Goal: Transaction & Acquisition: Purchase product/service

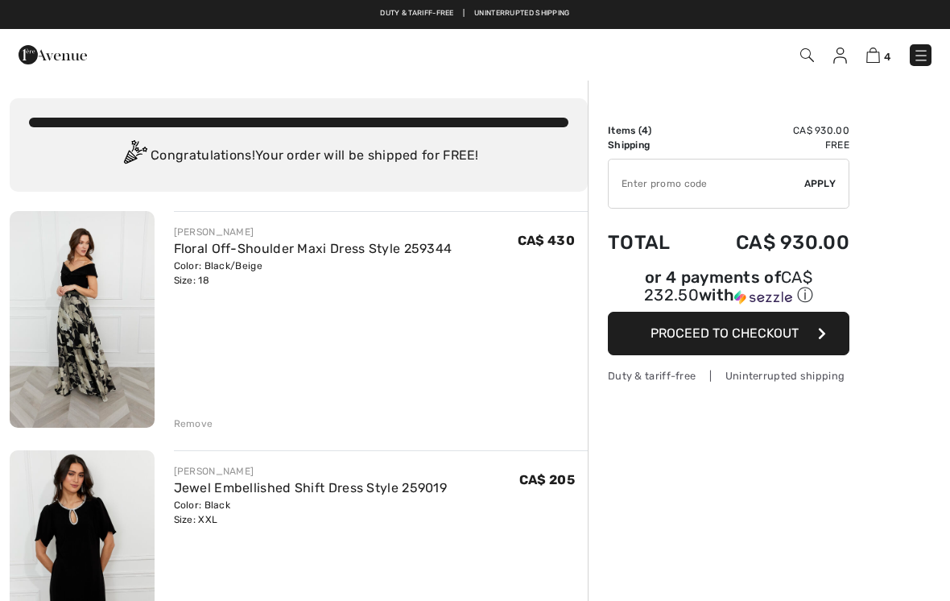
checkbox input "true"
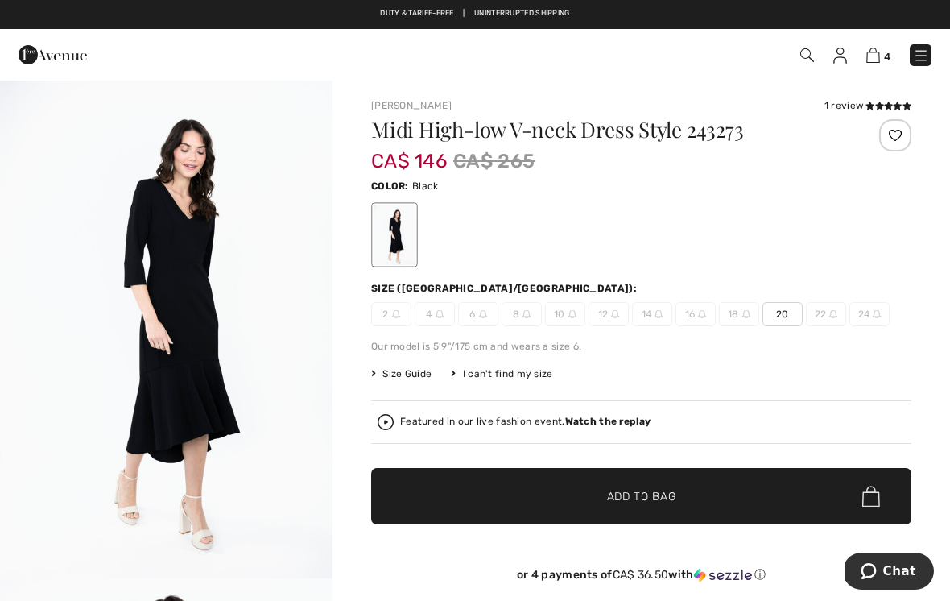
click at [836, 105] on div "1 review" at bounding box center [868, 105] width 87 height 14
click at [872, 105] on icon at bounding box center [870, 105] width 9 height 8
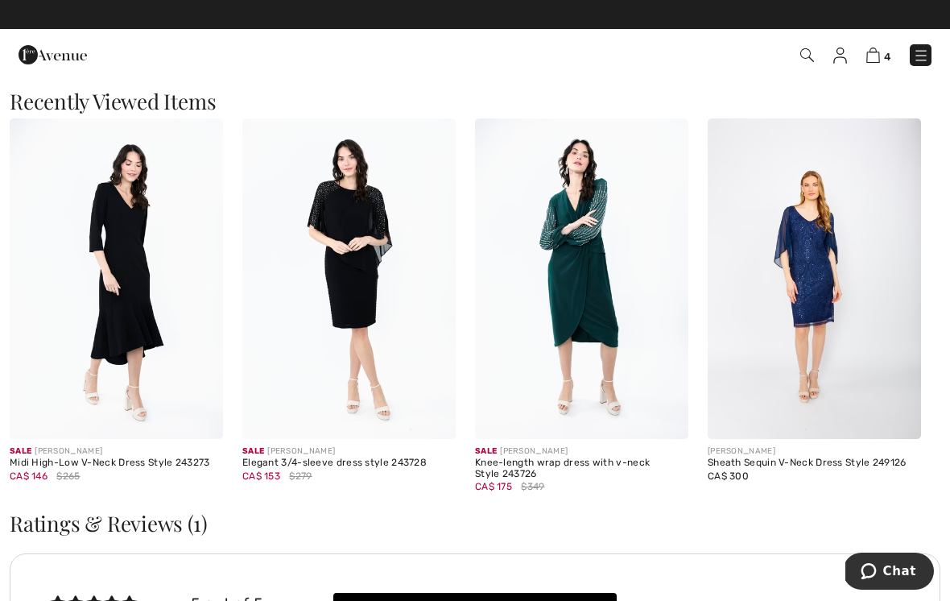
scroll to position [1668, 0]
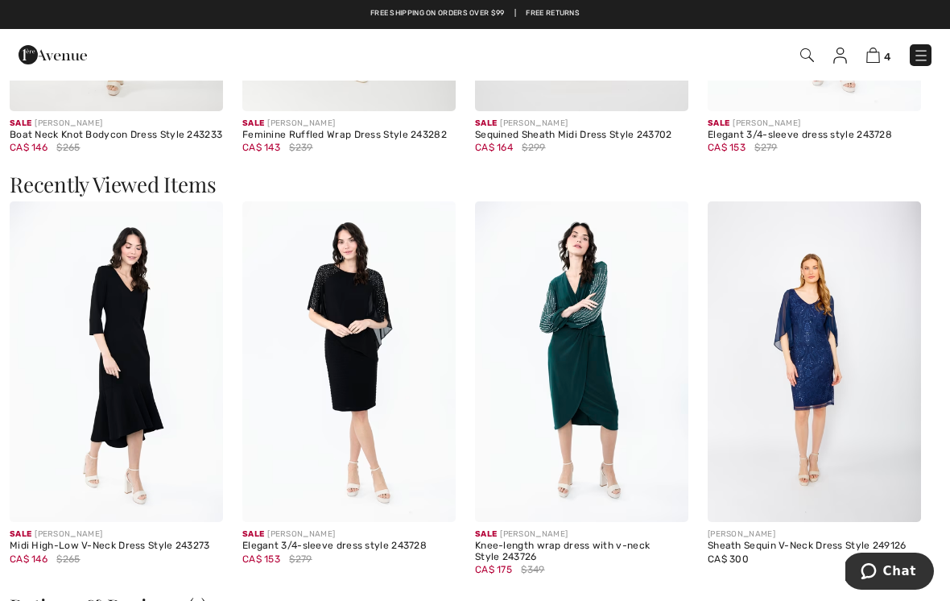
click at [143, 561] on div "CA$ 146 $265" at bounding box center [116, 559] width 213 height 14
click at [161, 534] on div "Sale JOSEPH RIBKOFF" at bounding box center [116, 534] width 213 height 12
click at [159, 390] on img at bounding box center [116, 361] width 213 height 321
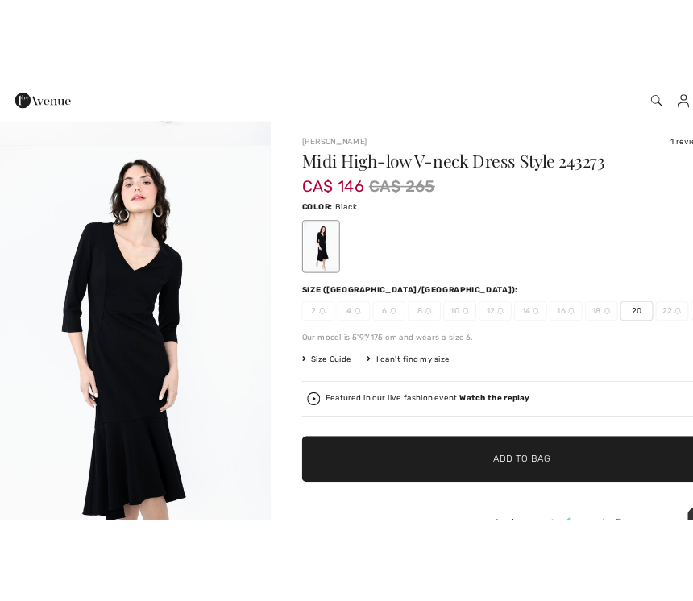
scroll to position [516, 0]
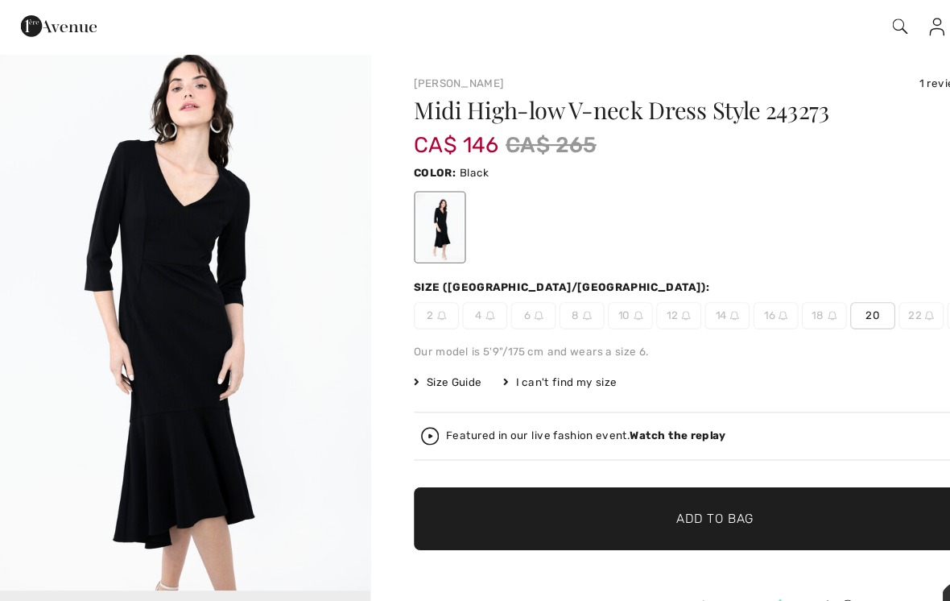
click at [321, 447] on img "2 / 3" at bounding box center [166, 311] width 333 height 499
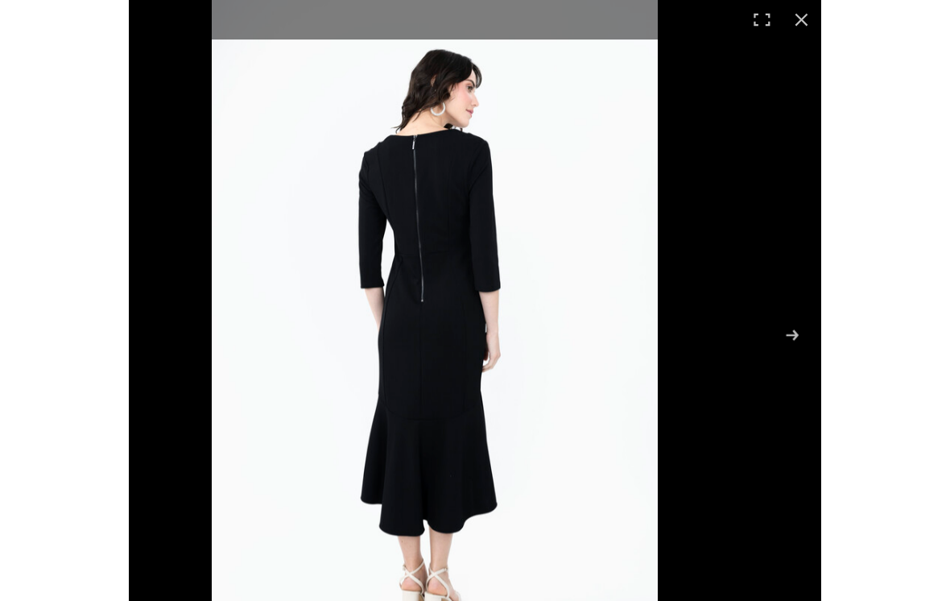
scroll to position [404, 0]
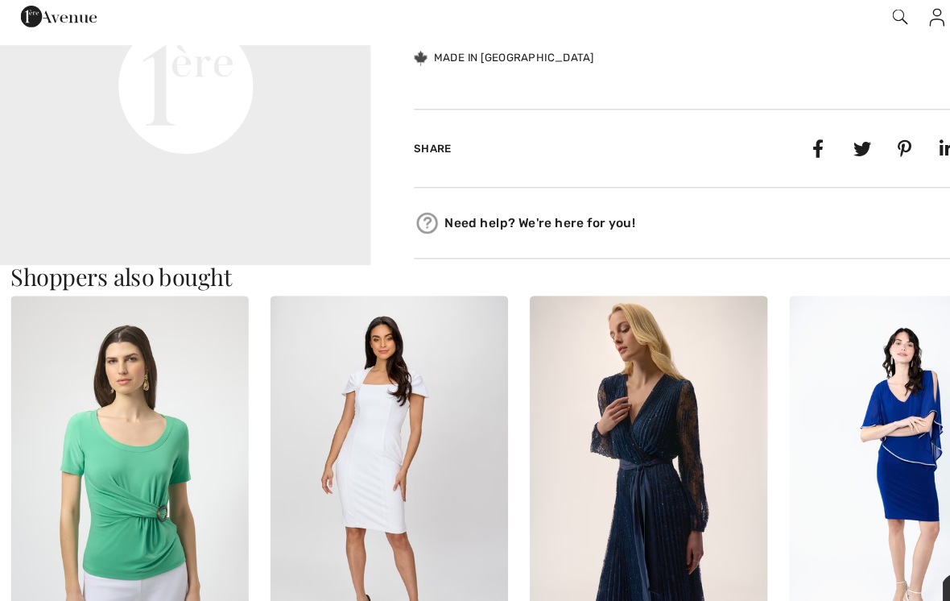
scroll to position [768, 0]
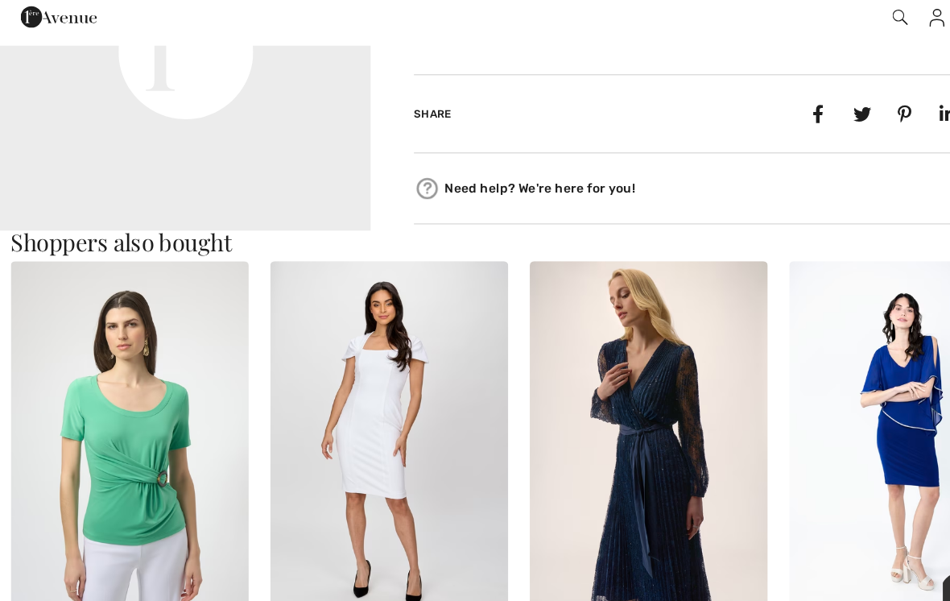
click at [615, 452] on img at bounding box center [581, 434] width 213 height 321
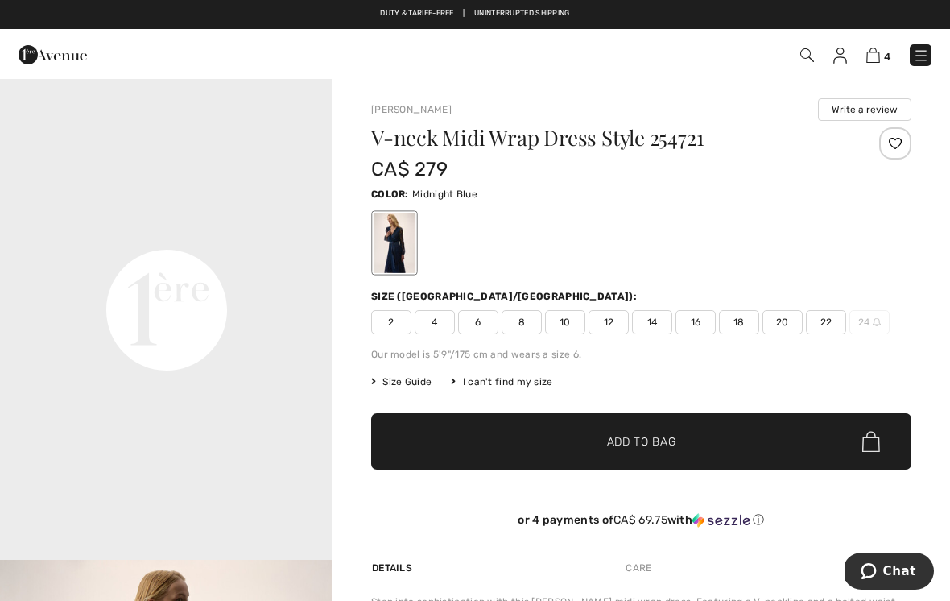
scroll to position [1067, 0]
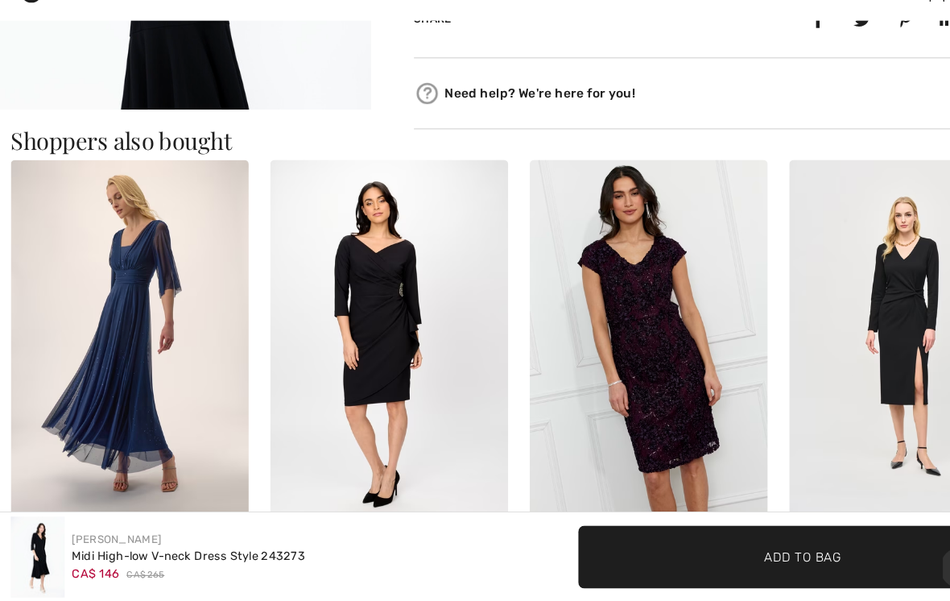
click at [807, 372] on img at bounding box center [814, 365] width 213 height 321
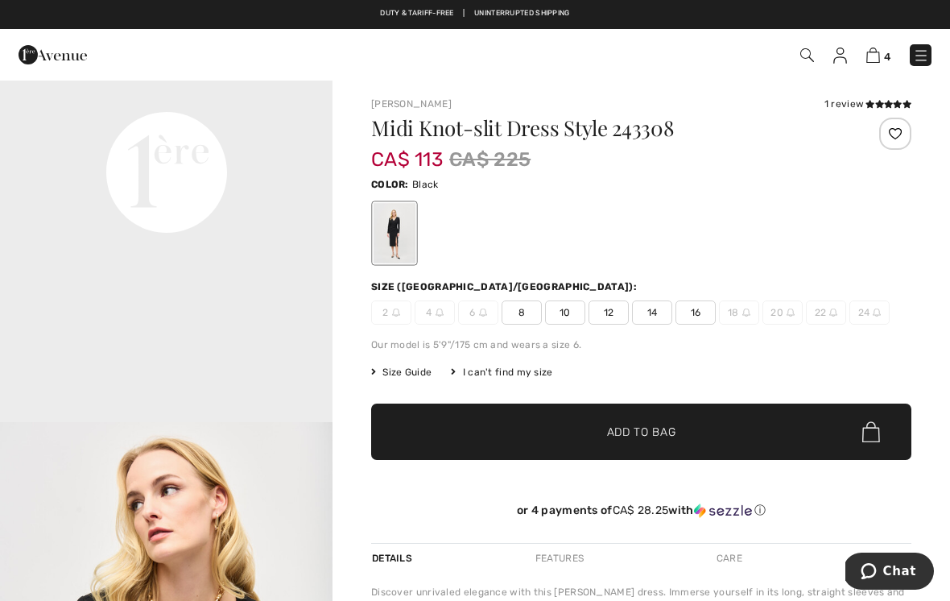
scroll to position [1165, 0]
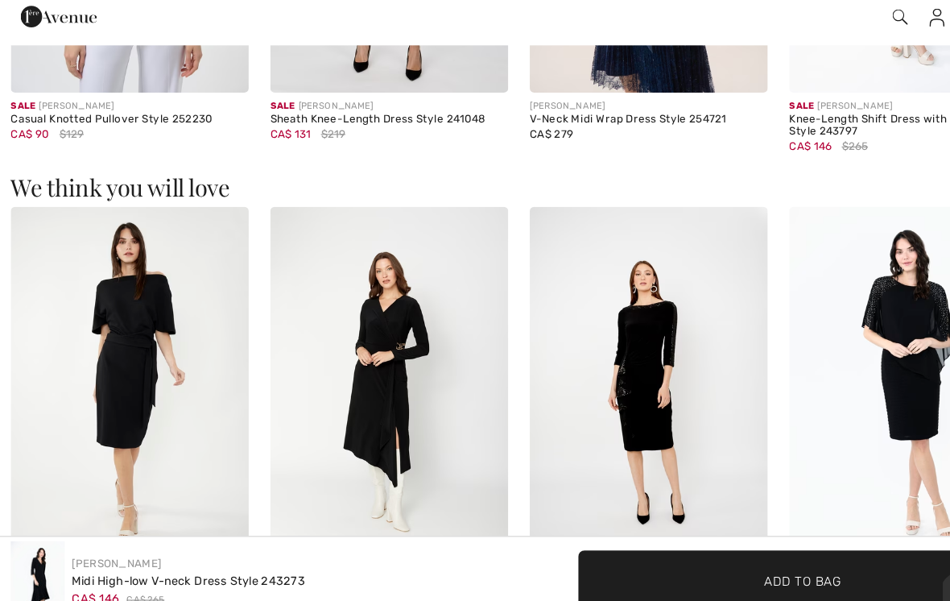
scroll to position [1344, 0]
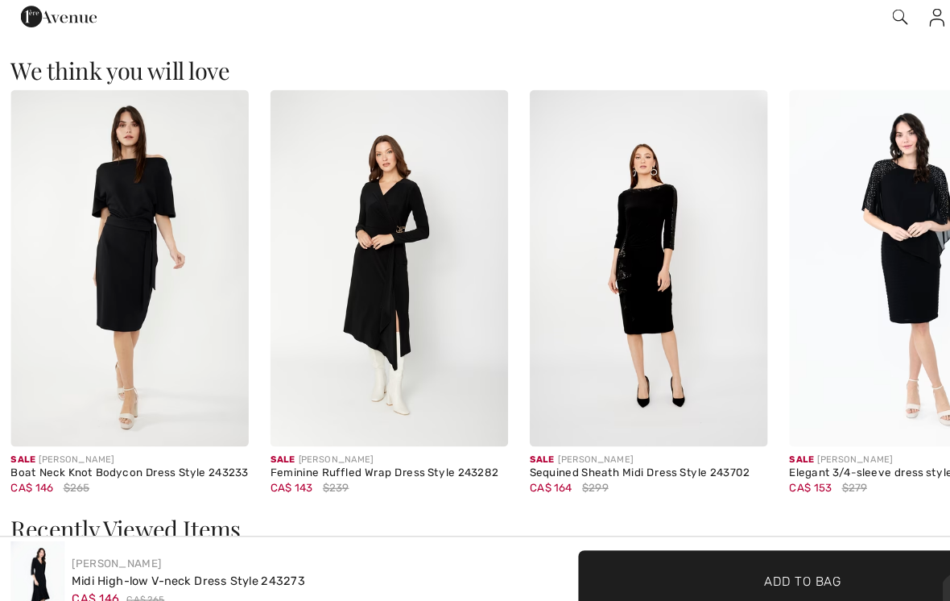
click at [166, 299] on img at bounding box center [116, 281] width 213 height 321
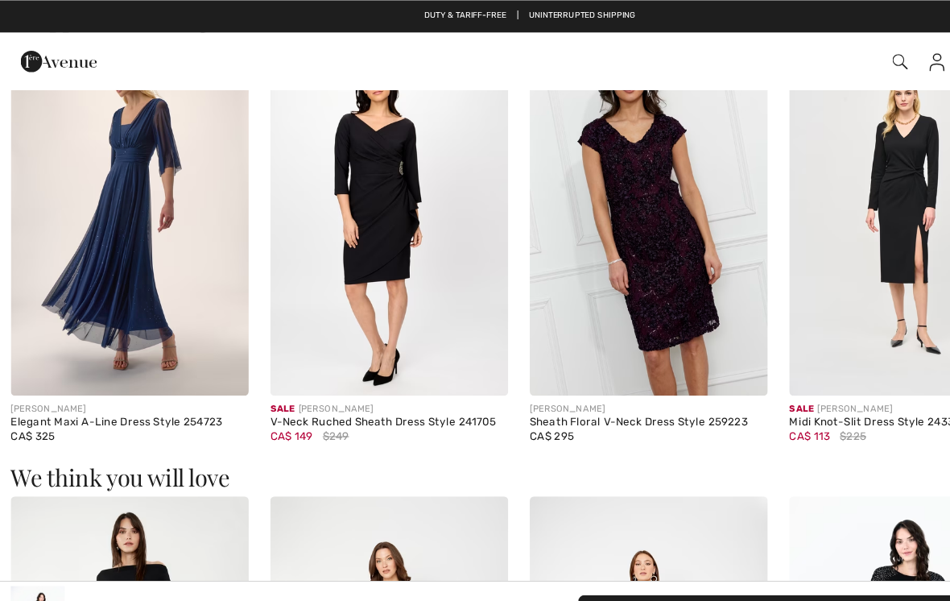
scroll to position [1003, 0]
click at [609, 311] on img at bounding box center [581, 194] width 213 height 321
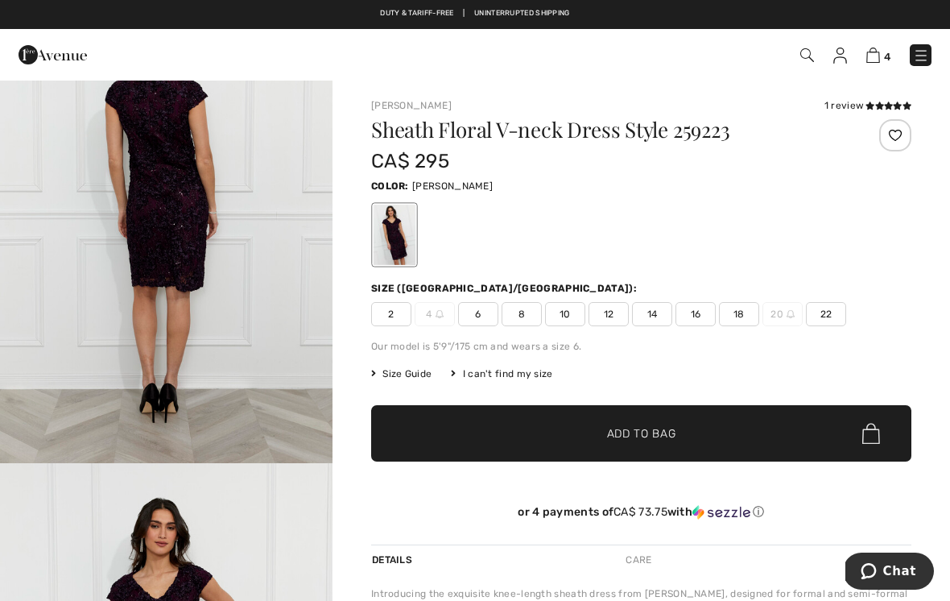
scroll to position [1146, 0]
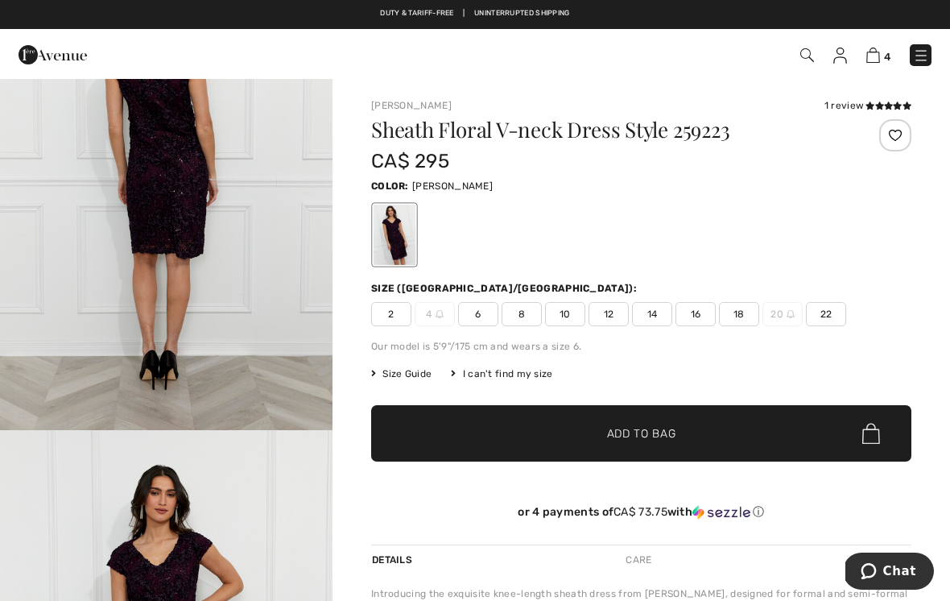
click at [279, 391] on img "3 / 4" at bounding box center [166, 180] width 333 height 499
click at [859, 98] on div "1 review" at bounding box center [868, 105] width 87 height 14
click at [855, 109] on div "1 review" at bounding box center [868, 105] width 87 height 14
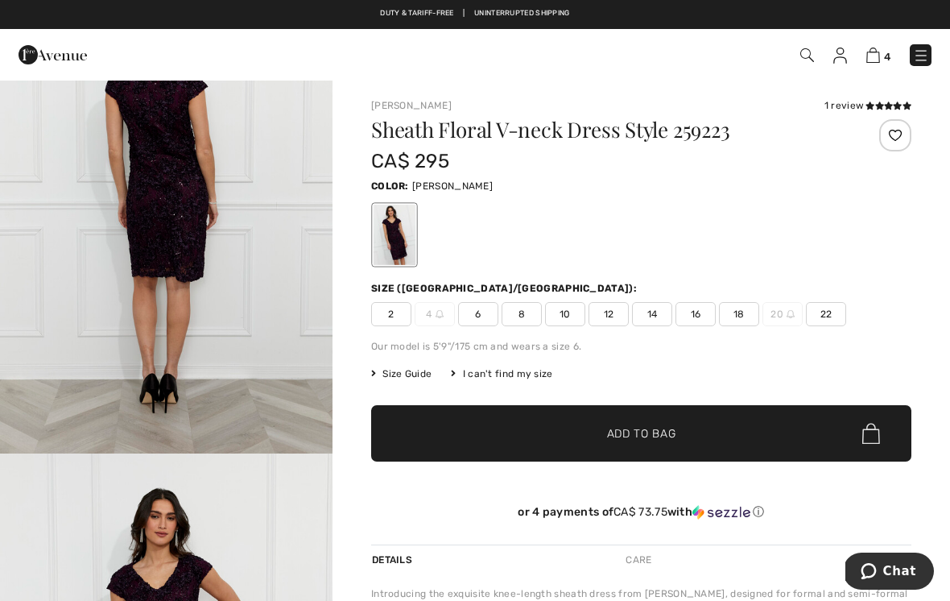
click at [909, 451] on span "✔ Added to Bag Add to Bag" at bounding box center [641, 433] width 540 height 56
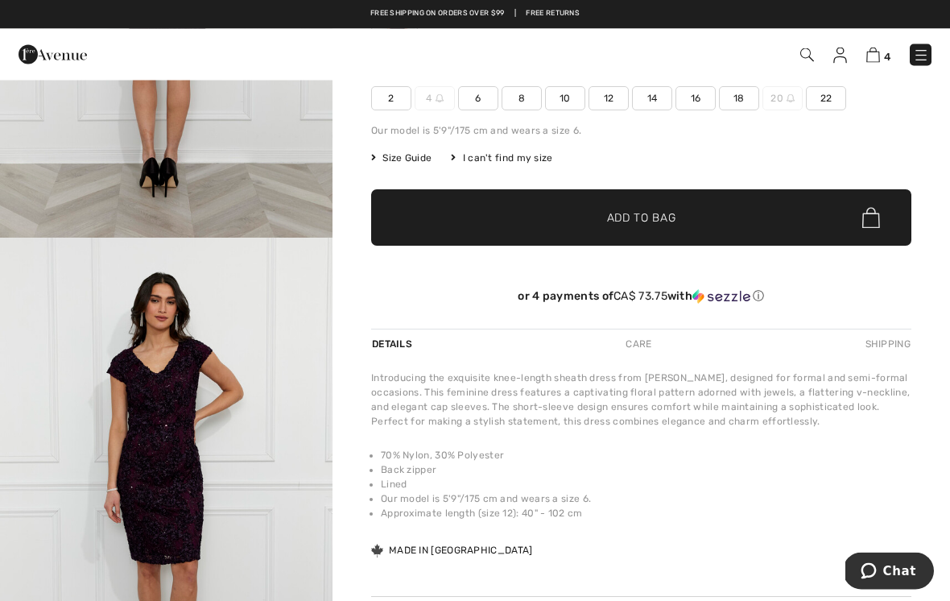
scroll to position [126, 0]
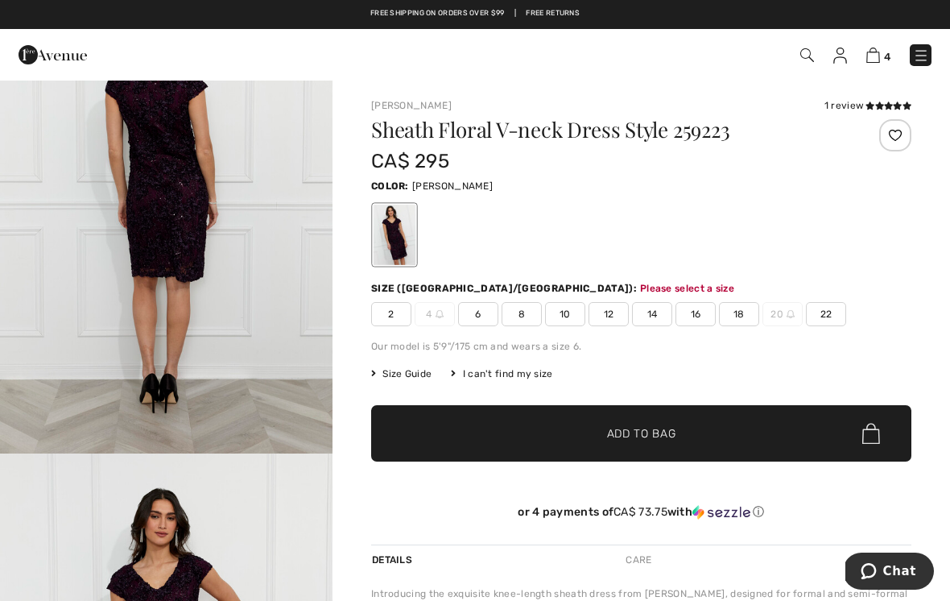
click at [910, 458] on span "✔ Added to Bag Add to Bag" at bounding box center [641, 433] width 540 height 56
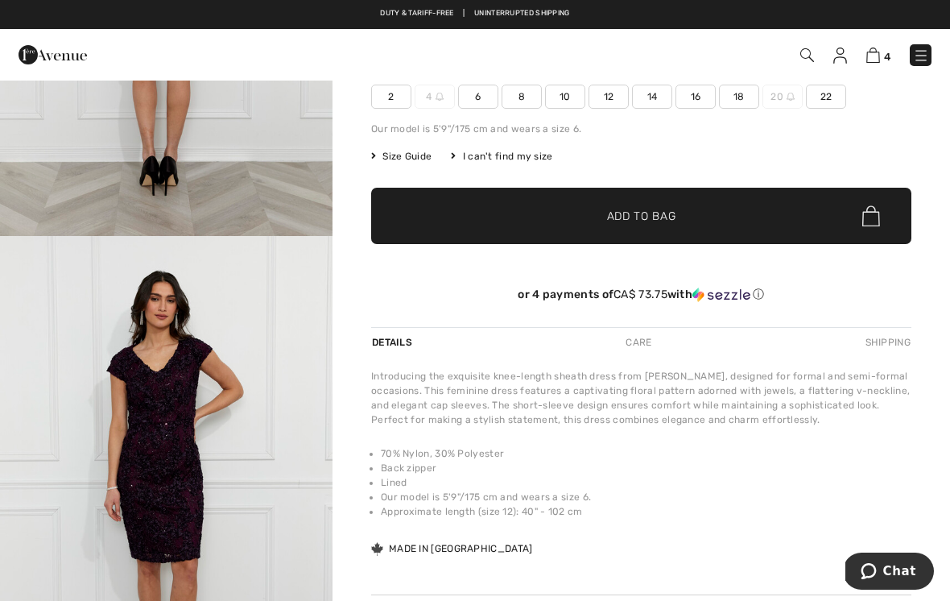
scroll to position [151, 0]
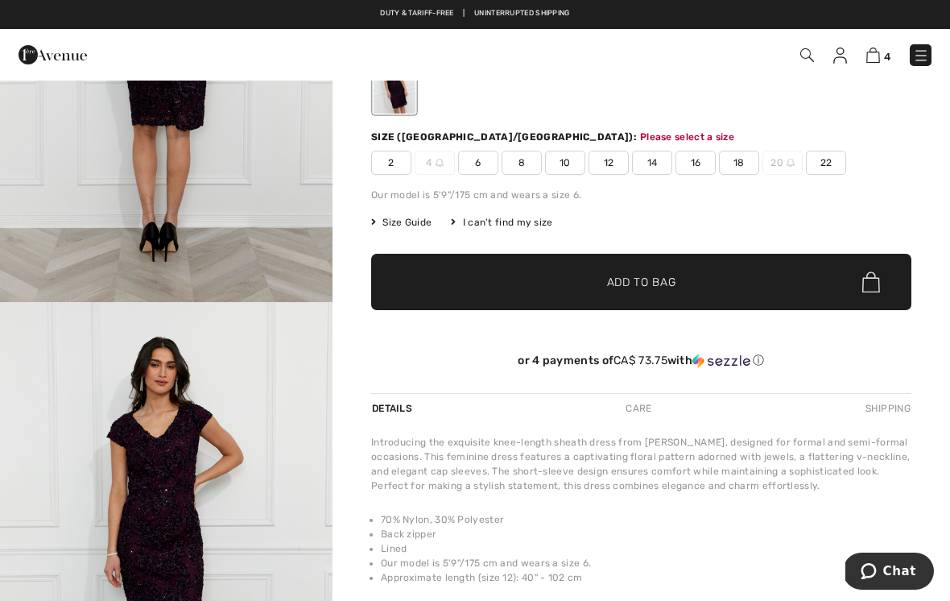
click at [742, 163] on span "18" at bounding box center [739, 163] width 40 height 24
click at [685, 276] on span "✔ Added to Bag Add to Bag" at bounding box center [641, 282] width 540 height 56
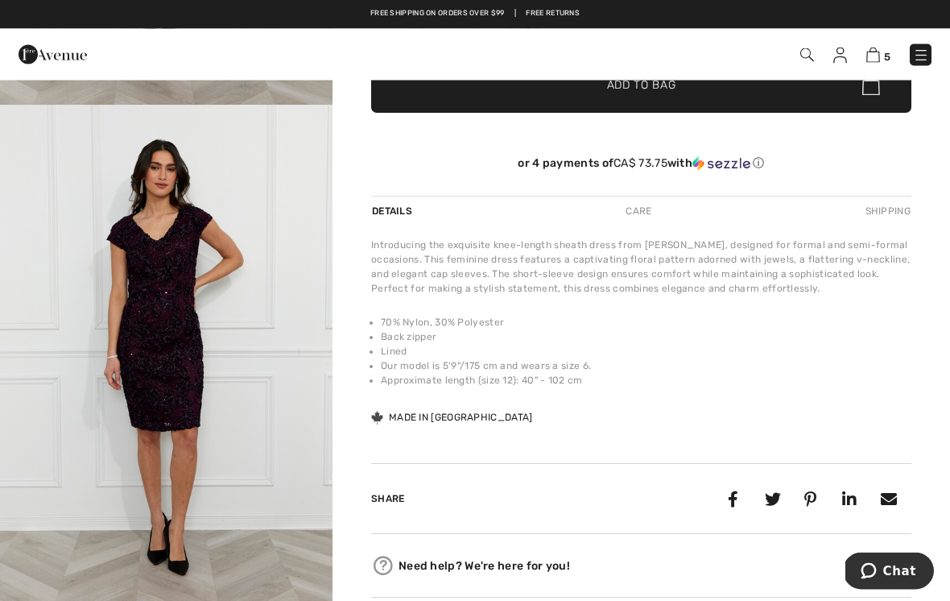
click at [216, 375] on img "4 / 4" at bounding box center [166, 355] width 333 height 499
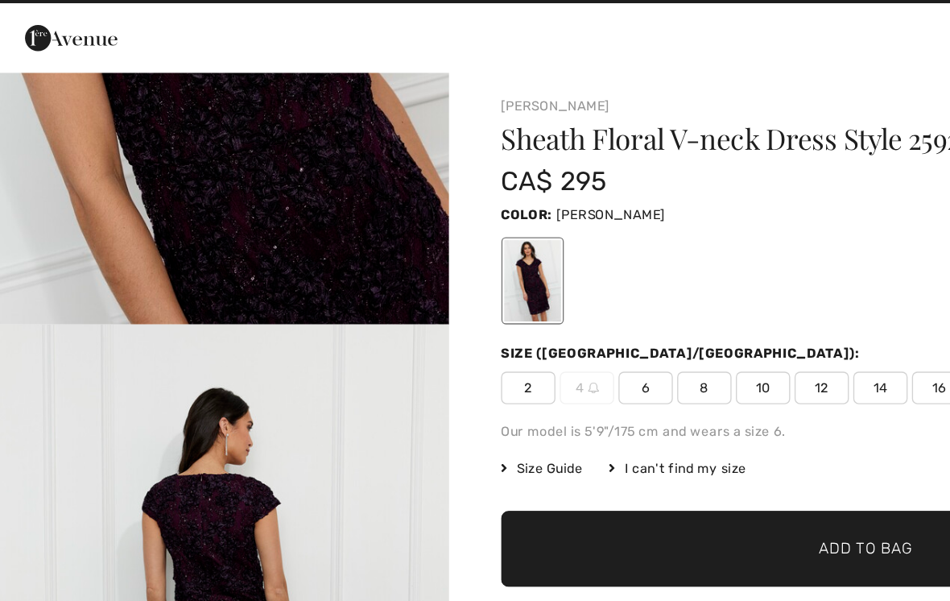
scroll to position [825, 0]
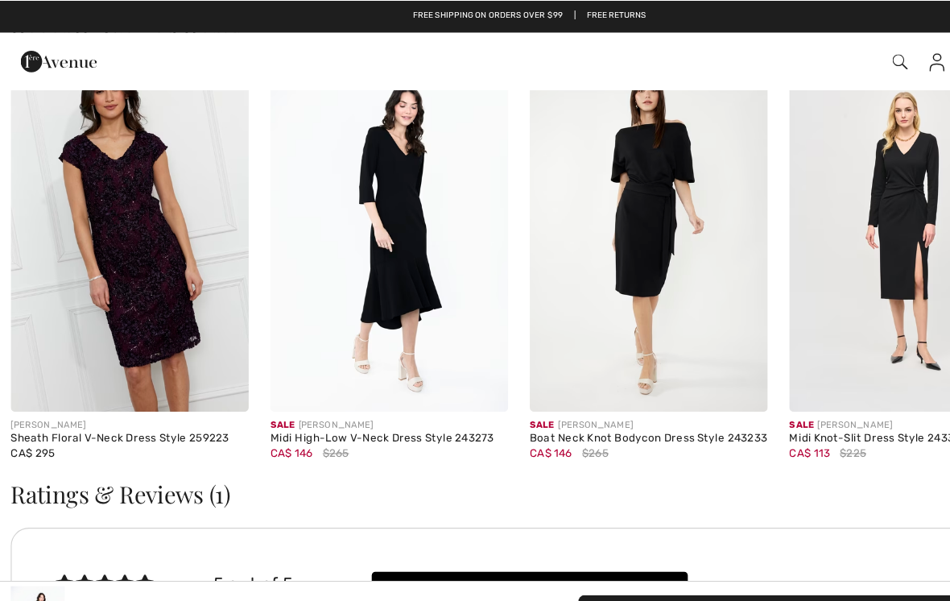
scroll to position [1683, 0]
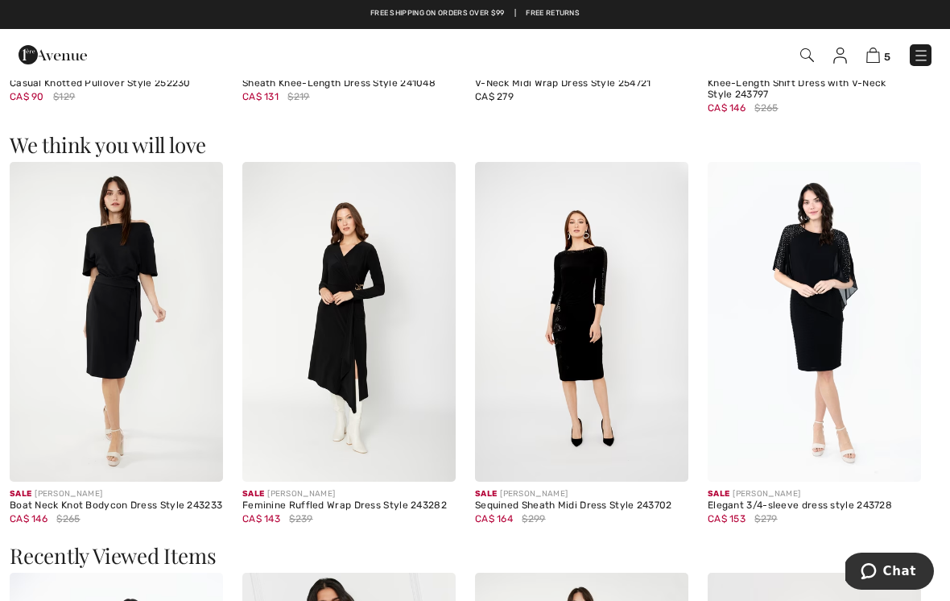
scroll to position [1200, 0]
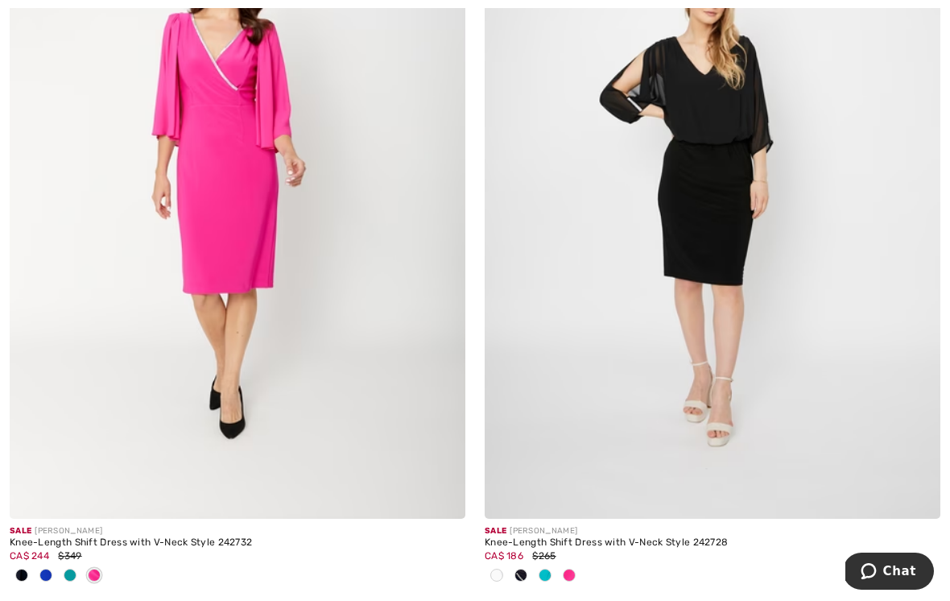
scroll to position [13774, 0]
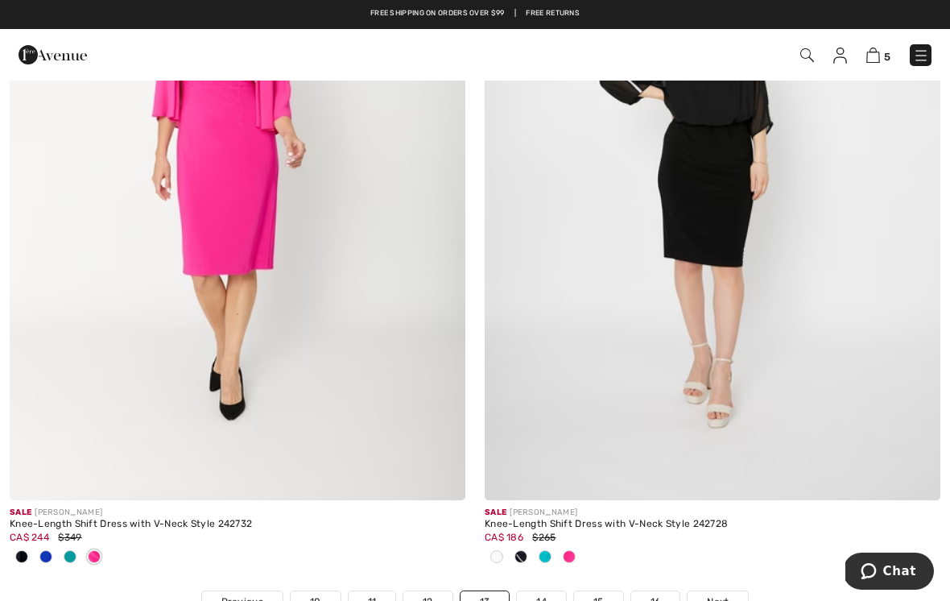
click at [23, 550] on span at bounding box center [21, 556] width 13 height 13
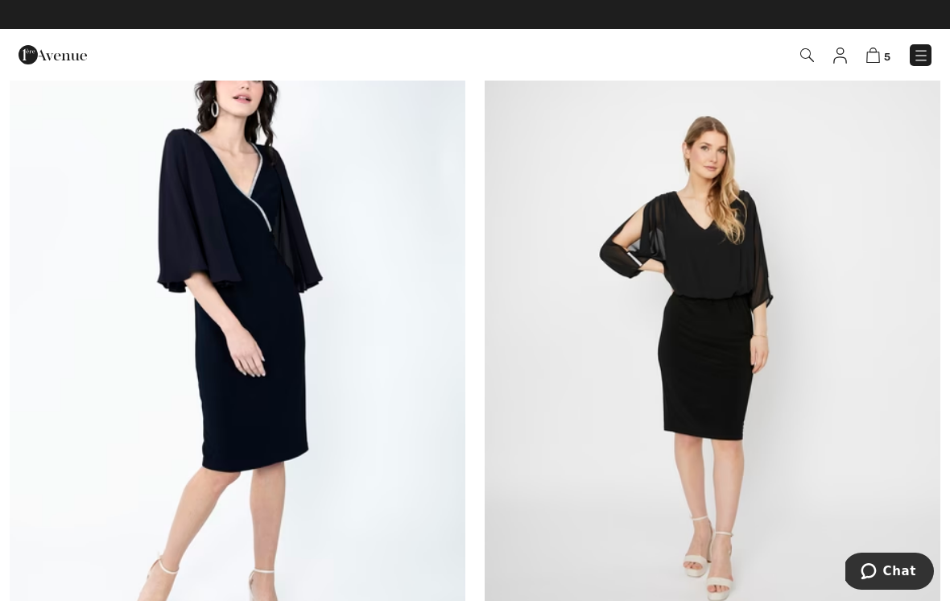
scroll to position [13515, 0]
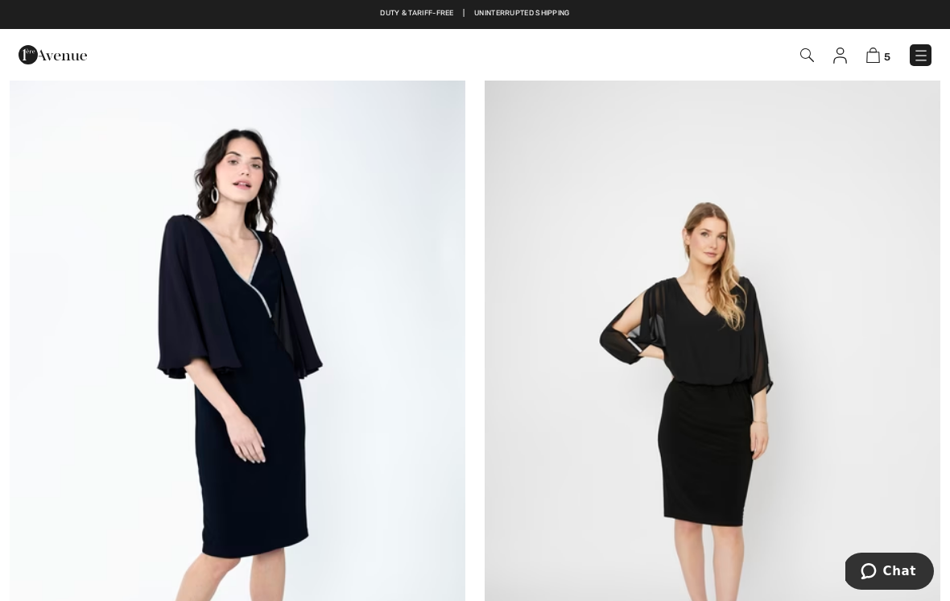
click at [337, 408] on img at bounding box center [238, 418] width 456 height 684
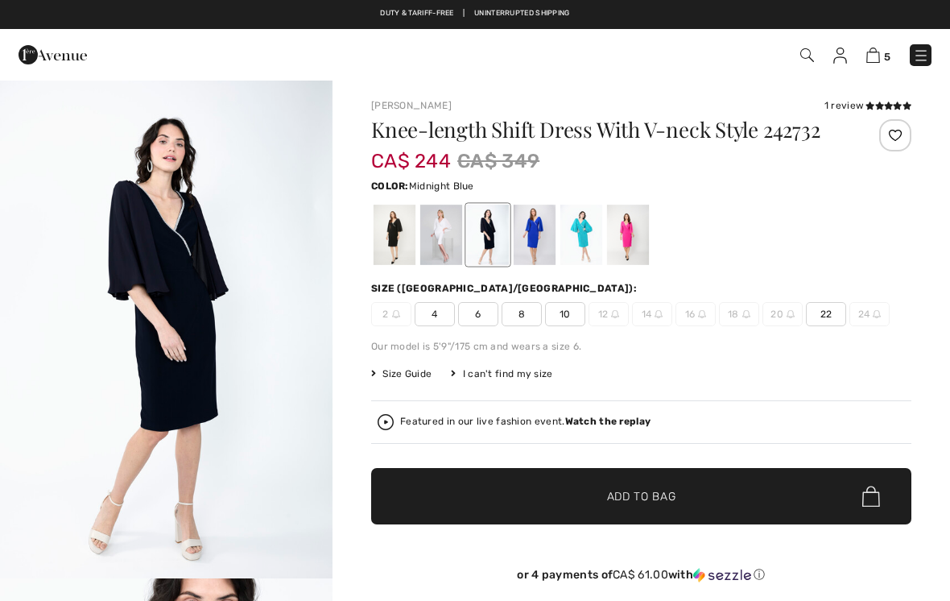
checkbox input "true"
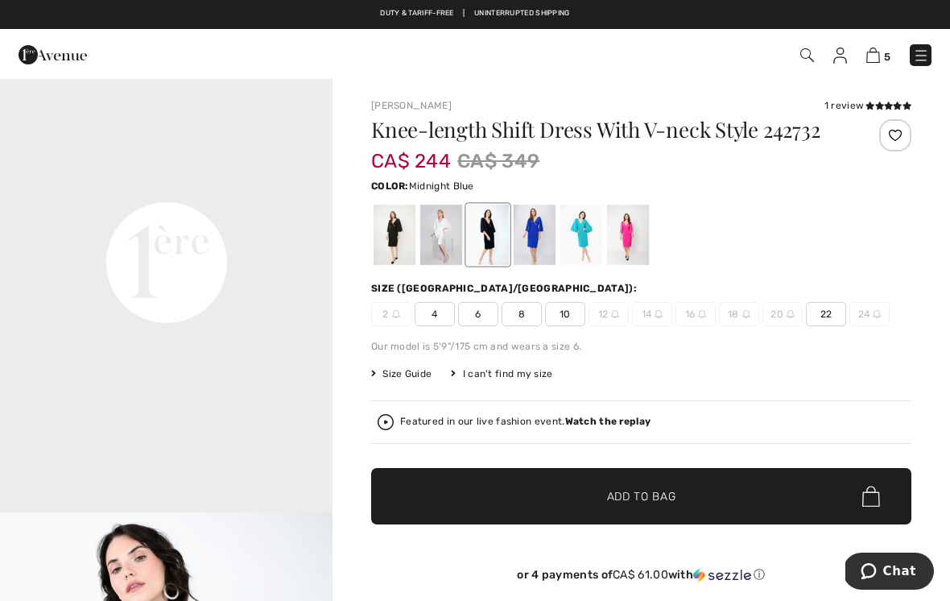
scroll to position [1064, 0]
click at [391, 265] on div at bounding box center [395, 235] width 42 height 60
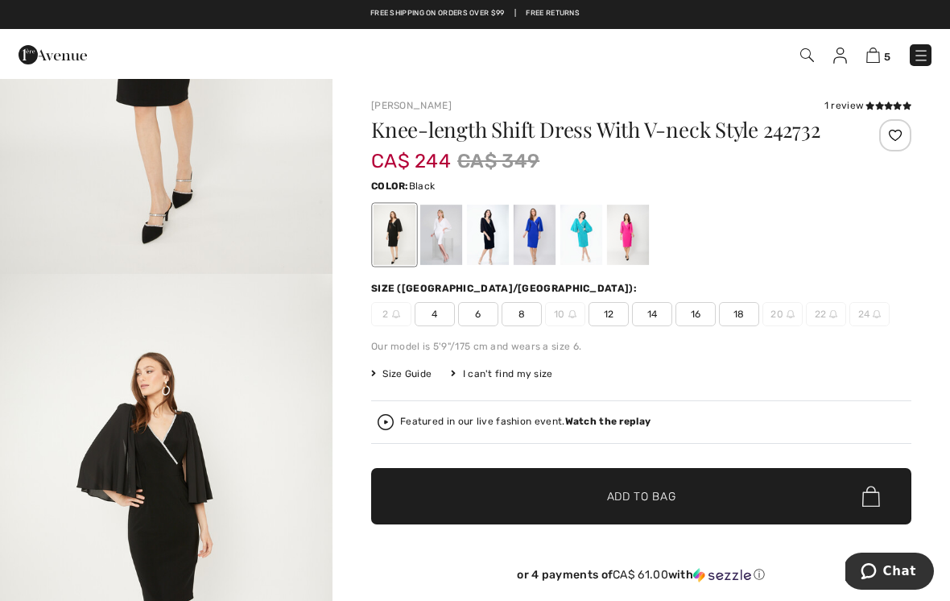
scroll to position [397, 0]
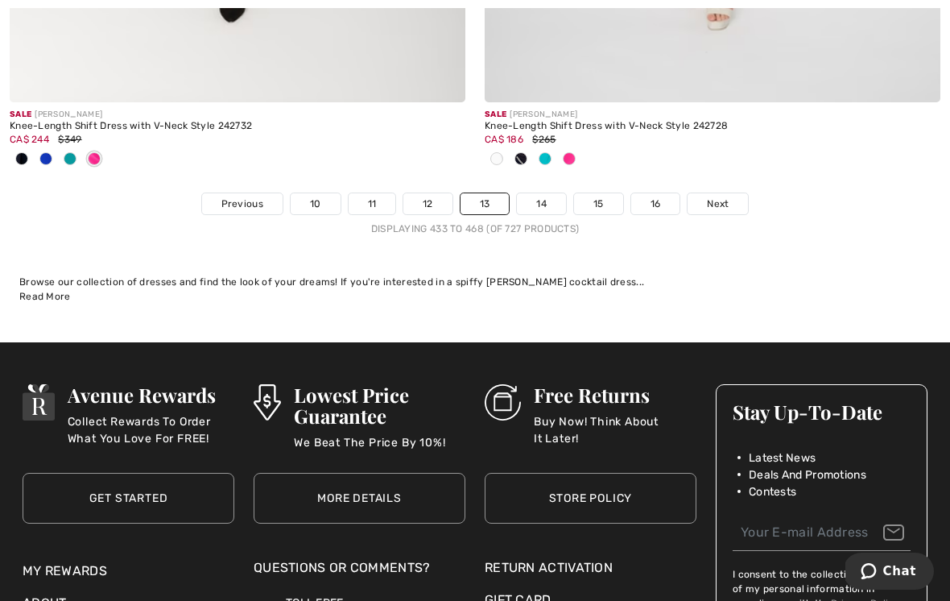
scroll to position [14219, 0]
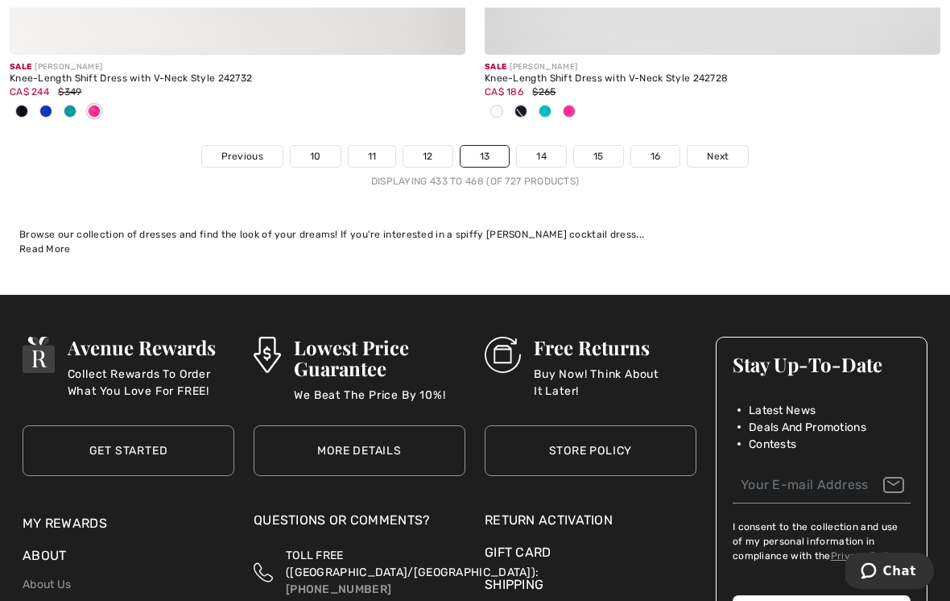
click at [720, 150] on span "Next" at bounding box center [718, 157] width 22 height 14
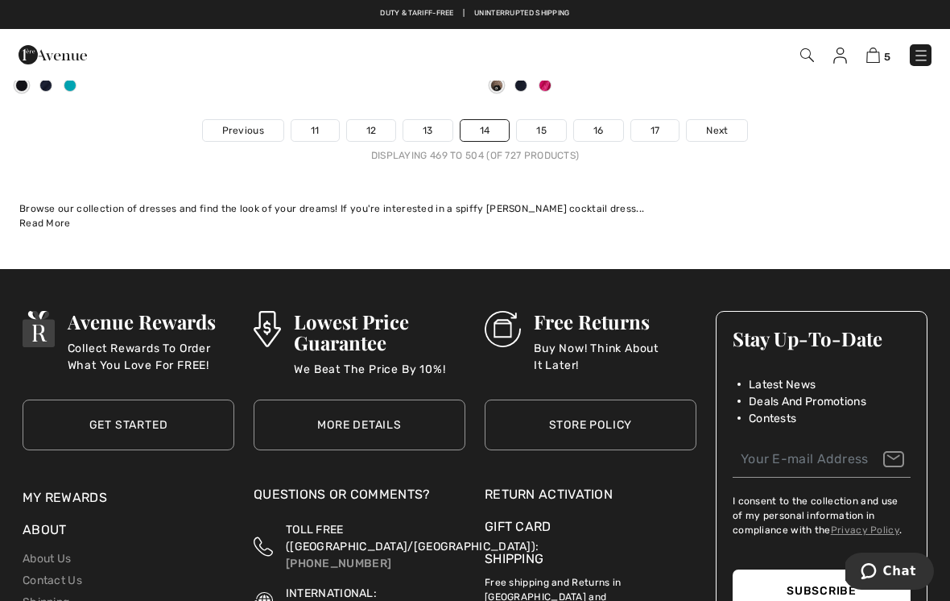
scroll to position [13930, 0]
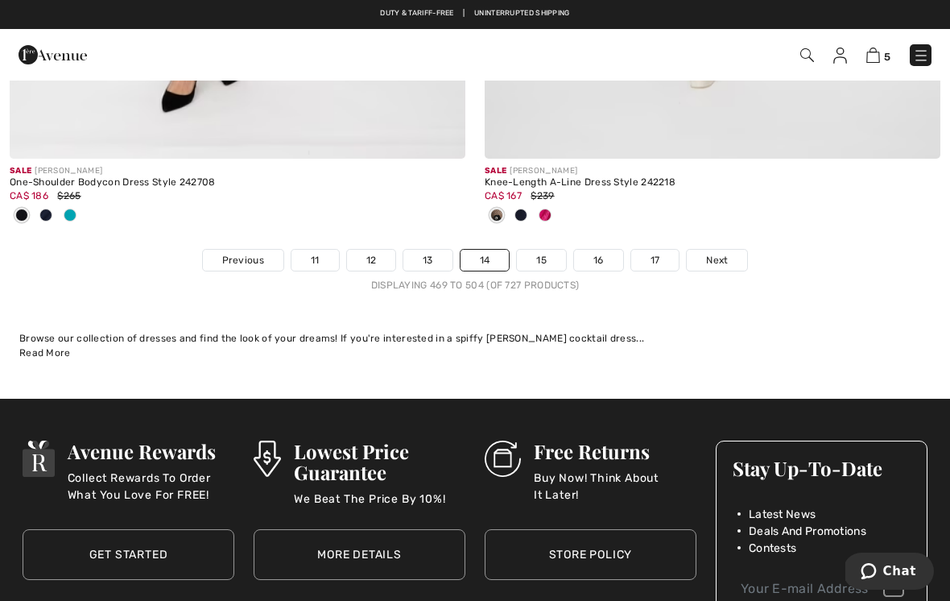
click at [740, 250] on link "Next" at bounding box center [717, 260] width 60 height 21
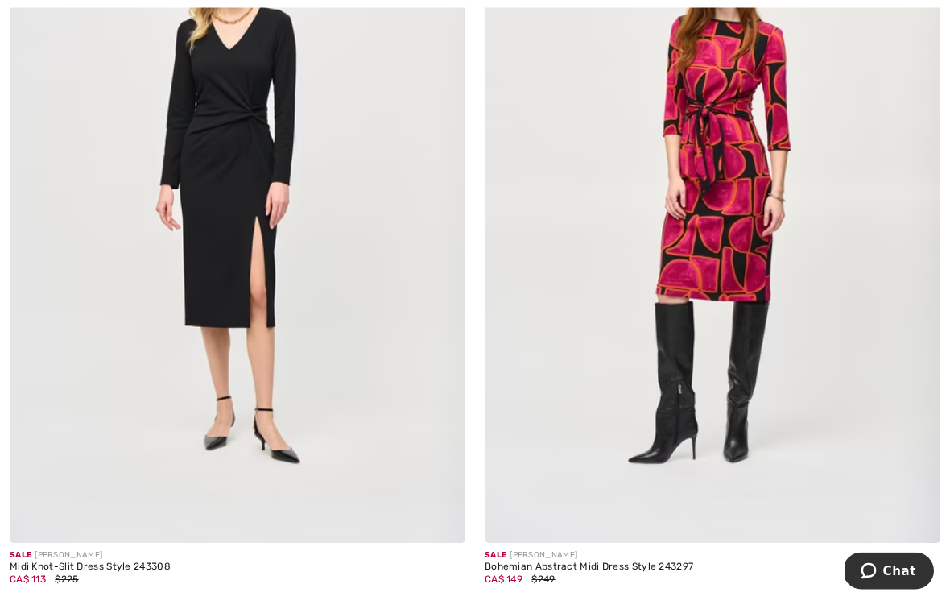
scroll to position [1853, 0]
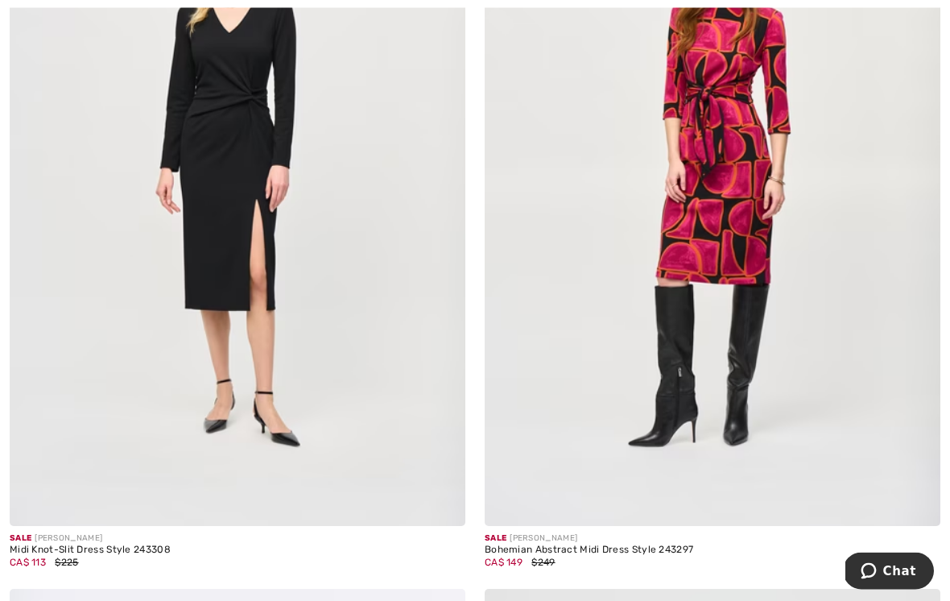
click at [362, 387] on img at bounding box center [238, 185] width 456 height 684
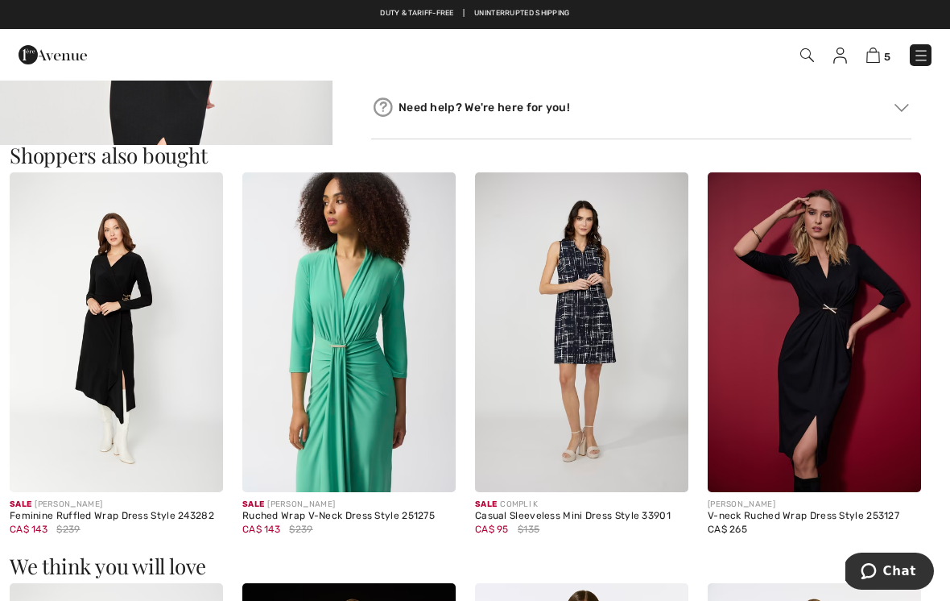
scroll to position [699, 0]
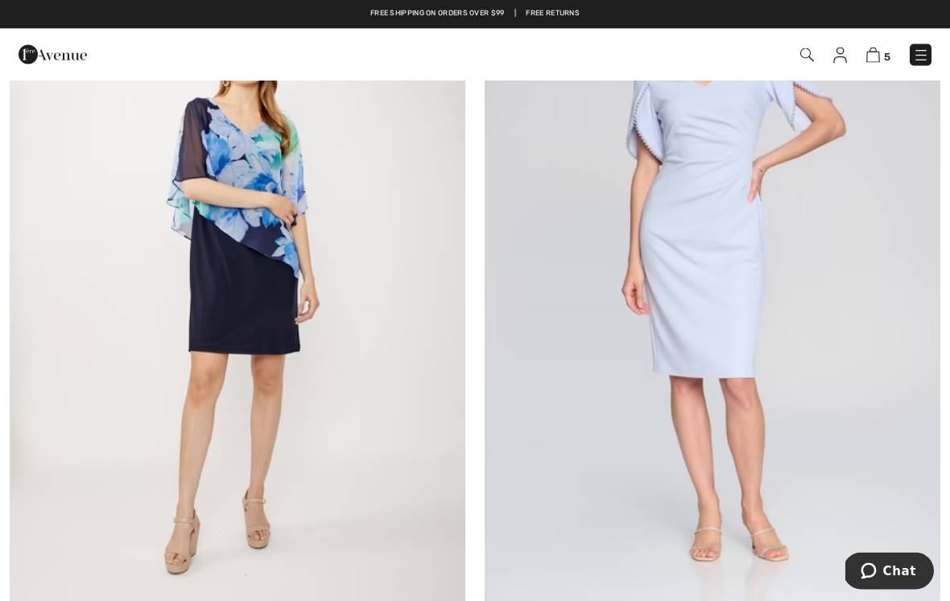
scroll to position [11199, 0]
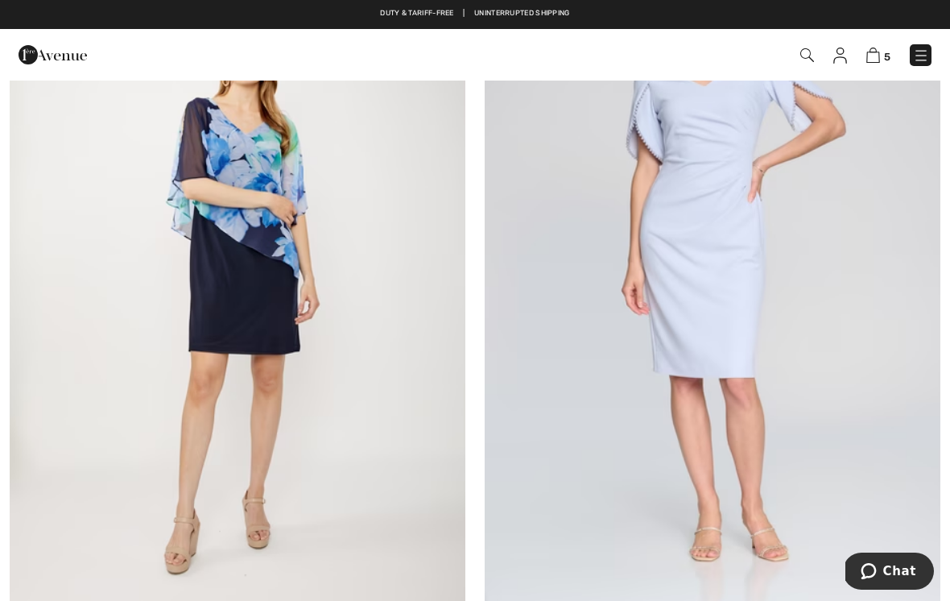
click at [717, 274] on img at bounding box center [713, 272] width 456 height 684
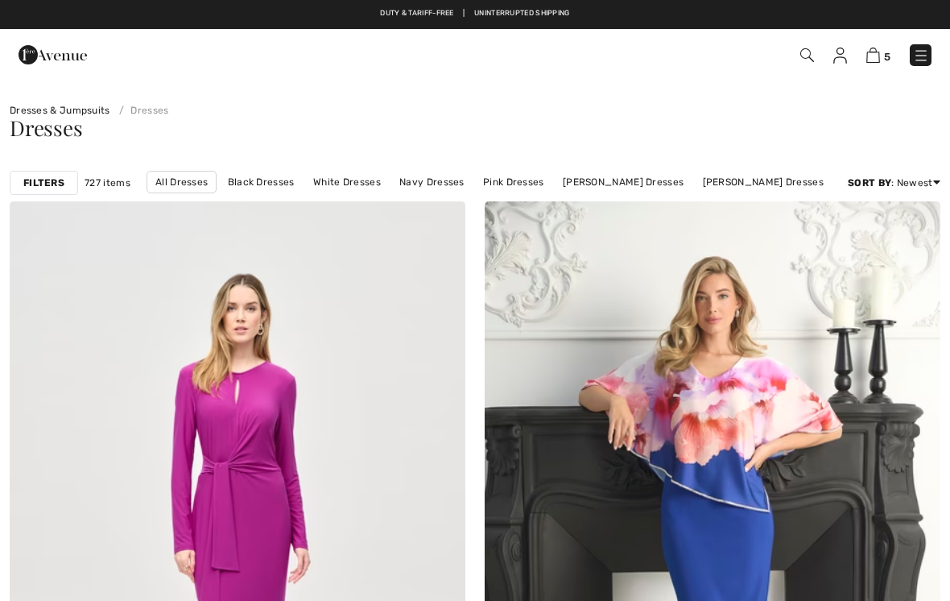
scroll to position [11199, 0]
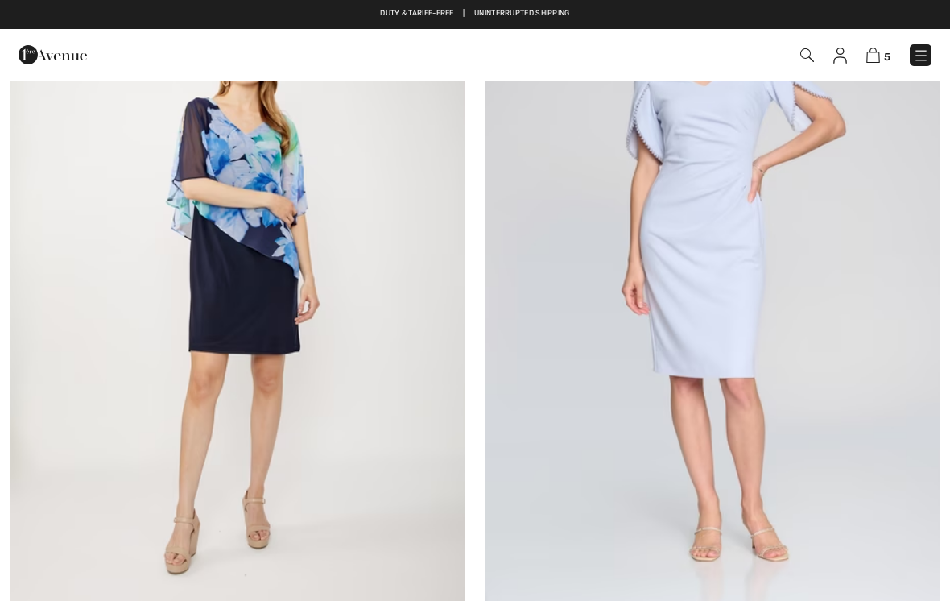
checkbox input "true"
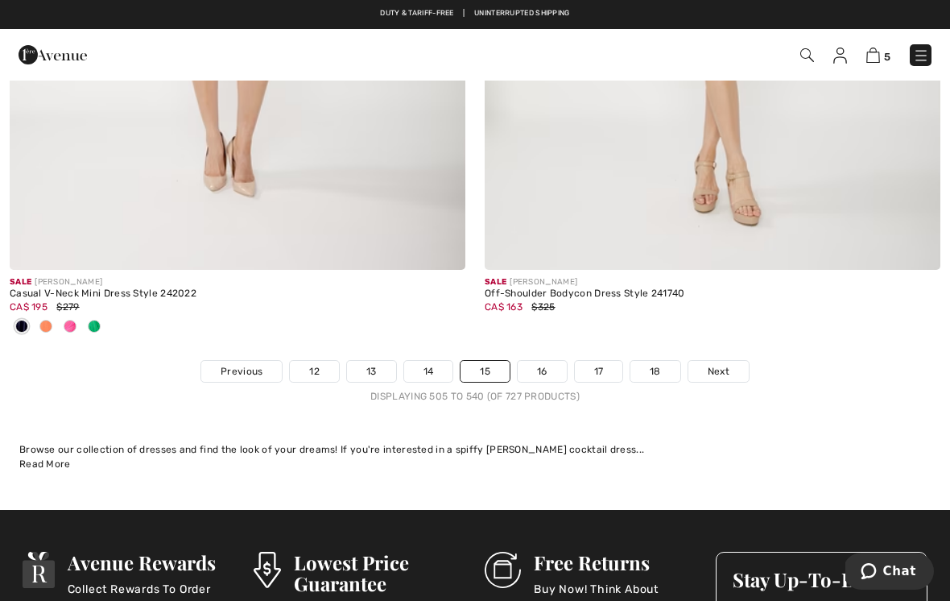
scroll to position [13762, 0]
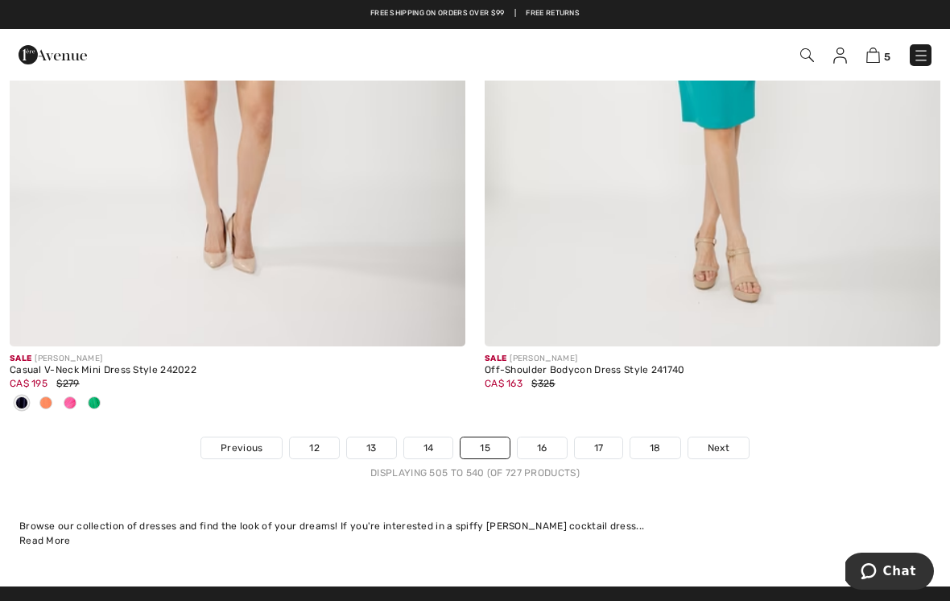
click at [724, 441] on span "Next" at bounding box center [719, 448] width 22 height 14
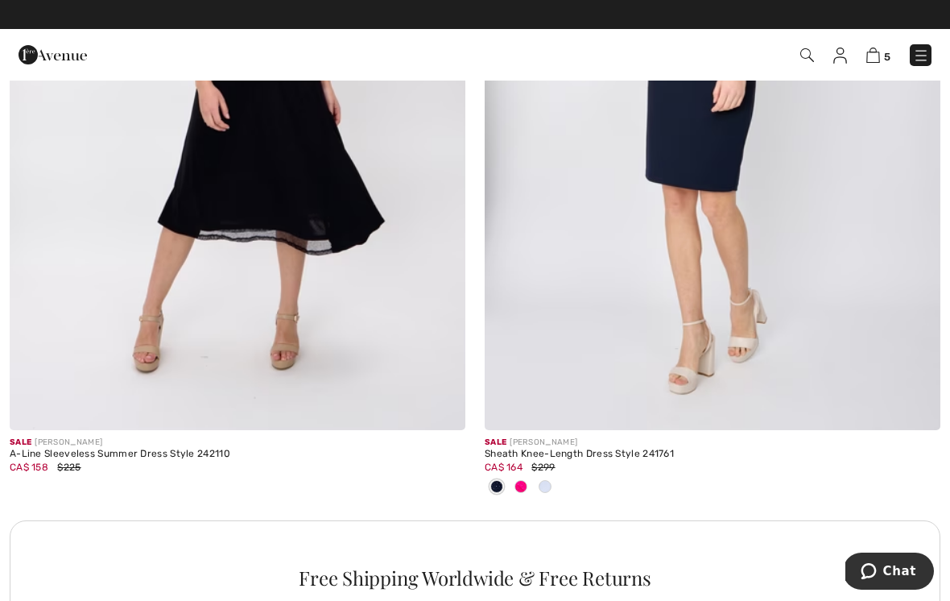
scroll to position [4138, 0]
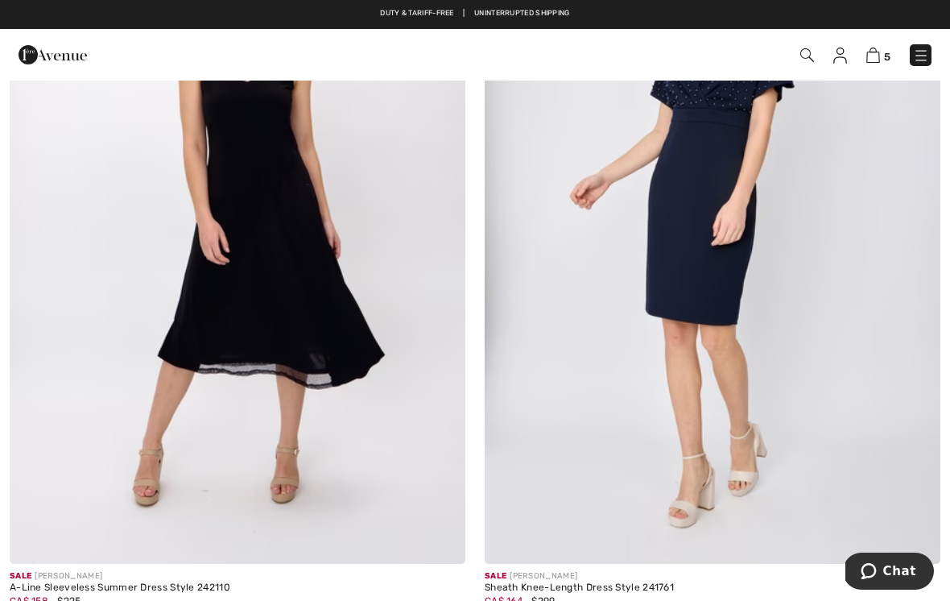
click at [739, 278] on img at bounding box center [713, 222] width 456 height 684
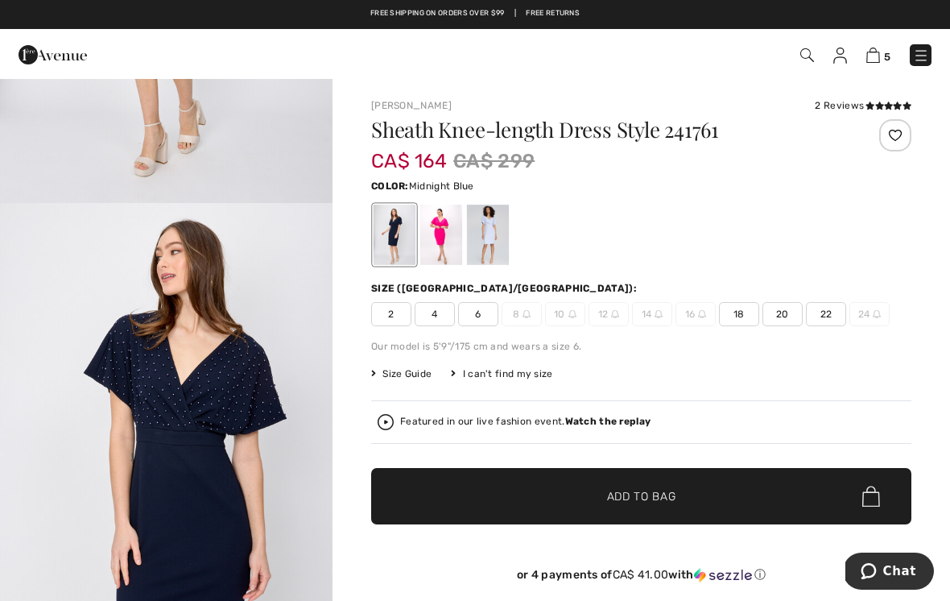
scroll to position [332, 0]
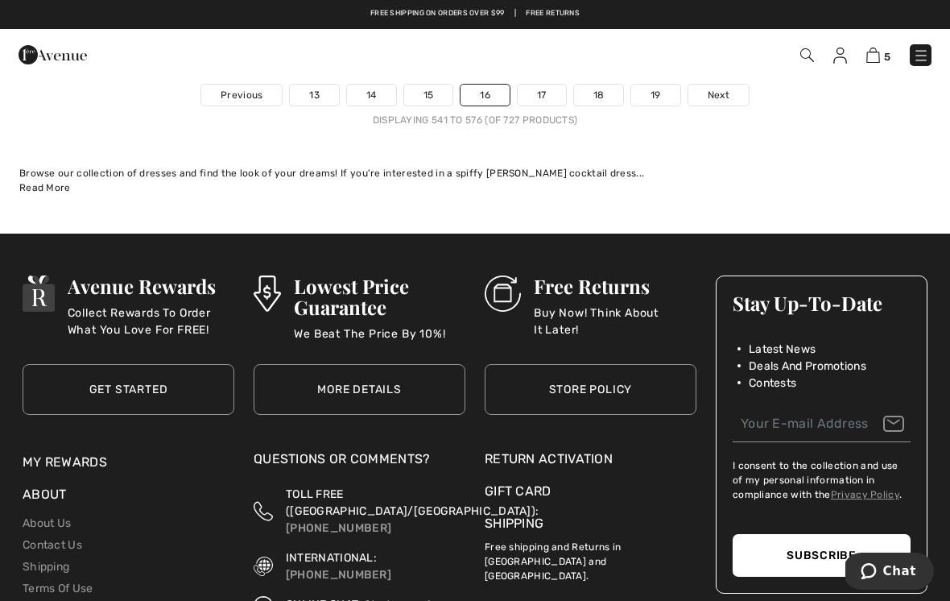
scroll to position [13976, 0]
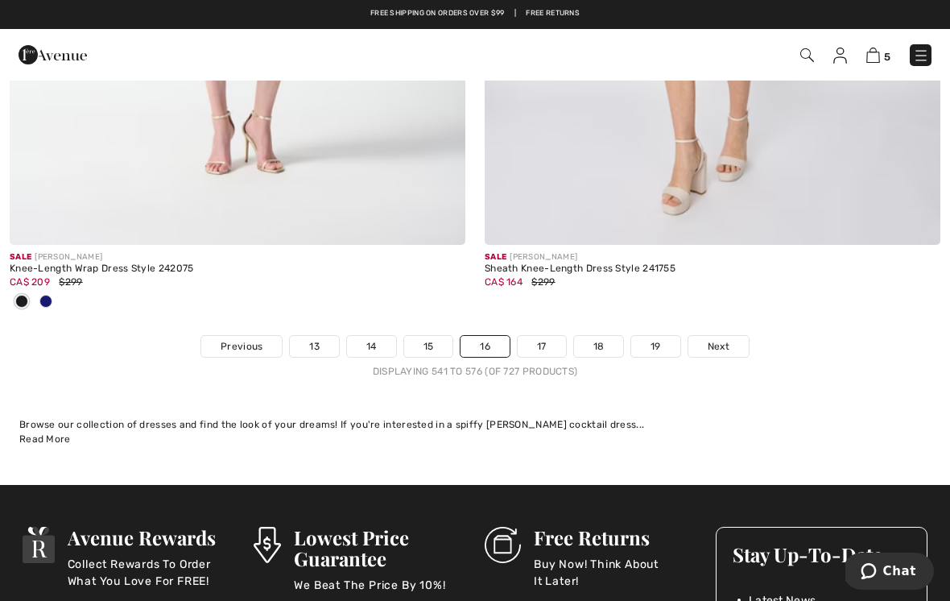
click at [725, 339] on span "Next" at bounding box center [719, 346] width 22 height 14
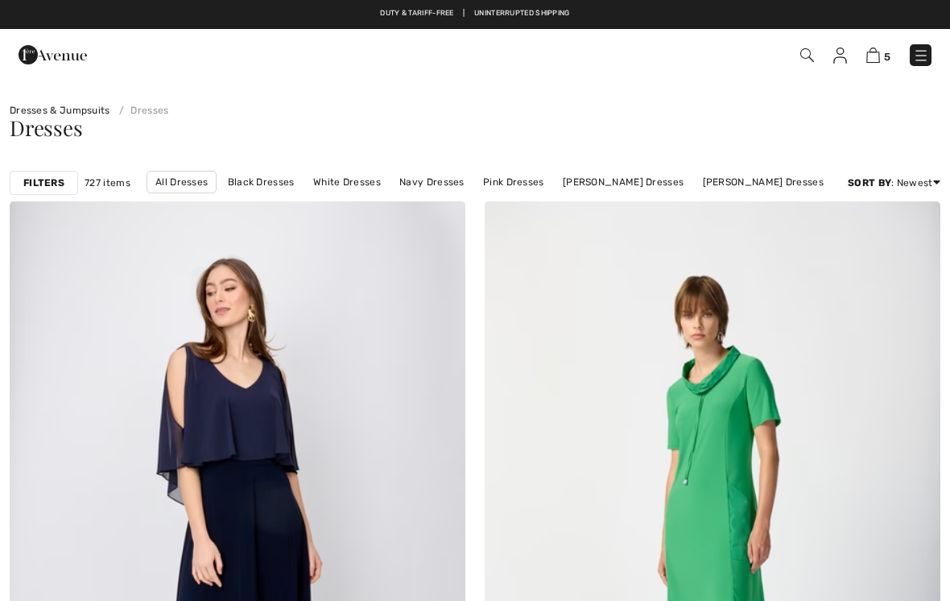
checkbox input "true"
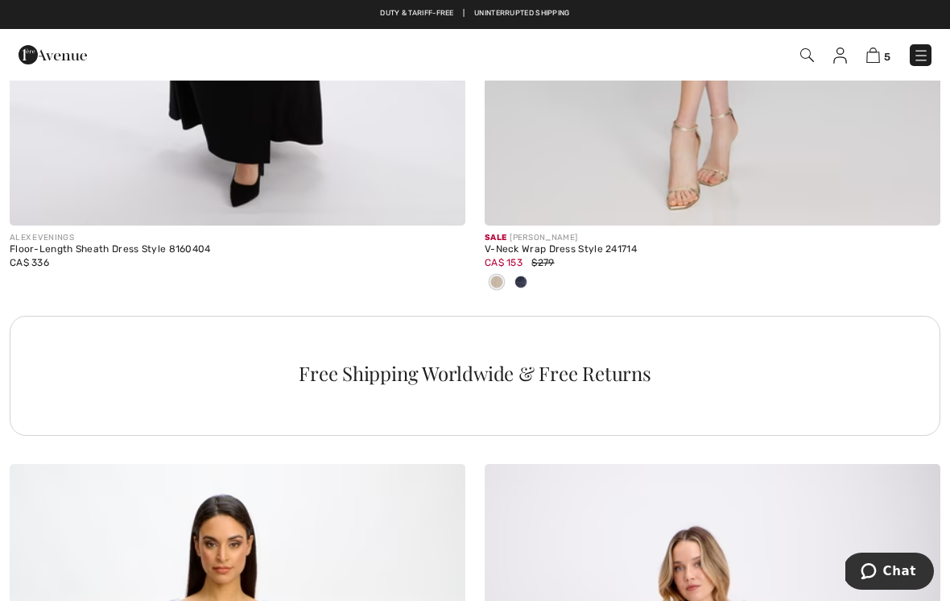
scroll to position [4367, 0]
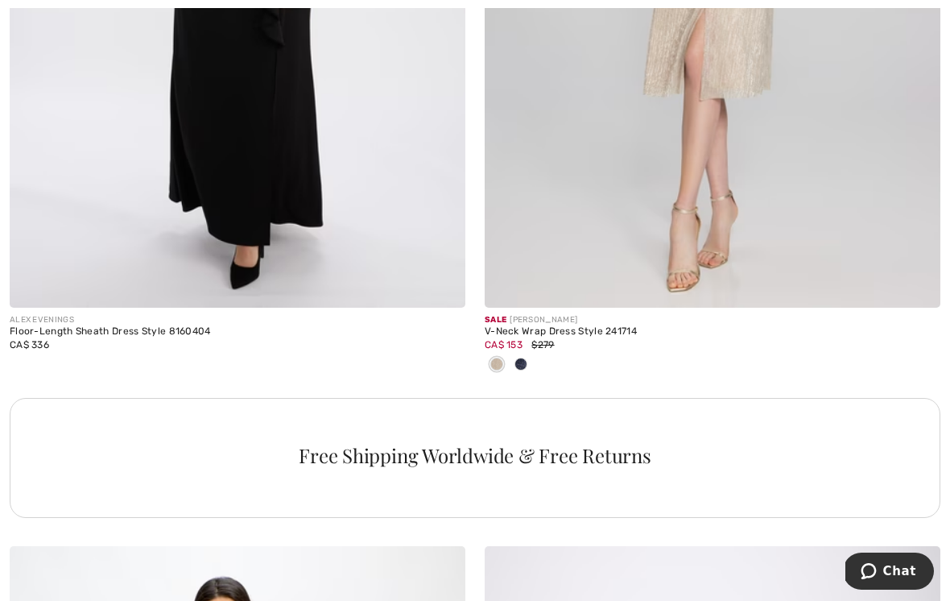
click at [524, 365] on span at bounding box center [521, 364] width 13 height 13
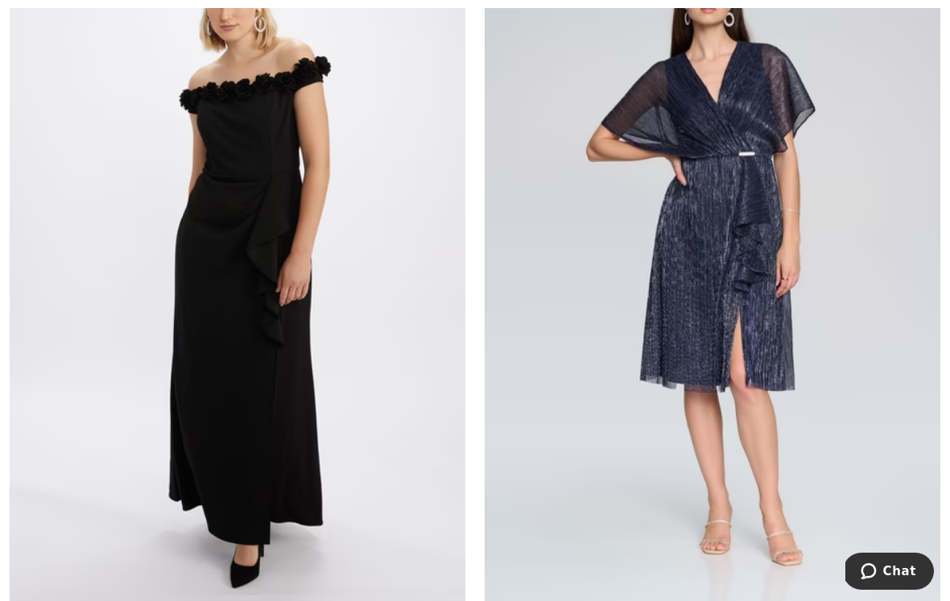
scroll to position [4143, 0]
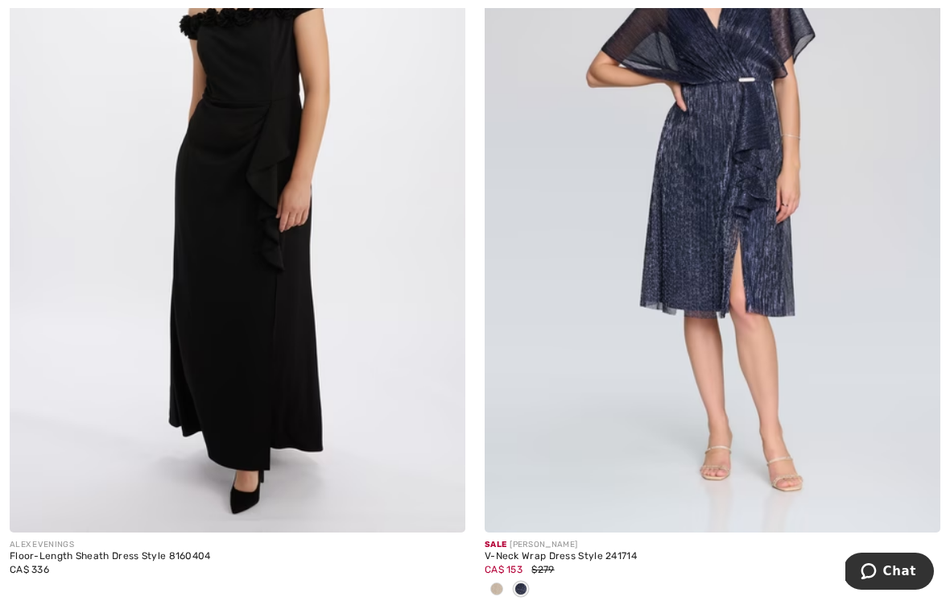
click at [557, 563] on div "CA$ 153 $279" at bounding box center [713, 569] width 456 height 14
click at [573, 556] on div "V-Neck Wrap Dress Style 241714" at bounding box center [713, 556] width 456 height 11
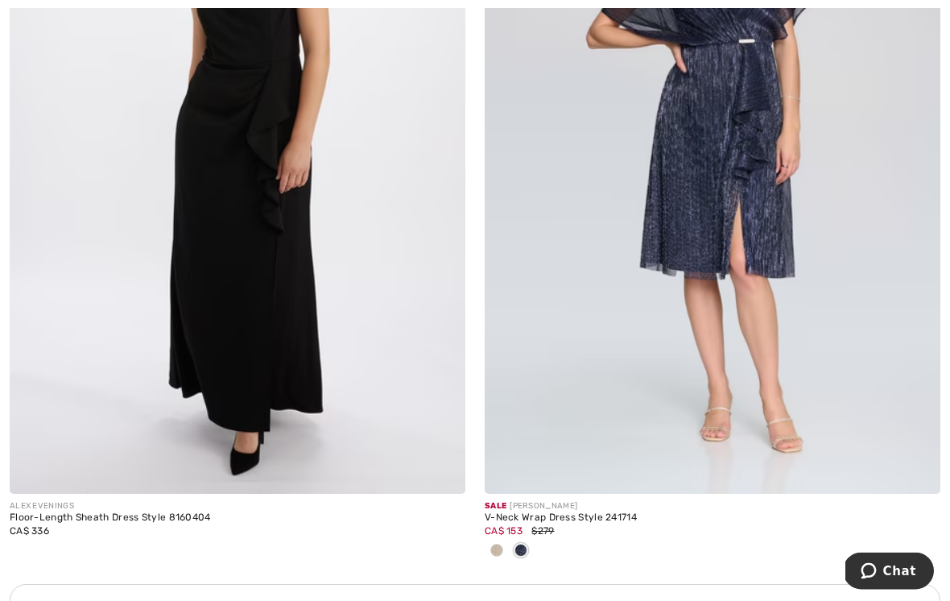
click at [541, 517] on div "V-Neck Wrap Dress Style 241714" at bounding box center [713, 518] width 456 height 11
click at [587, 526] on div "CA$ 153 $279" at bounding box center [713, 531] width 456 height 14
click at [593, 524] on div "CA$ 153 $279" at bounding box center [713, 531] width 456 height 14
click at [574, 512] on div "V-Neck Wrap Dress Style 241714" at bounding box center [713, 517] width 456 height 11
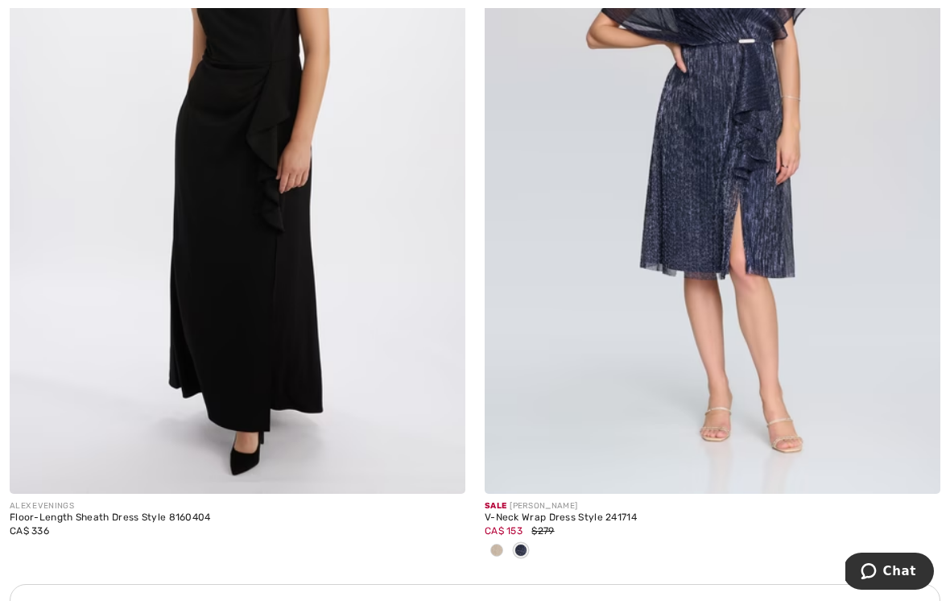
click at [706, 379] on img at bounding box center [713, 152] width 456 height 684
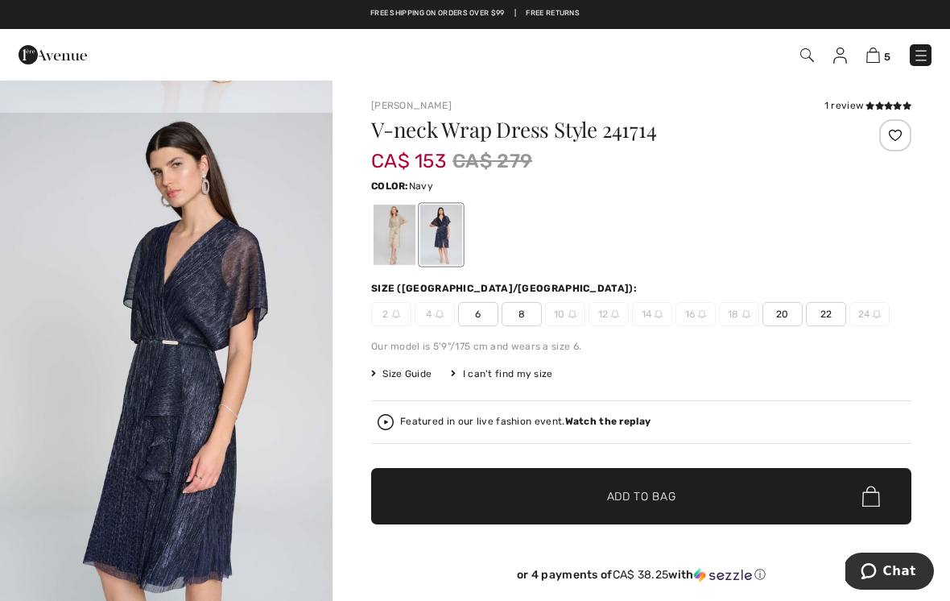
scroll to position [462, 0]
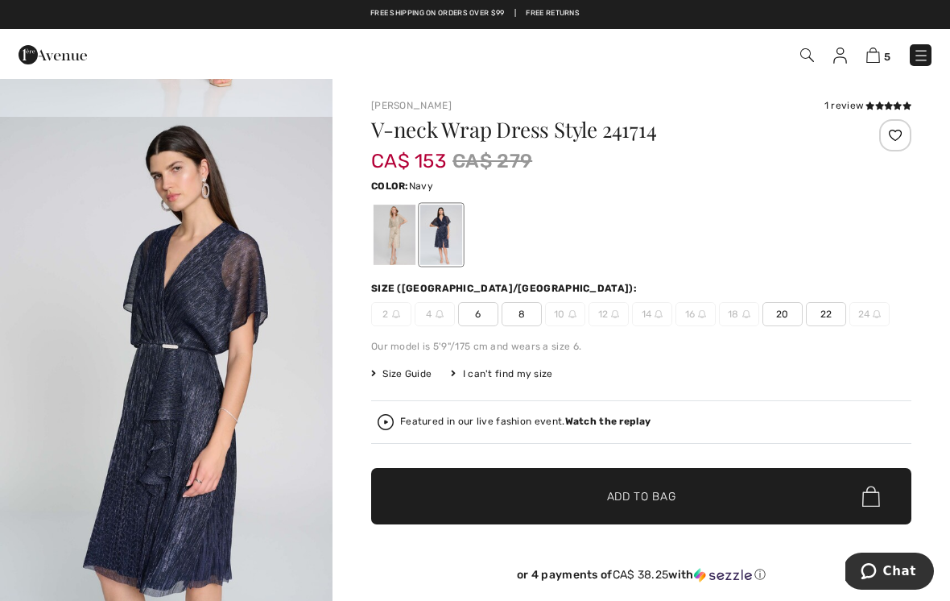
click at [255, 492] on img "2 / 3" at bounding box center [166, 366] width 333 height 499
click at [836, 97] on div "Joseph Ribkoff 1 review 1 review V-neck Wrap Dress Style 241714 CA$ 153 CA$ 279…" at bounding box center [642, 547] width 618 height 936
click at [870, 107] on icon at bounding box center [870, 105] width 9 height 8
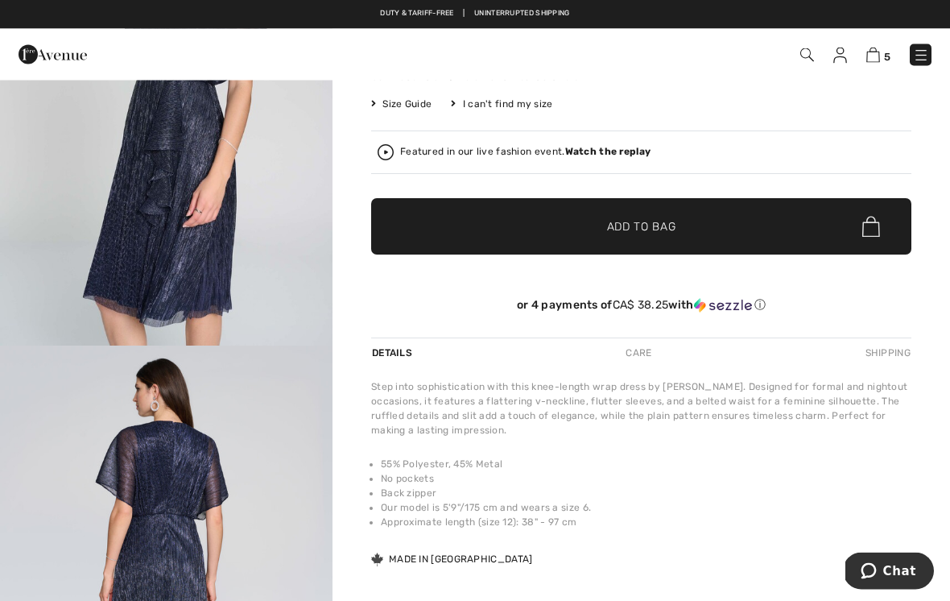
scroll to position [19, 0]
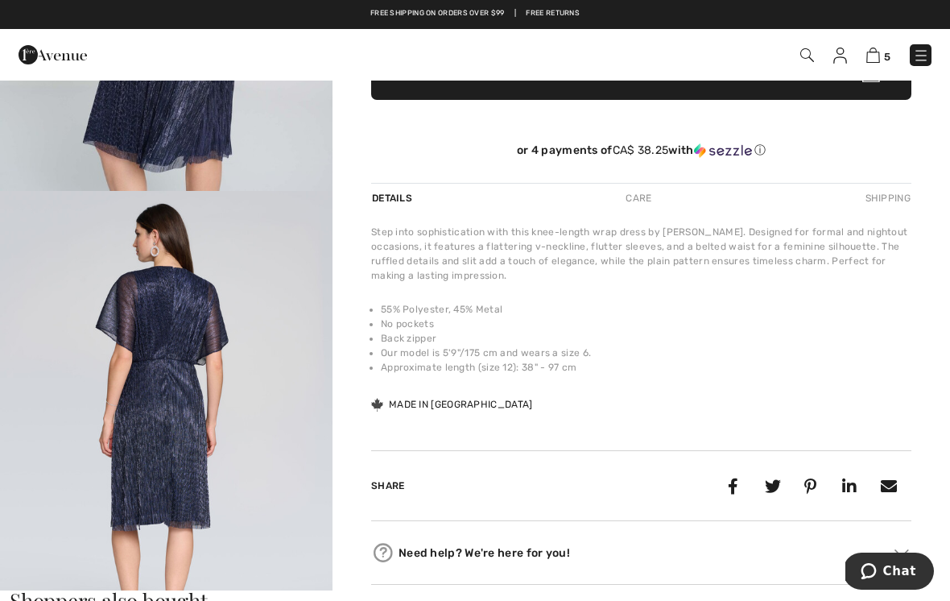
scroll to position [19, 0]
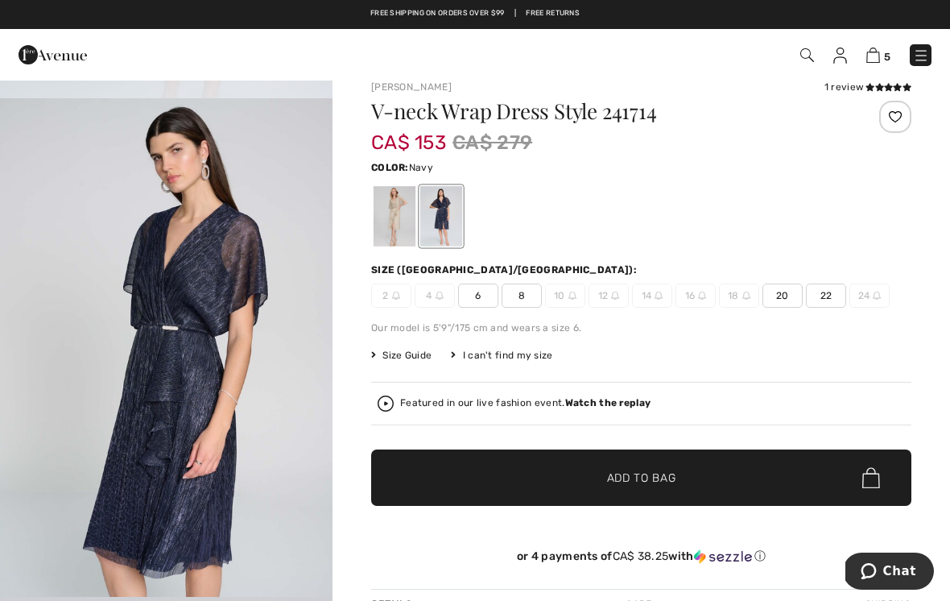
scroll to position [449, 0]
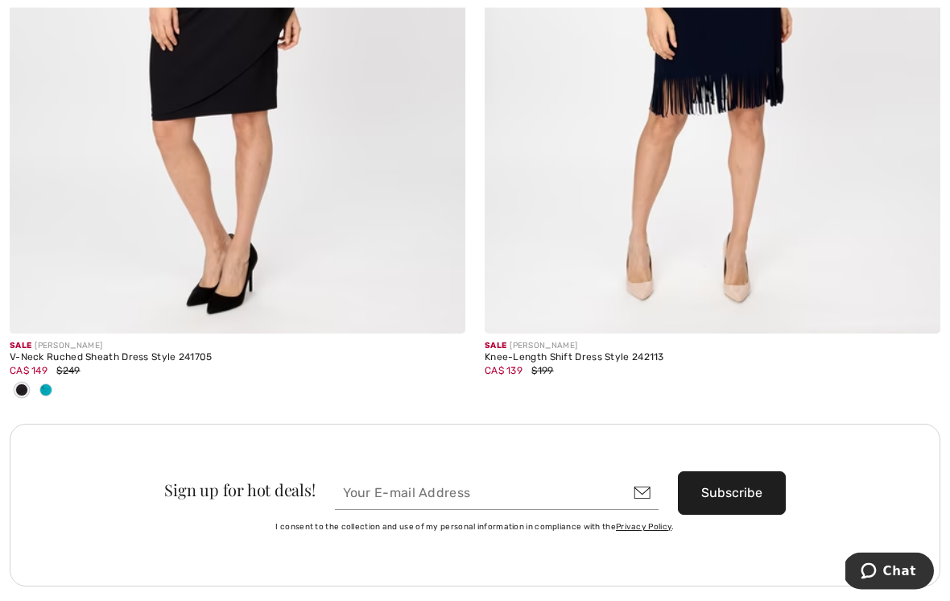
scroll to position [9084, 0]
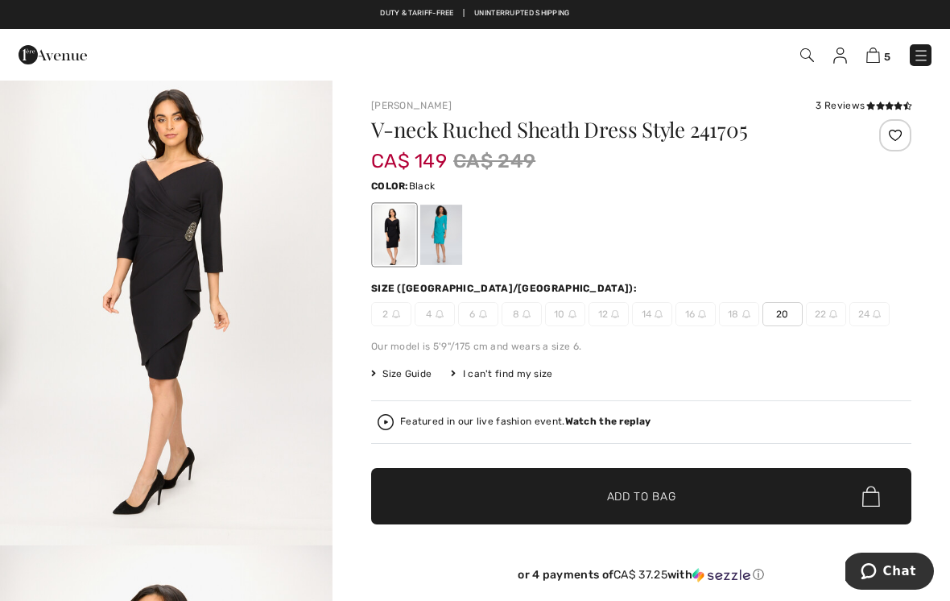
click at [904, 423] on div "Featured in our live fashion event. Watch the replay" at bounding box center [642, 422] width 528 height 16
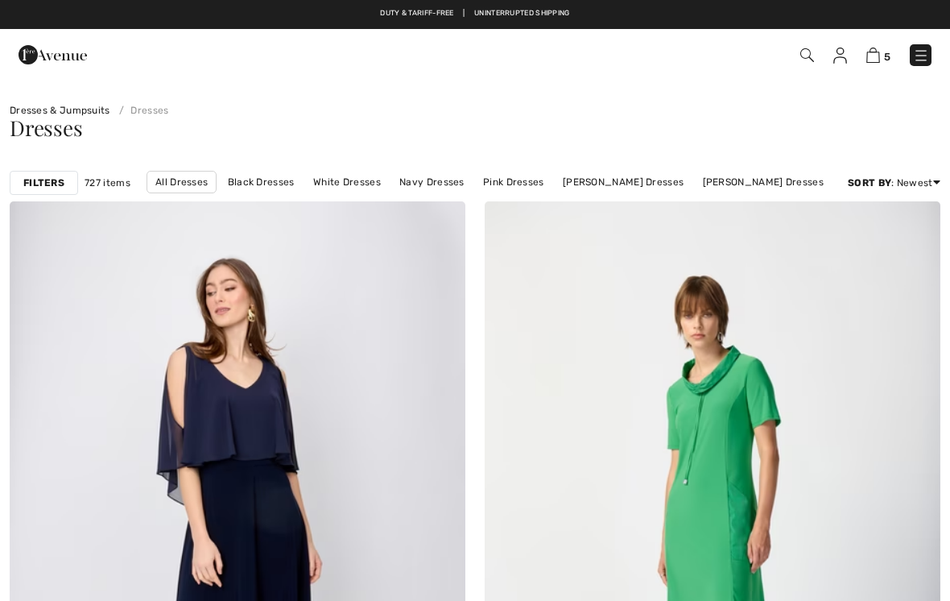
checkbox input "true"
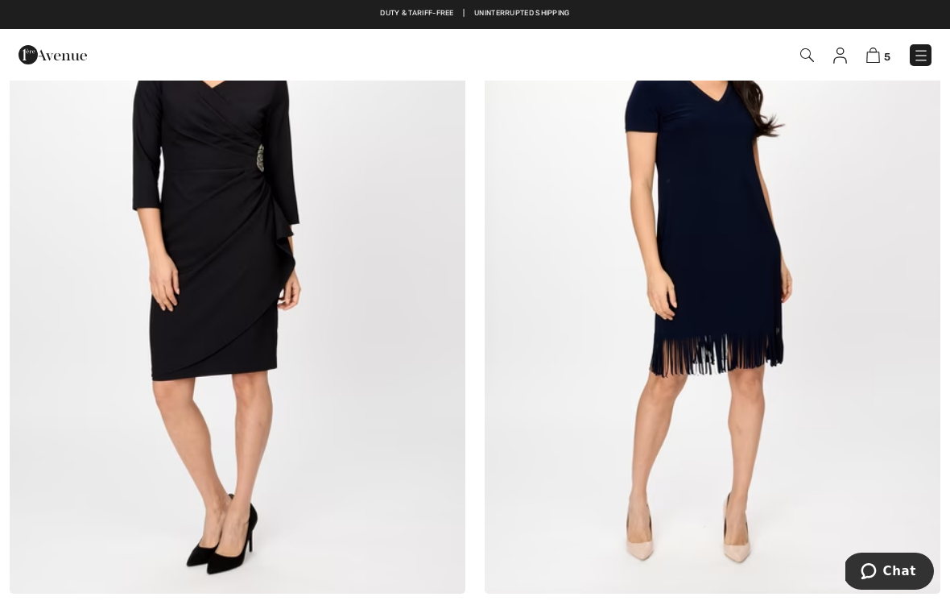
scroll to position [8768, 0]
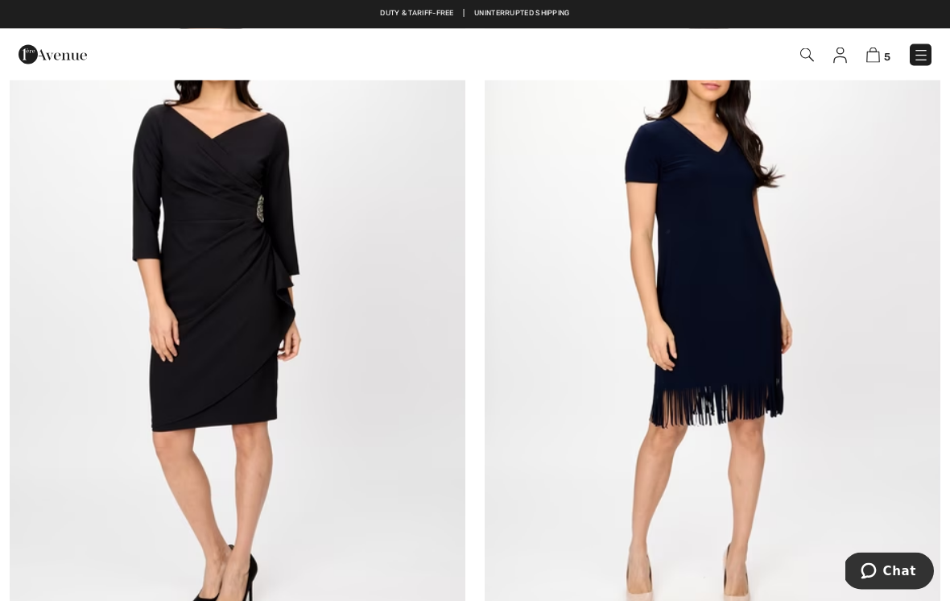
click at [212, 311] on img at bounding box center [238, 303] width 456 height 684
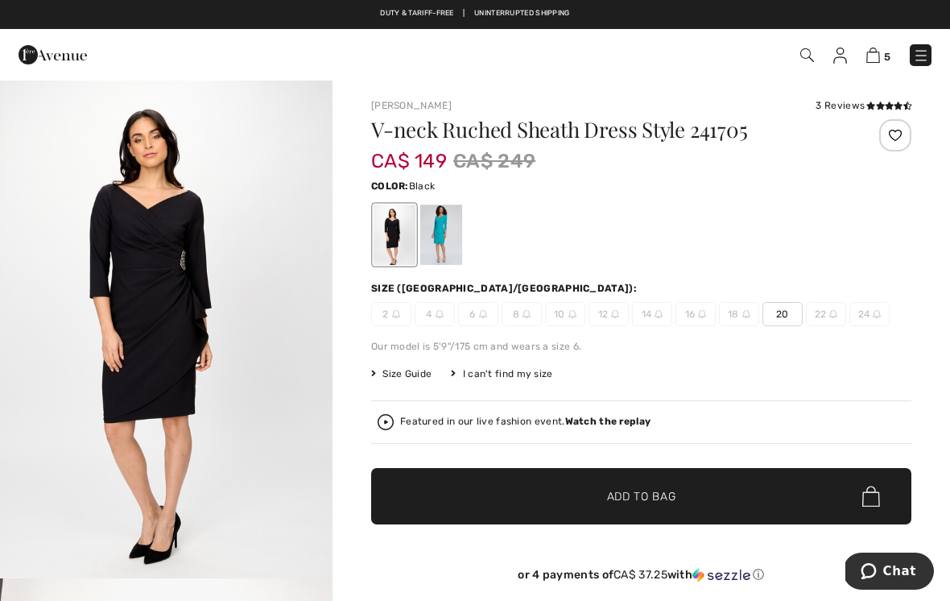
click at [449, 231] on div at bounding box center [441, 235] width 42 height 60
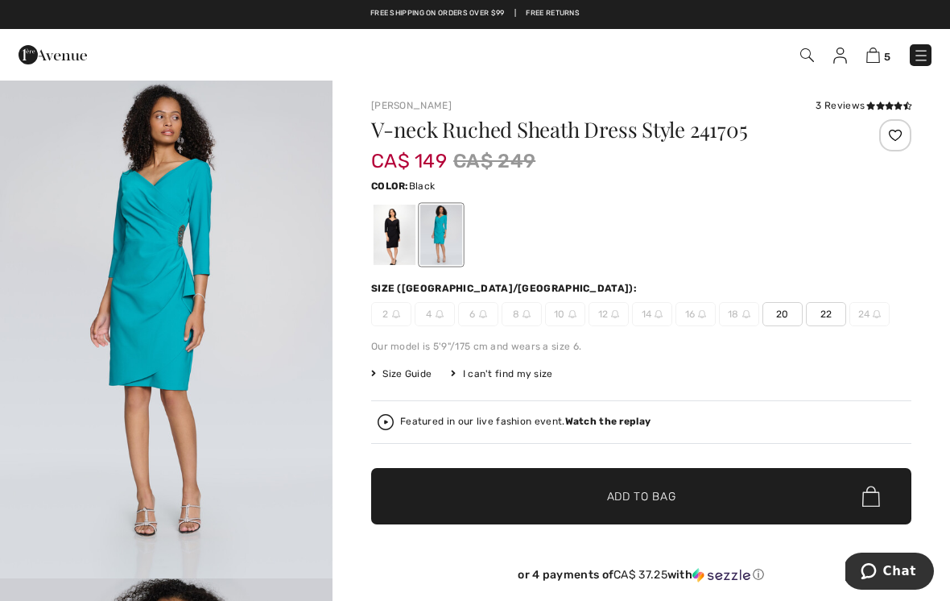
click at [413, 239] on div at bounding box center [395, 235] width 42 height 60
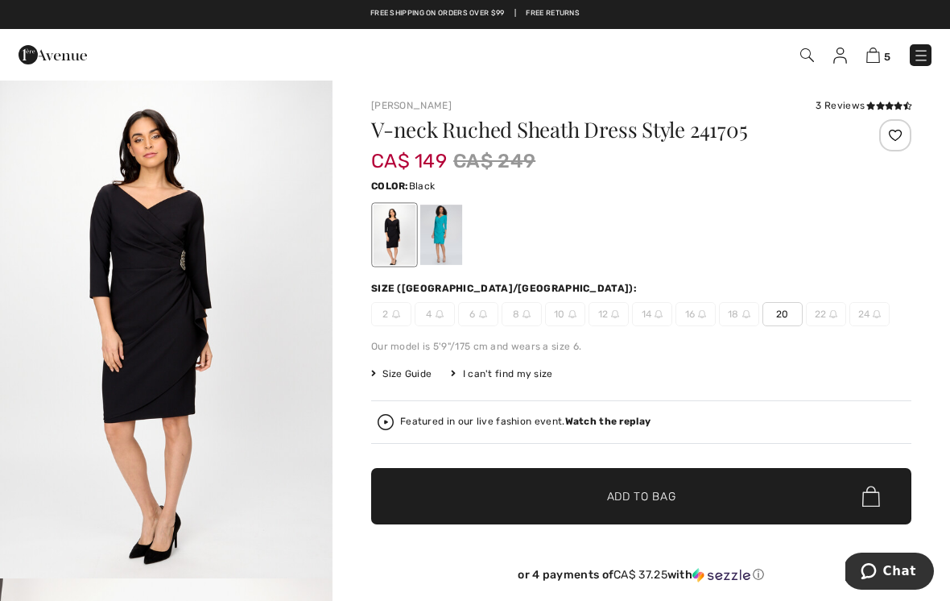
click at [278, 454] on img "1 / 5" at bounding box center [166, 328] width 333 height 499
click at [828, 106] on div "3 Reviews" at bounding box center [864, 105] width 96 height 14
click at [841, 110] on div "3 Reviews" at bounding box center [864, 105] width 96 height 14
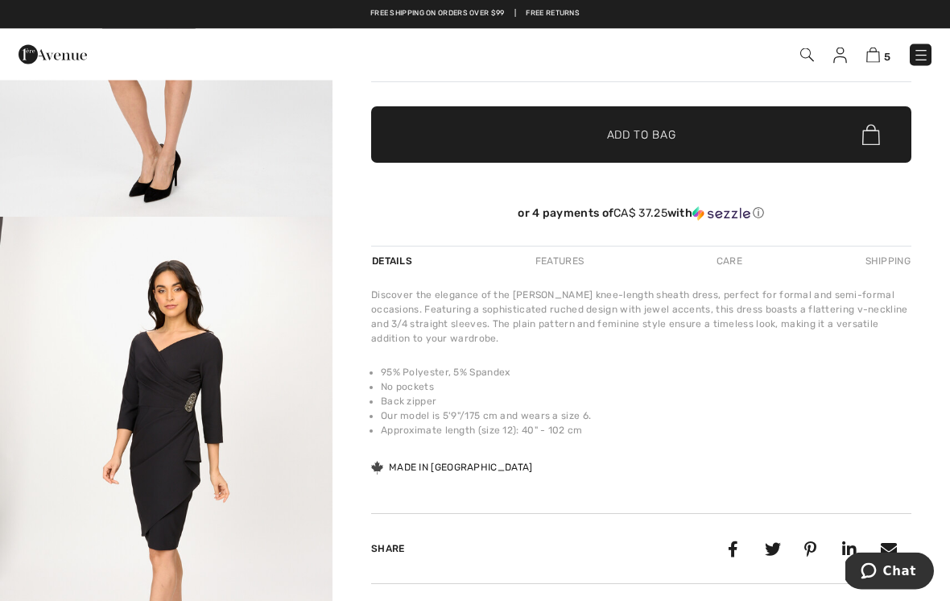
scroll to position [271, 0]
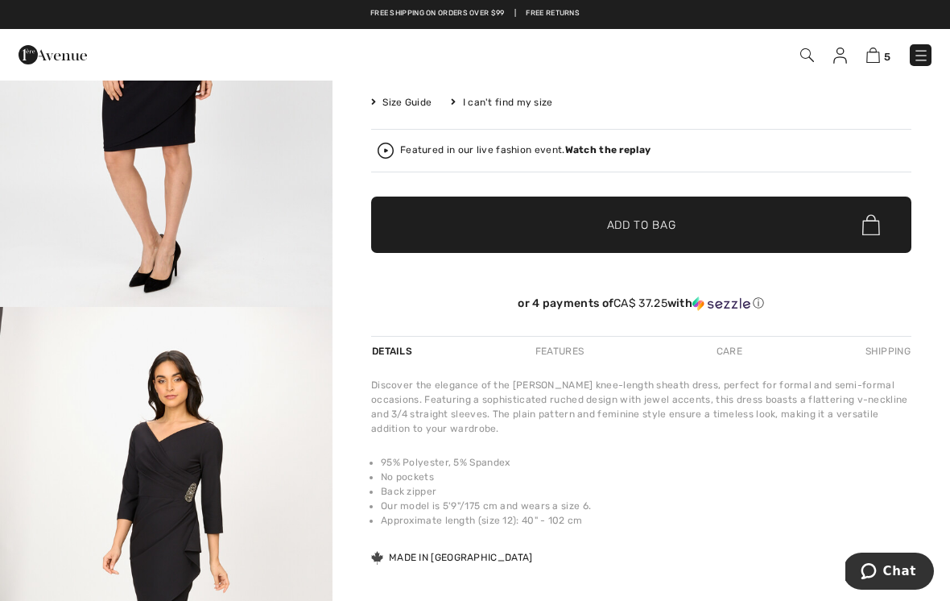
click at [202, 559] on img "2 / 5" at bounding box center [166, 556] width 333 height 499
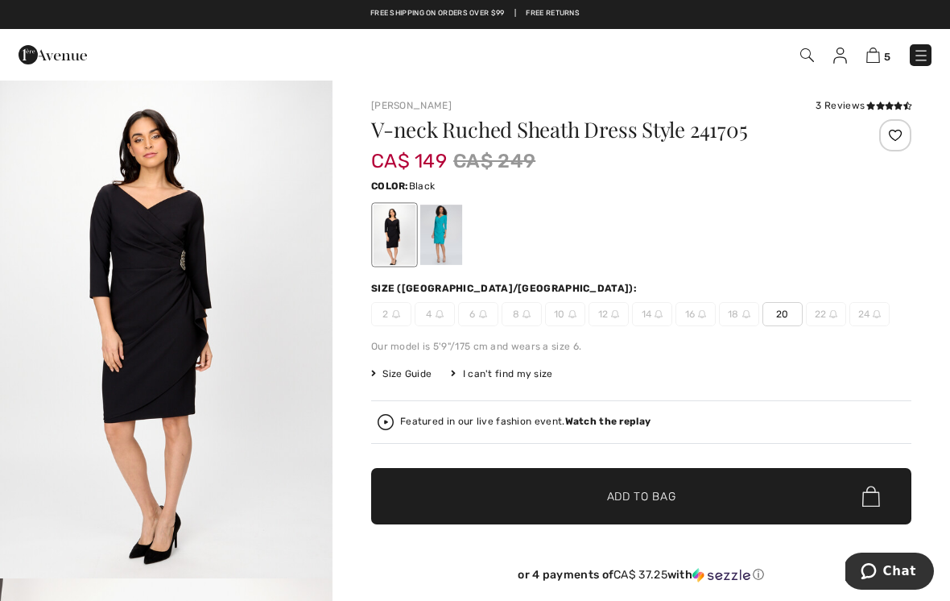
click at [849, 332] on div "V-neck Ruched Sheath Dress Style 241705 CA$ 149 CA$ 249 Color: Black Size (CA/U…" at bounding box center [641, 363] width 540 height 488
click at [784, 317] on span "20" at bounding box center [783, 314] width 40 height 24
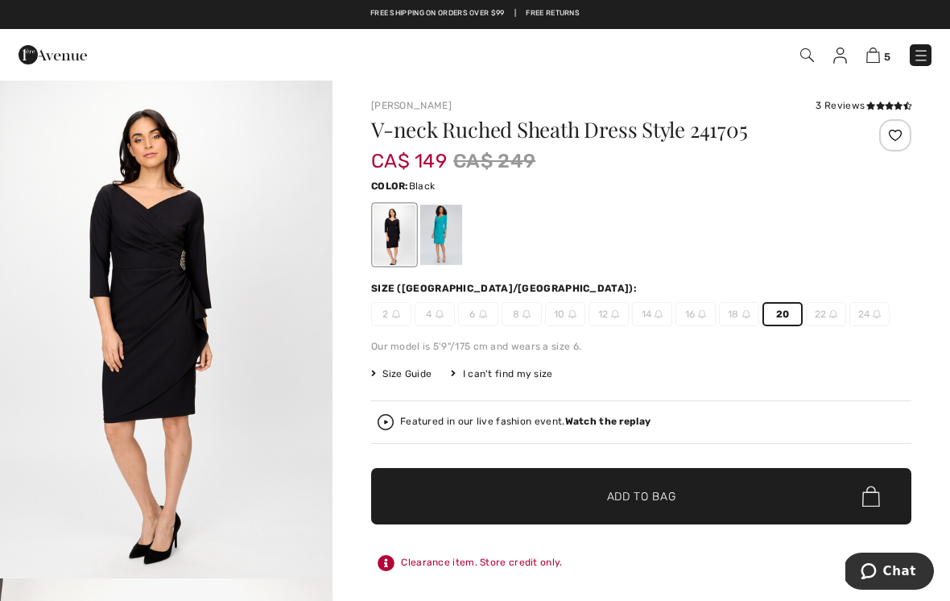
click at [681, 492] on span "✔ Added to Bag Add to Bag" at bounding box center [641, 496] width 540 height 56
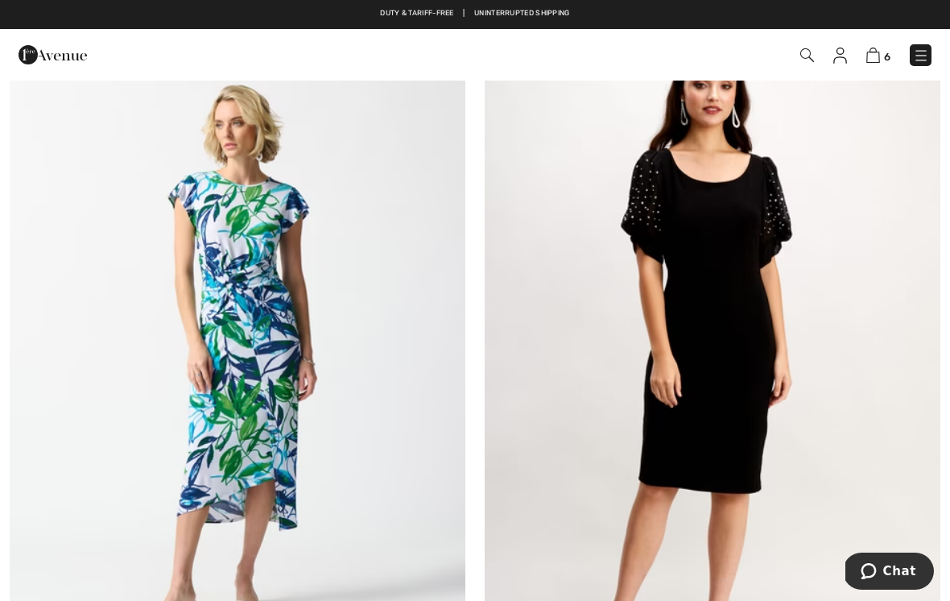
scroll to position [12722, 0]
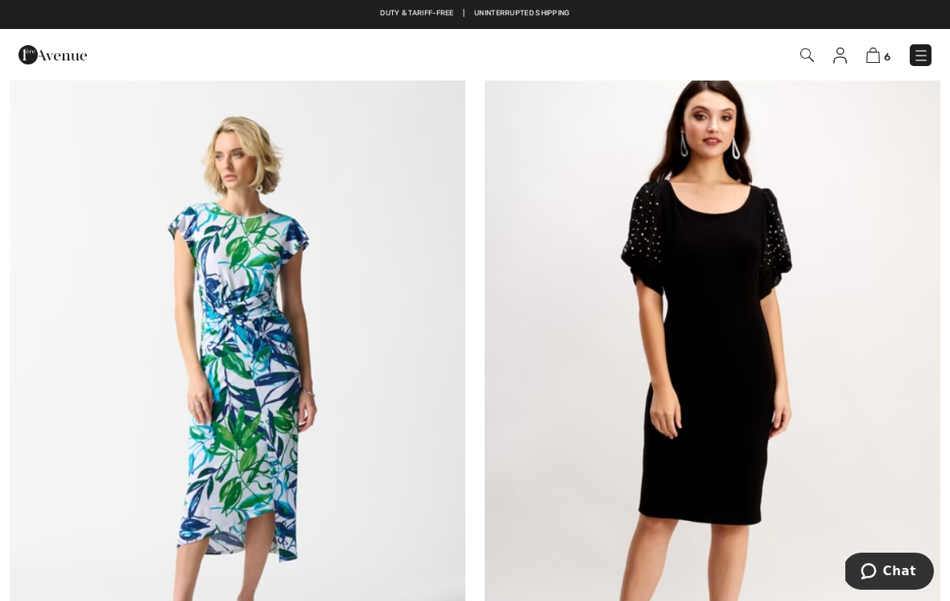
click at [726, 455] on img at bounding box center [713, 384] width 456 height 684
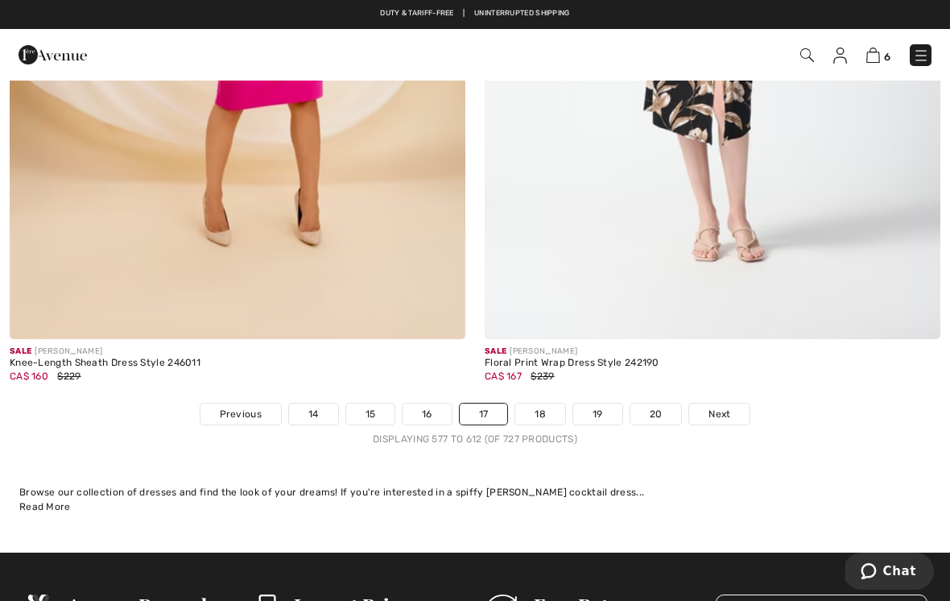
scroll to position [13821, 0]
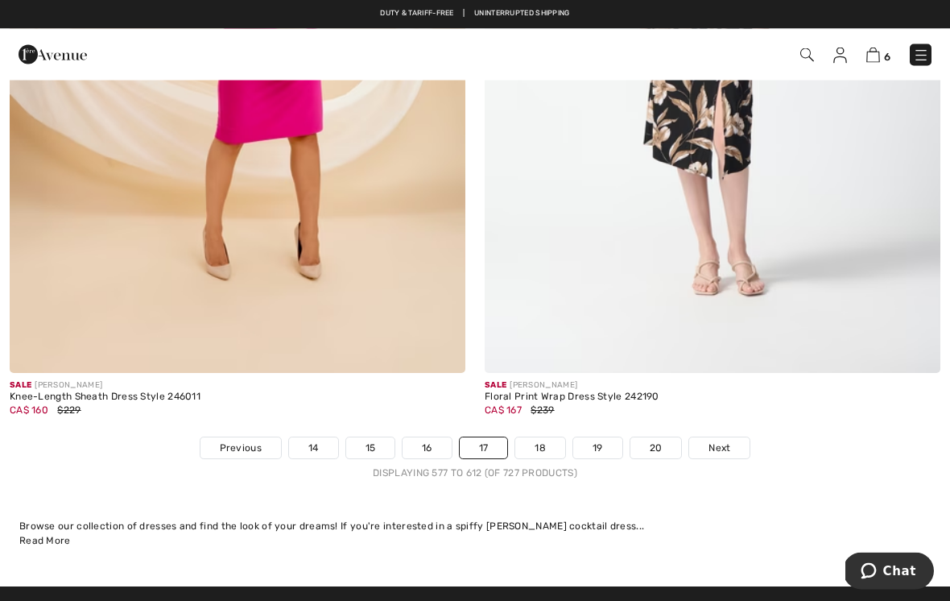
click at [540, 445] on link "18" at bounding box center [540, 448] width 50 height 21
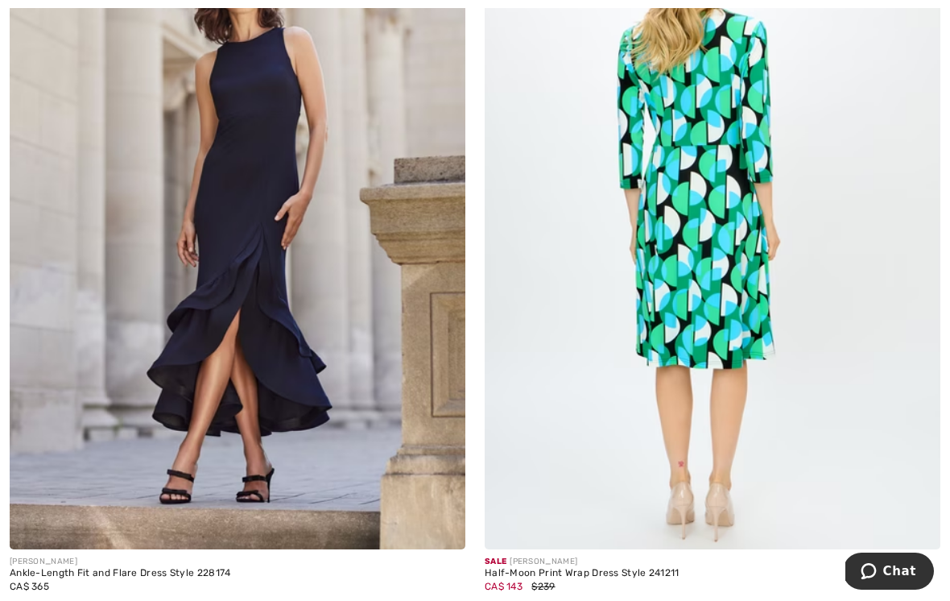
scroll to position [3386, 0]
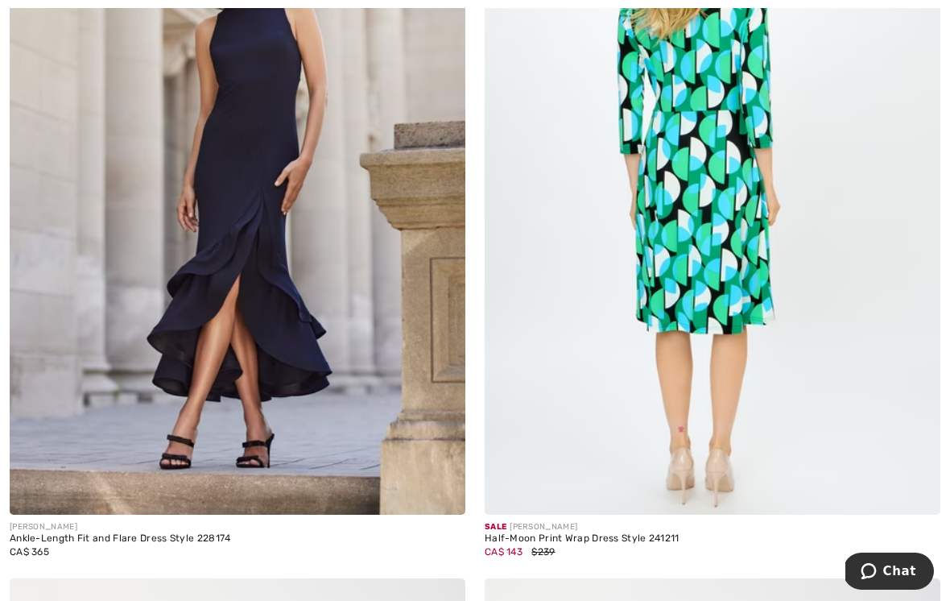
click at [180, 538] on div "Ankle-Length Fit and Flare Dress Style 228174" at bounding box center [238, 538] width 456 height 11
click at [198, 538] on div "Ankle-Length Fit and Flare Dress Style 228174" at bounding box center [238, 538] width 456 height 11
click at [55, 534] on div "Ankle-Length Fit and Flare Dress Style 228174" at bounding box center [238, 538] width 456 height 11
click at [247, 336] on img at bounding box center [238, 173] width 456 height 684
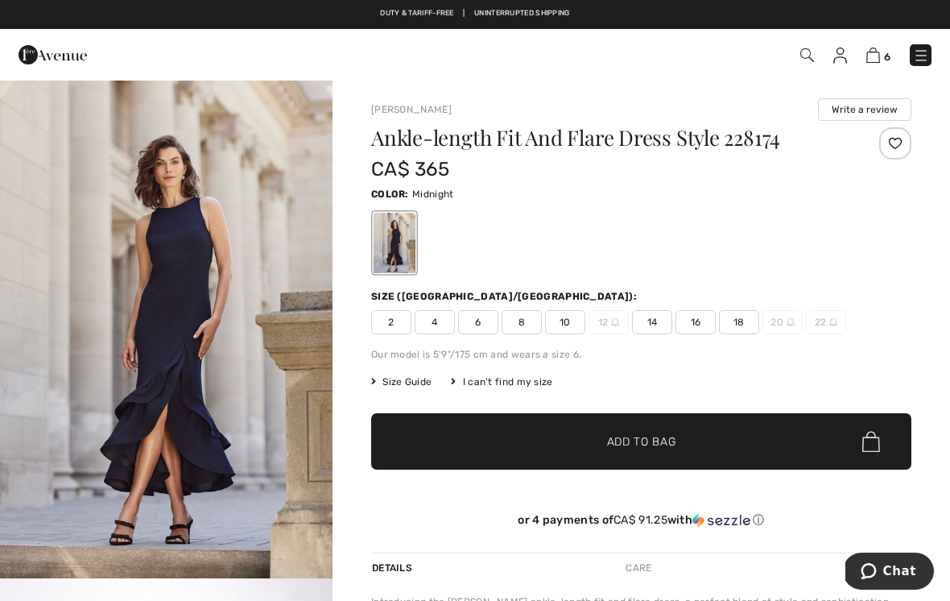
click at [930, 450] on div "[PERSON_NAME] Write a review Ankle-length Fit And Flare Dress Style 228174 CA$ …" at bounding box center [642, 512] width 618 height 867
click at [199, 431] on img "1 / 6" at bounding box center [166, 328] width 333 height 499
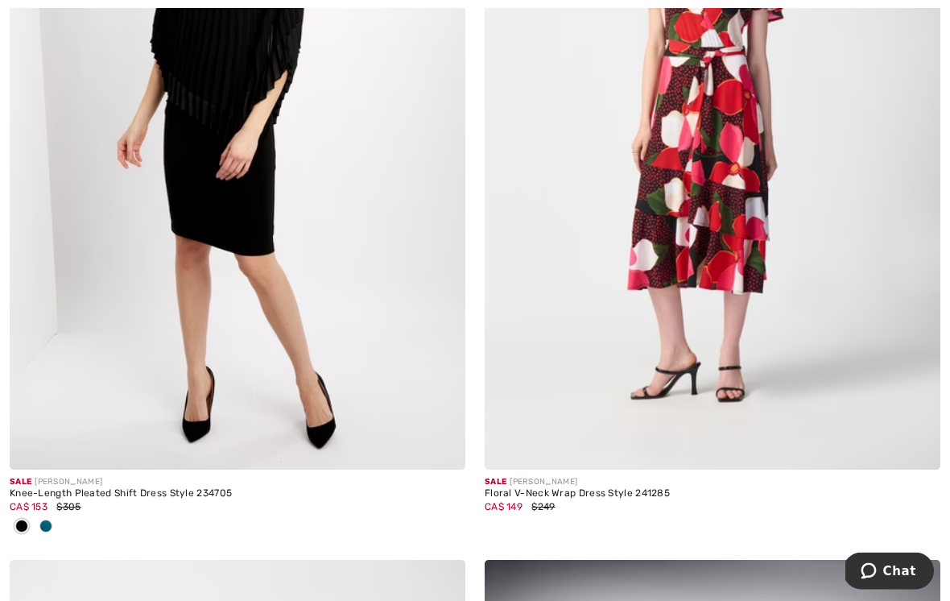
scroll to position [9849, 0]
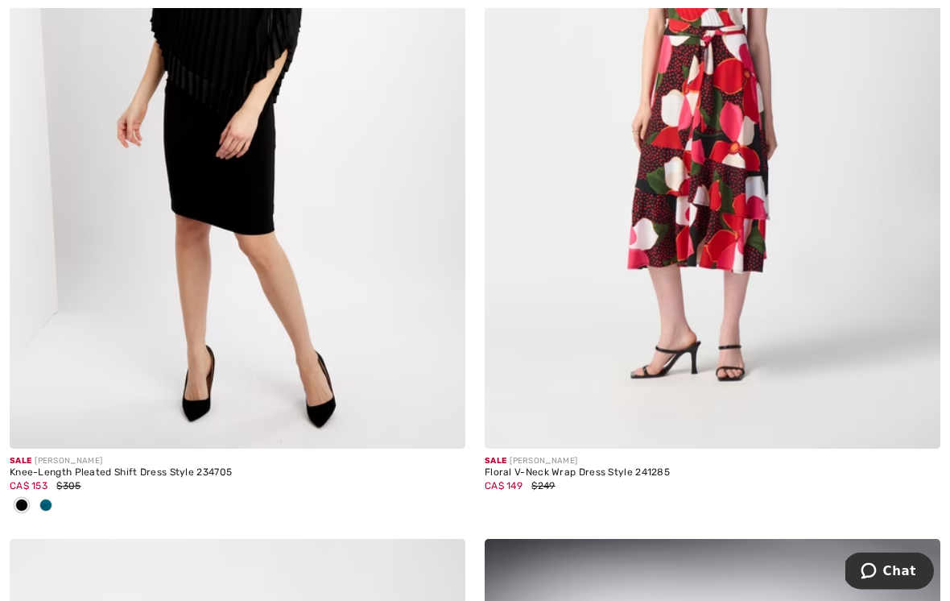
click at [165, 468] on div "Knee-Length Pleated Shift Dress Style 234705" at bounding box center [238, 473] width 456 height 11
click at [168, 468] on div "Knee-Length Pleated Shift Dress Style 234705" at bounding box center [238, 473] width 456 height 11
click at [192, 455] on div "Sale JOSEPH RIBKOFF" at bounding box center [238, 461] width 456 height 12
click at [335, 334] on img at bounding box center [238, 107] width 456 height 684
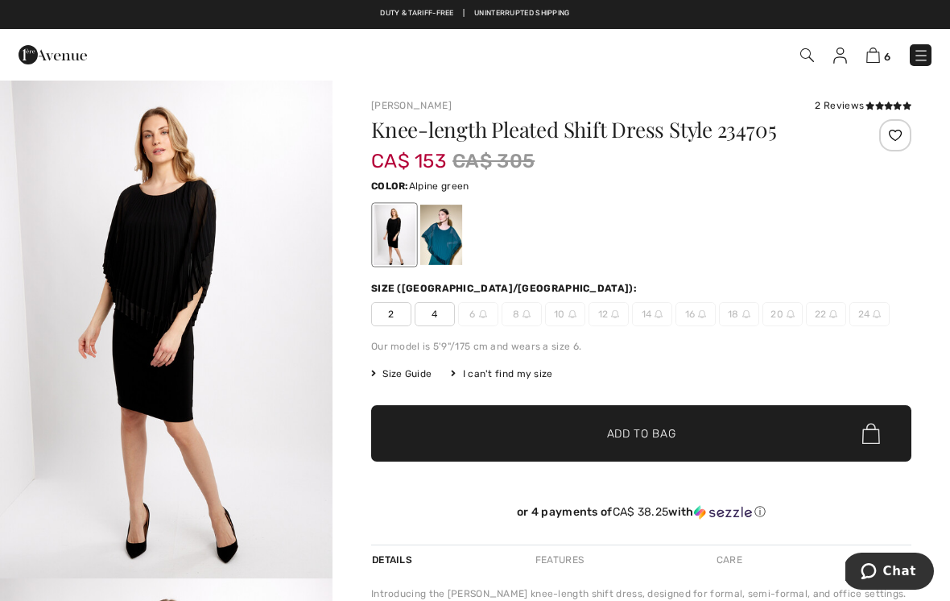
click at [440, 251] on div at bounding box center [441, 235] width 42 height 60
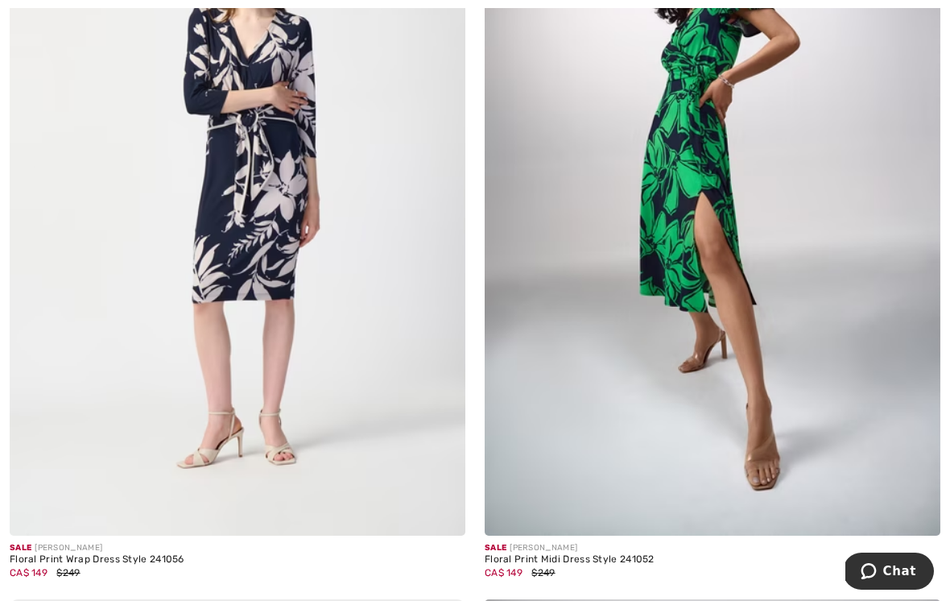
scroll to position [10552, 0]
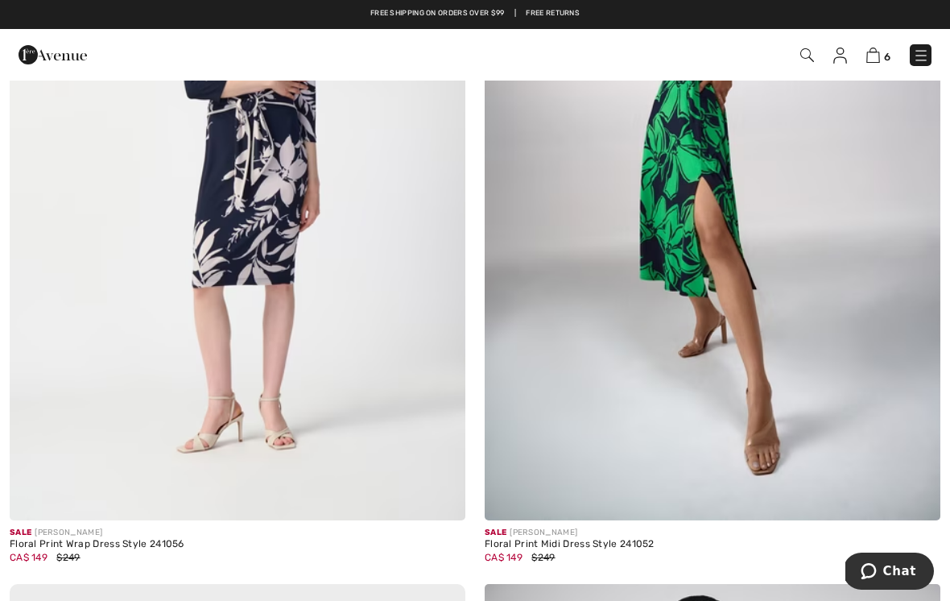
click at [118, 540] on div "Floral Print Wrap Dress Style 241056" at bounding box center [238, 544] width 456 height 11
click at [116, 540] on div "Floral Print Wrap Dress Style 241056" at bounding box center [238, 544] width 456 height 11
click at [87, 539] on div "Floral Print Wrap Dress Style 241056" at bounding box center [238, 544] width 456 height 11
click at [329, 313] on img at bounding box center [238, 178] width 456 height 684
click at [120, 550] on div "CA$ 149 $249" at bounding box center [238, 557] width 456 height 14
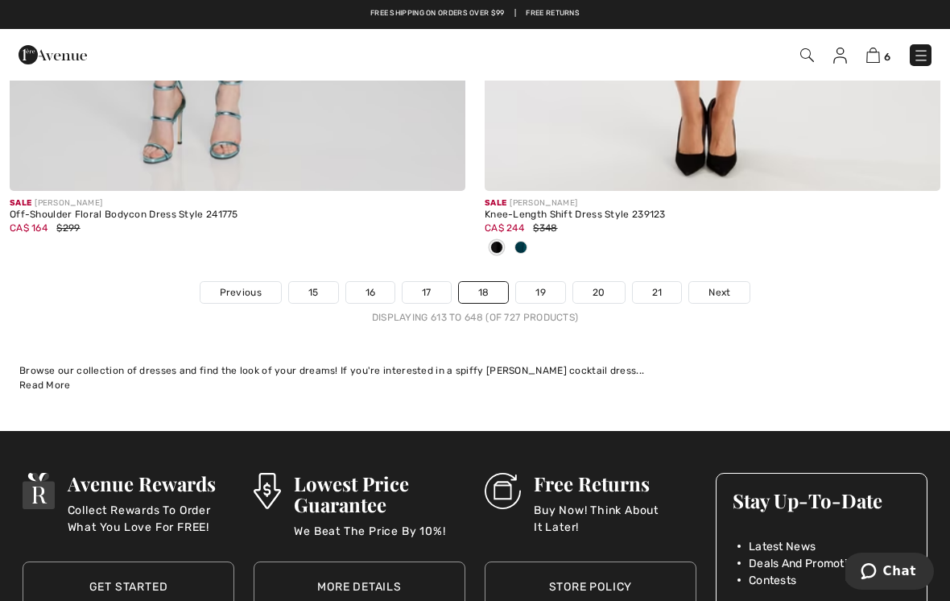
scroll to position [13873, 0]
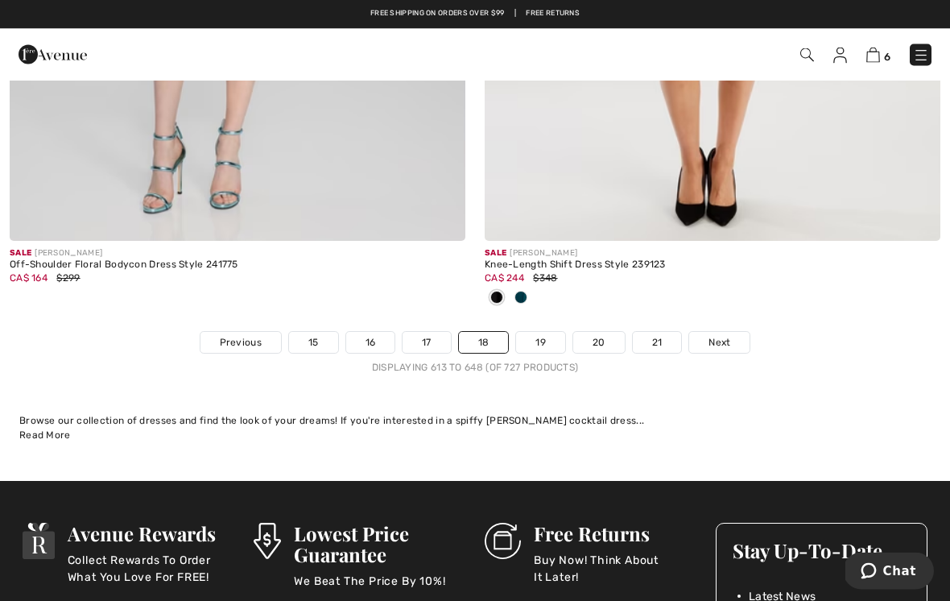
click at [732, 340] on link "Next" at bounding box center [719, 343] width 60 height 21
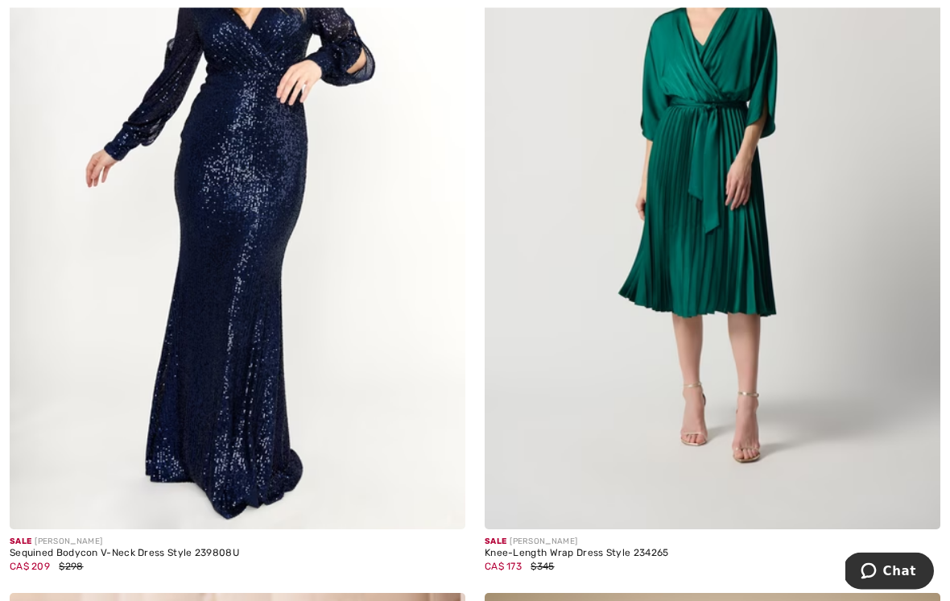
scroll to position [358, 0]
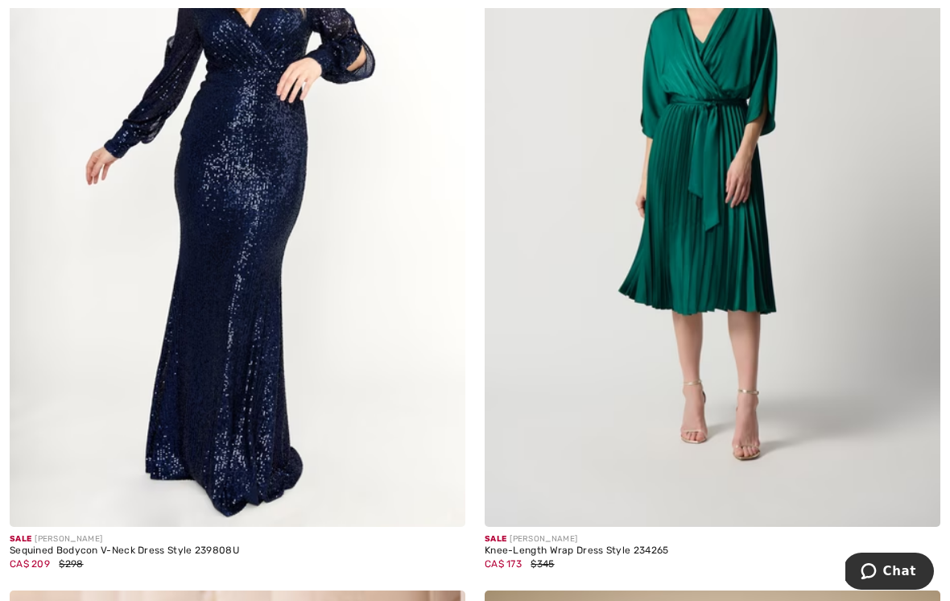
click at [598, 478] on img at bounding box center [713, 185] width 456 height 684
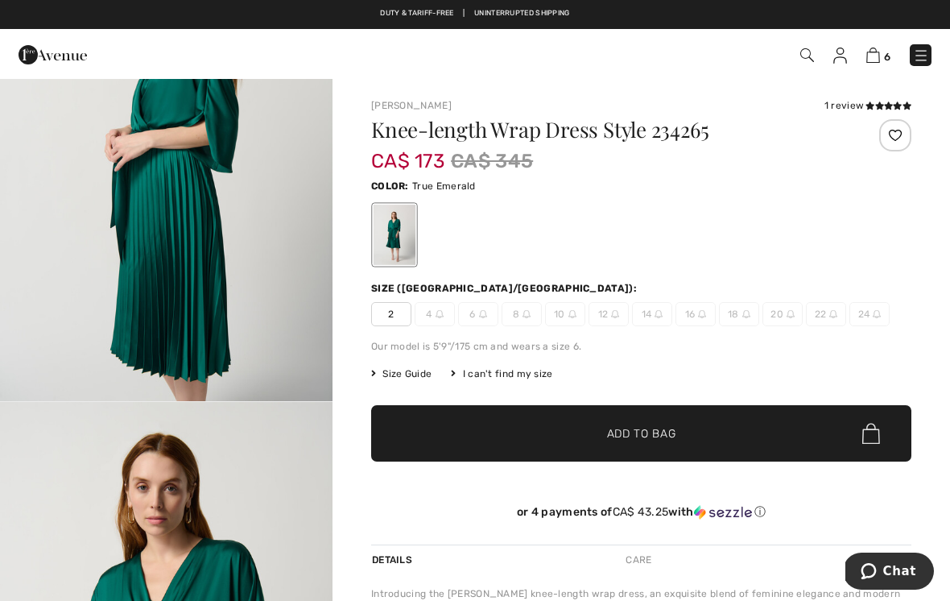
scroll to position [642, 0]
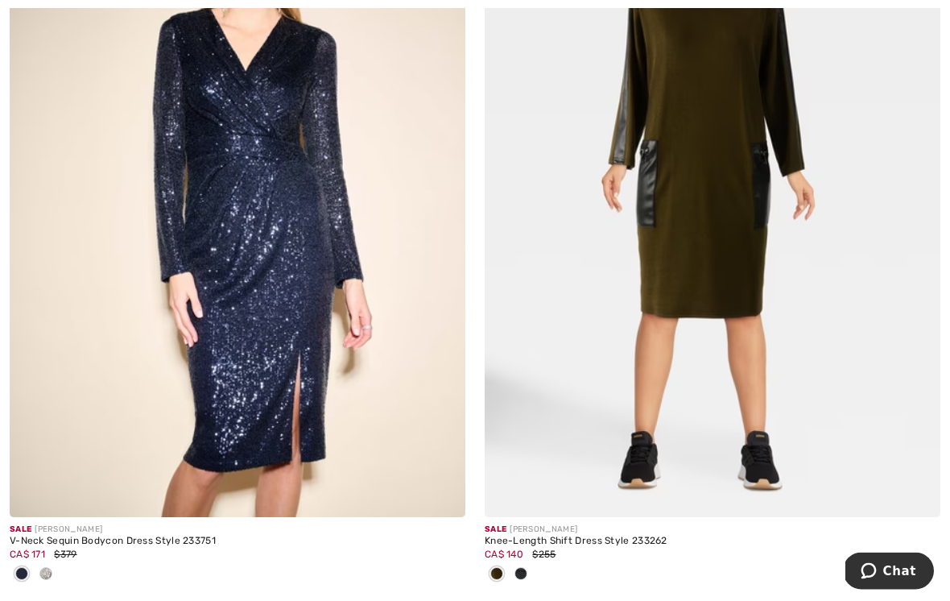
scroll to position [9909, 0]
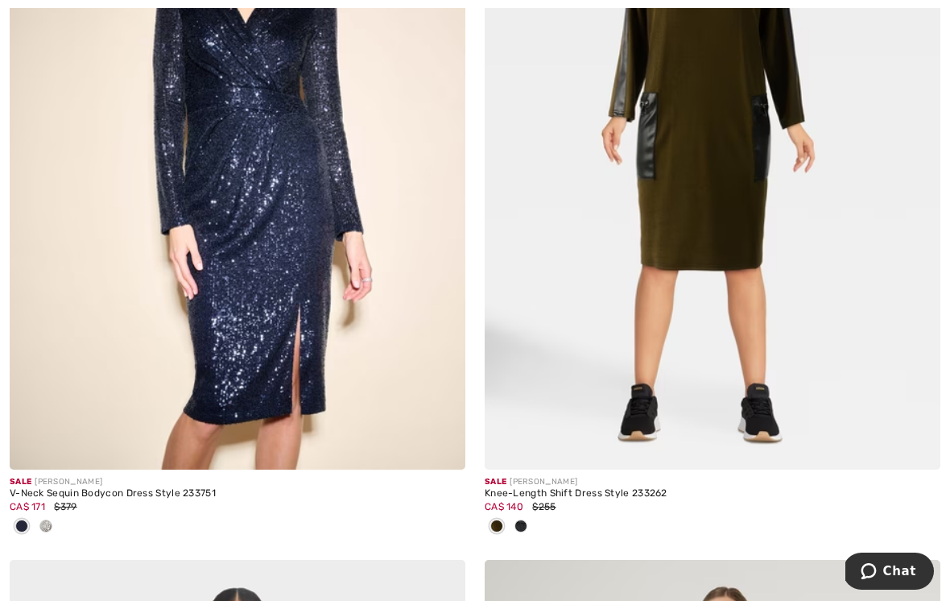
click at [923, 444] on img at bounding box center [916, 445] width 14 height 14
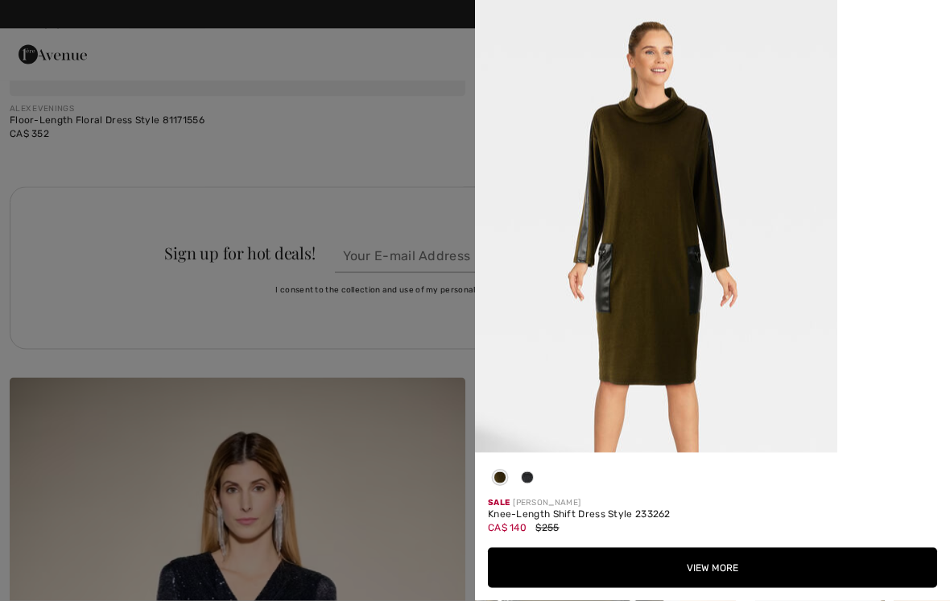
scroll to position [9318, 0]
click at [934, 319] on div "Your browser does not support the video tag." at bounding box center [712, 226] width 475 height 453
click at [299, 404] on div at bounding box center [475, 300] width 950 height 601
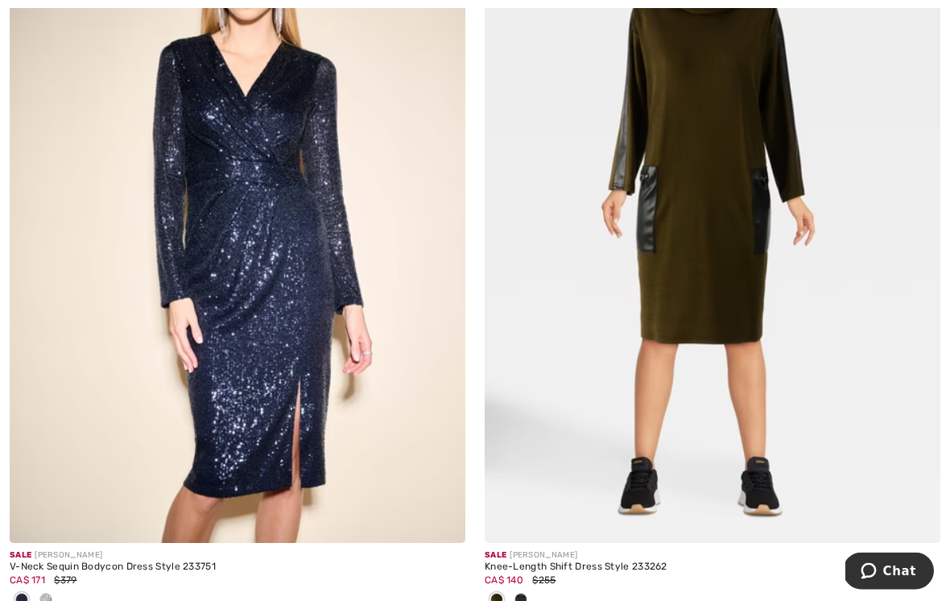
scroll to position [9869, 0]
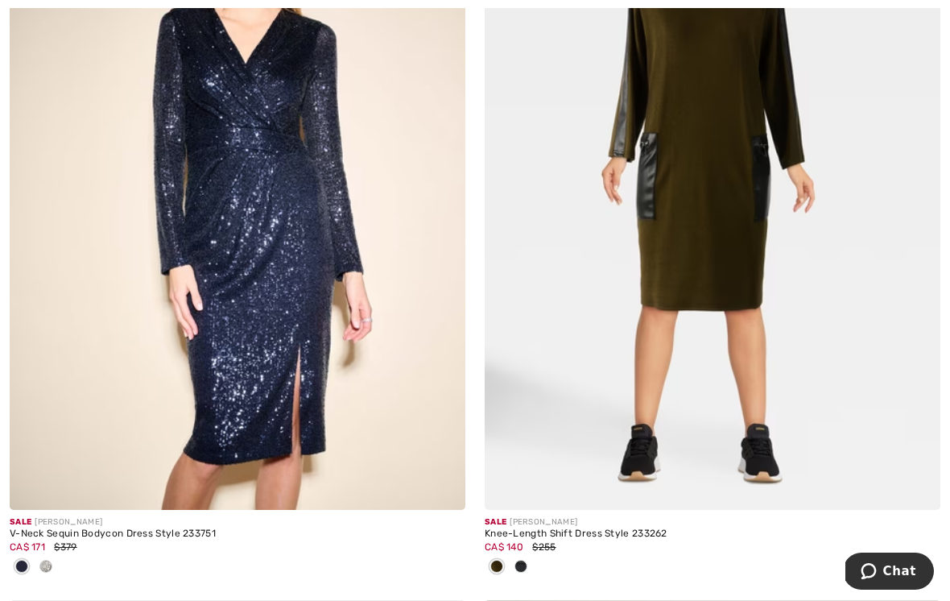
click at [135, 540] on div "CA$ 171 $379" at bounding box center [238, 547] width 456 height 14
click at [160, 528] on div "V-Neck Sequin Bodycon Dress Style 233751" at bounding box center [238, 533] width 456 height 11
click at [321, 400] on img at bounding box center [238, 168] width 456 height 684
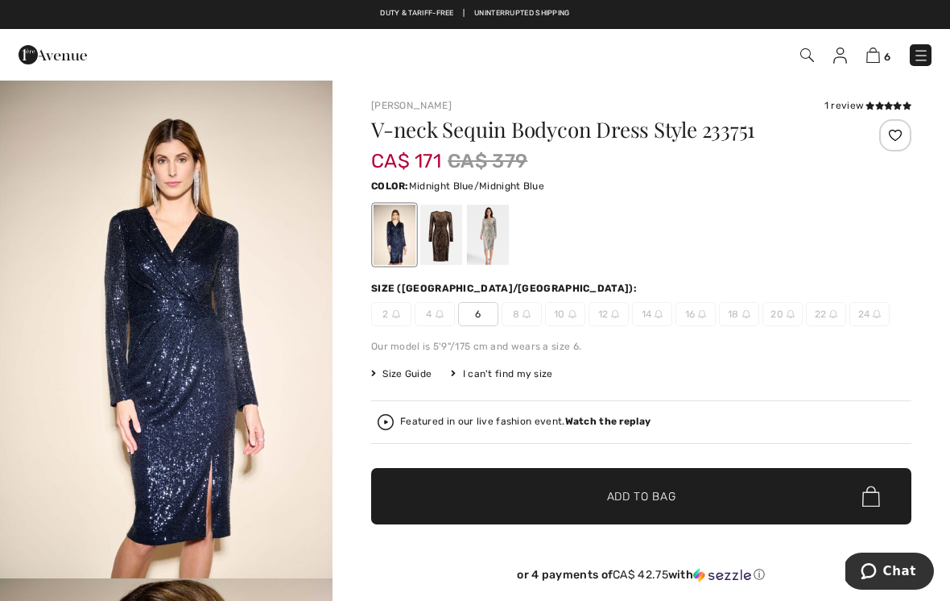
click at [446, 238] on div at bounding box center [441, 235] width 42 height 60
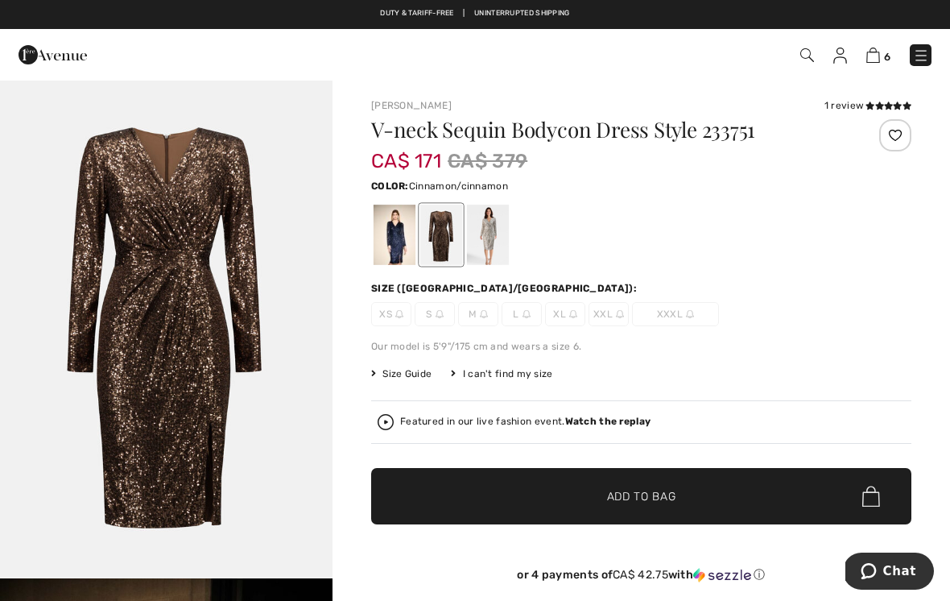
click at [495, 238] on div at bounding box center [488, 235] width 42 height 60
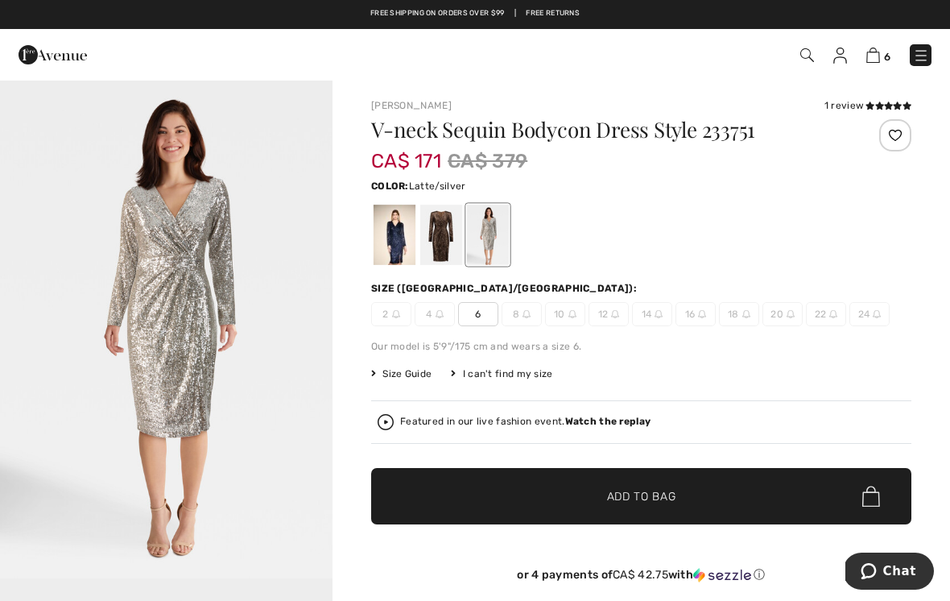
click at [495, 237] on div at bounding box center [488, 235] width 42 height 60
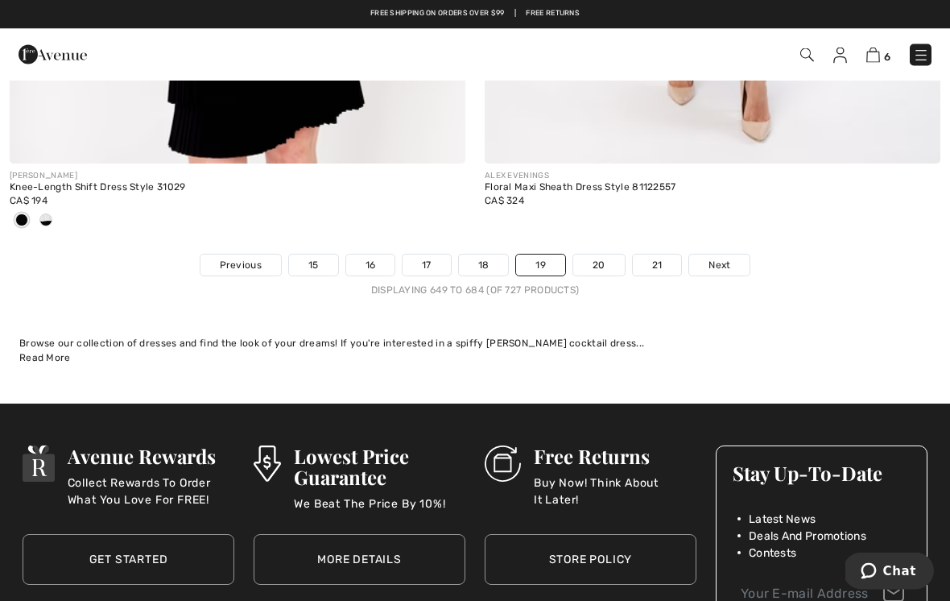
scroll to position [13961, 0]
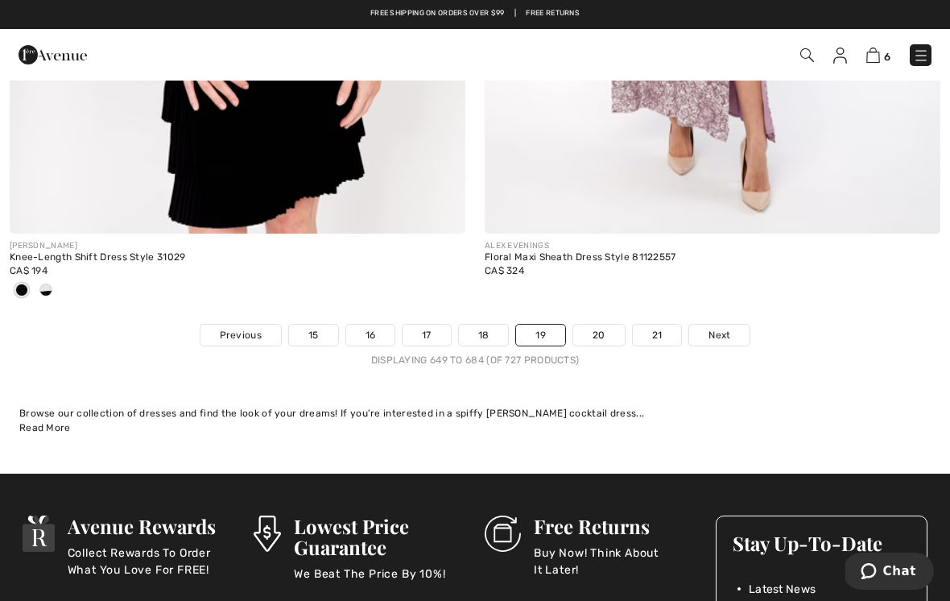
click at [724, 329] on span "Next" at bounding box center [720, 335] width 22 height 14
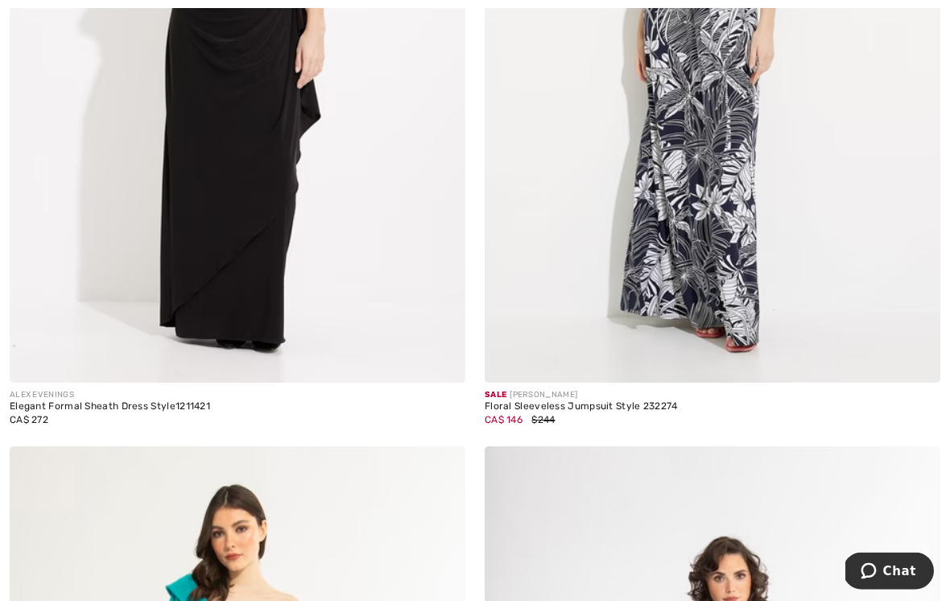
scroll to position [5989, 0]
click at [619, 395] on div "Sale JOSEPH RIBKOFF" at bounding box center [713, 395] width 456 height 12
click at [575, 404] on div "Floral Sleeveless Jumpsuit Style 232274" at bounding box center [713, 406] width 456 height 11
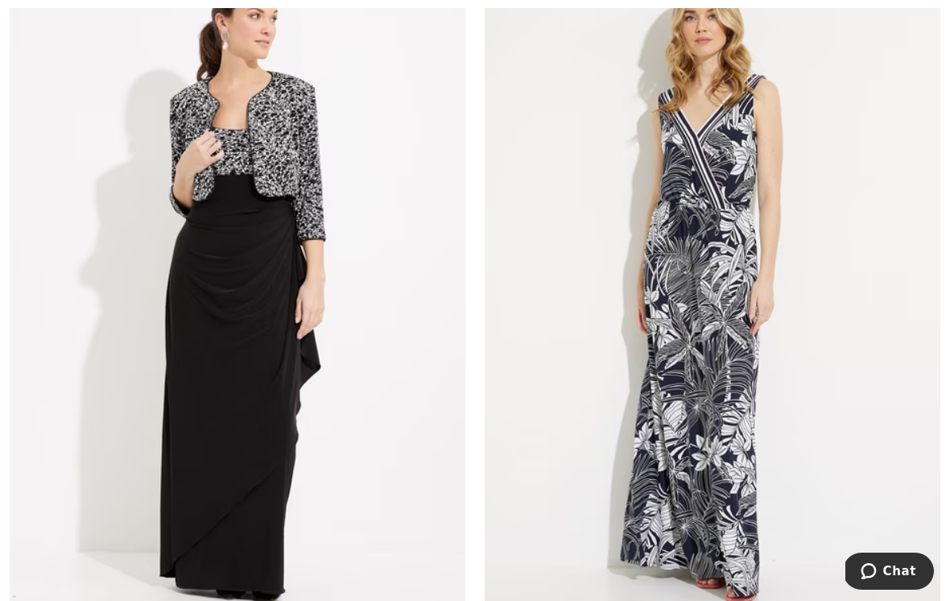
scroll to position [5936, 0]
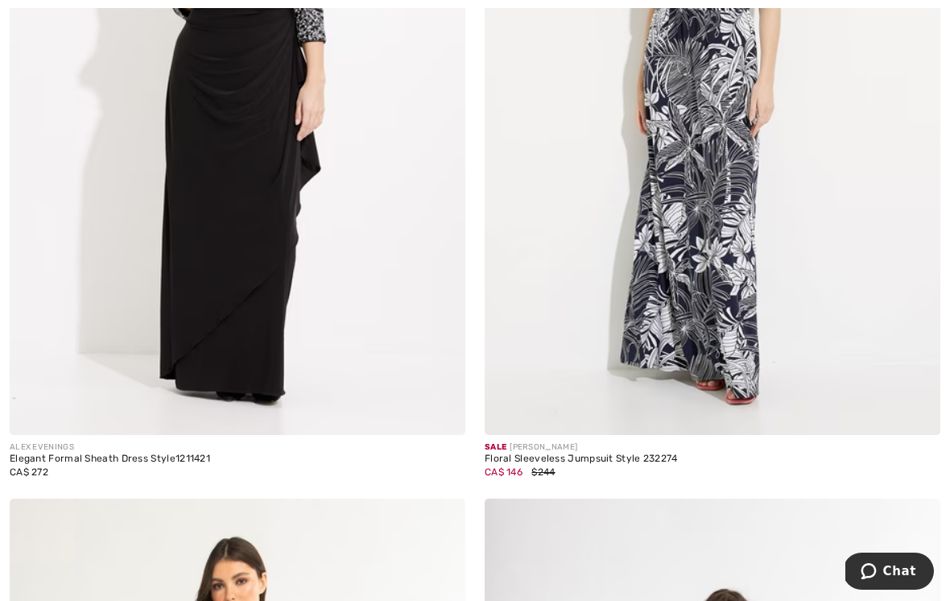
click at [525, 468] on div "CA$ 146 $244" at bounding box center [713, 472] width 456 height 14
click at [565, 456] on div "Floral Sleeveless Jumpsuit Style 232274" at bounding box center [713, 458] width 456 height 11
click at [681, 329] on img at bounding box center [713, 93] width 456 height 684
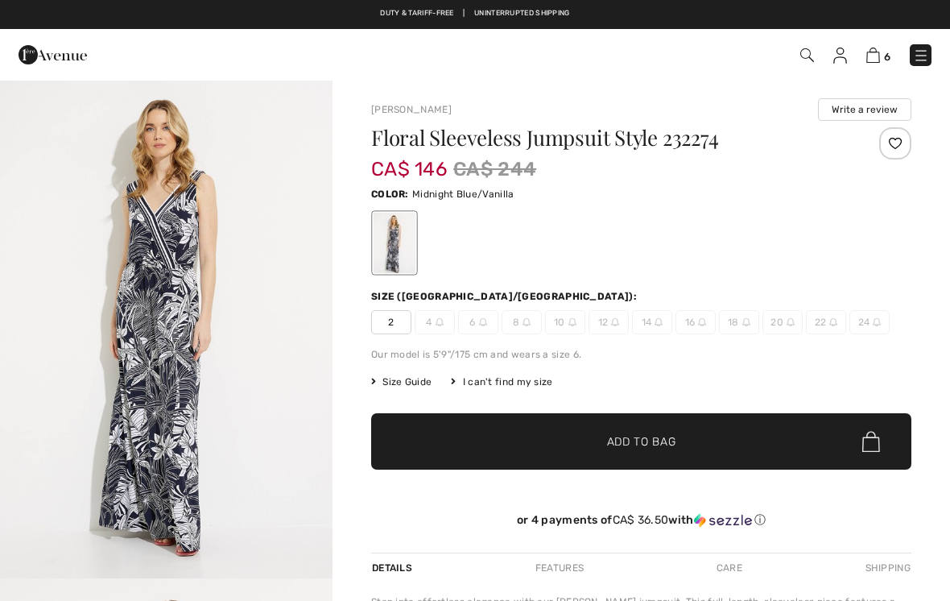
checkbox input "true"
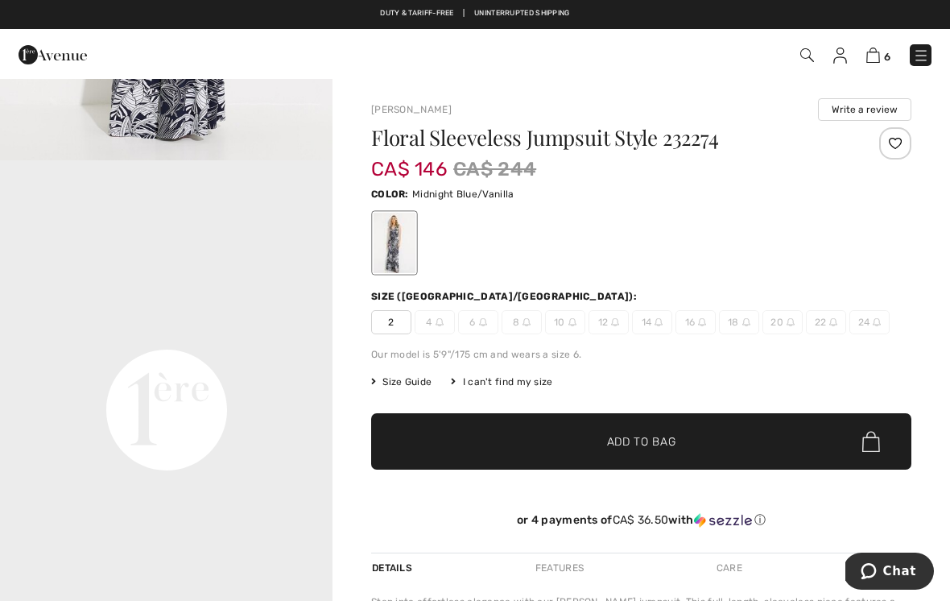
scroll to position [1081, 0]
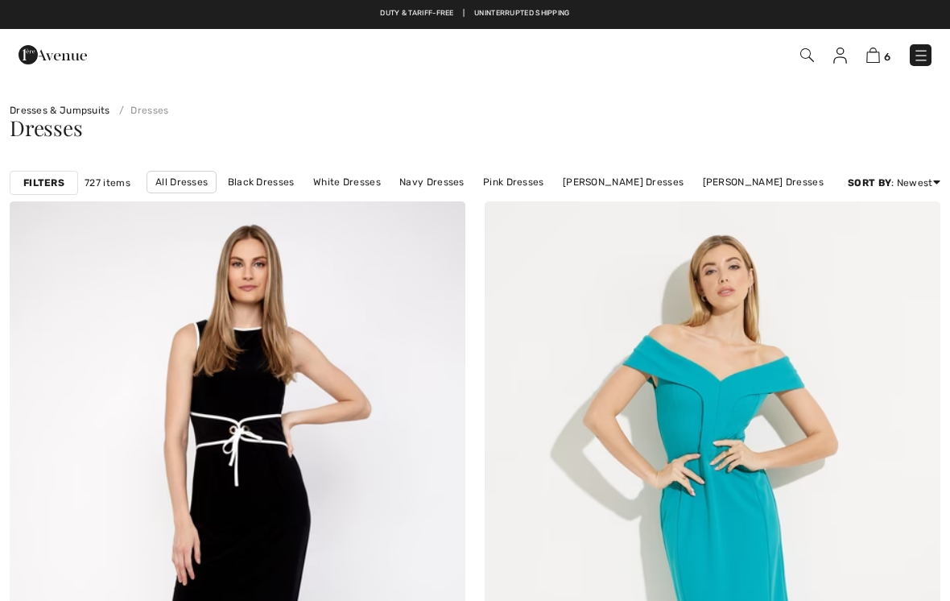
scroll to position [5961, 0]
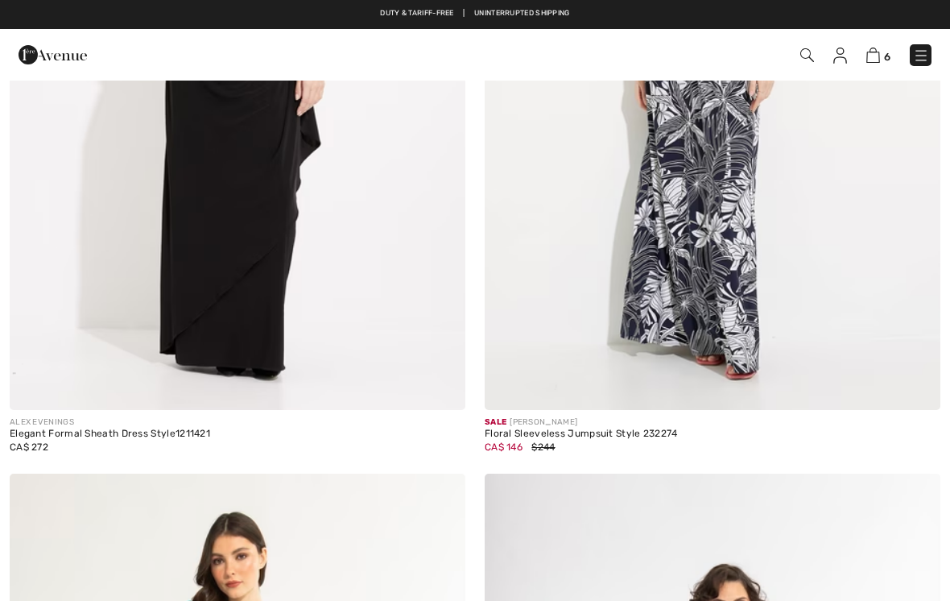
checkbox input "true"
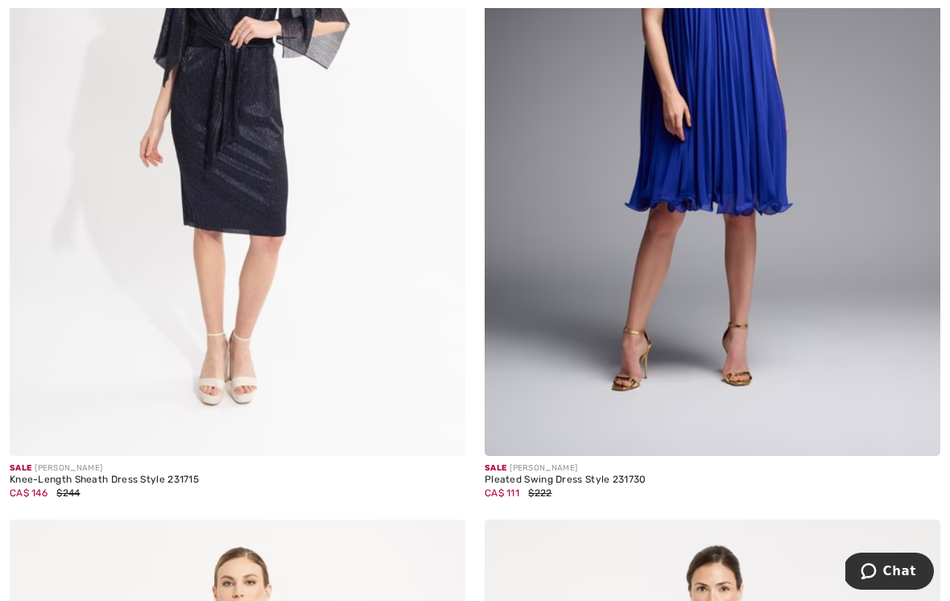
scroll to position [7518, 0]
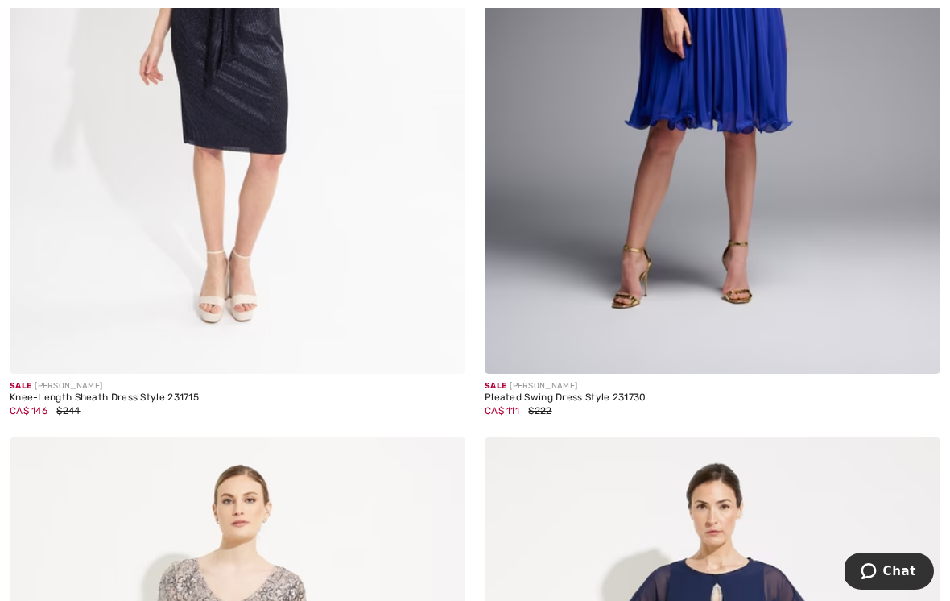
click at [153, 392] on div "Knee-Length Sheath Dress Style 231715" at bounding box center [238, 397] width 456 height 11
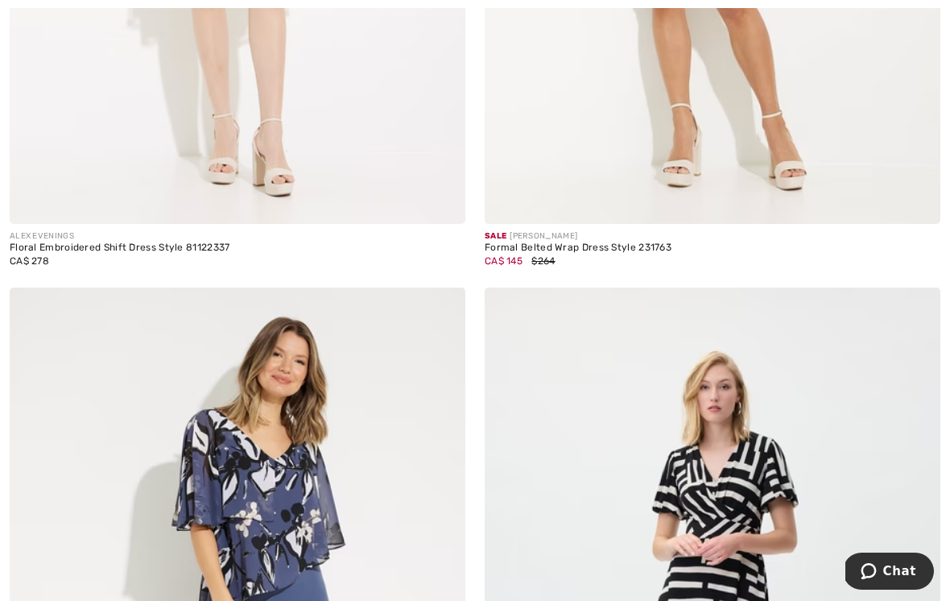
scroll to position [10148, 0]
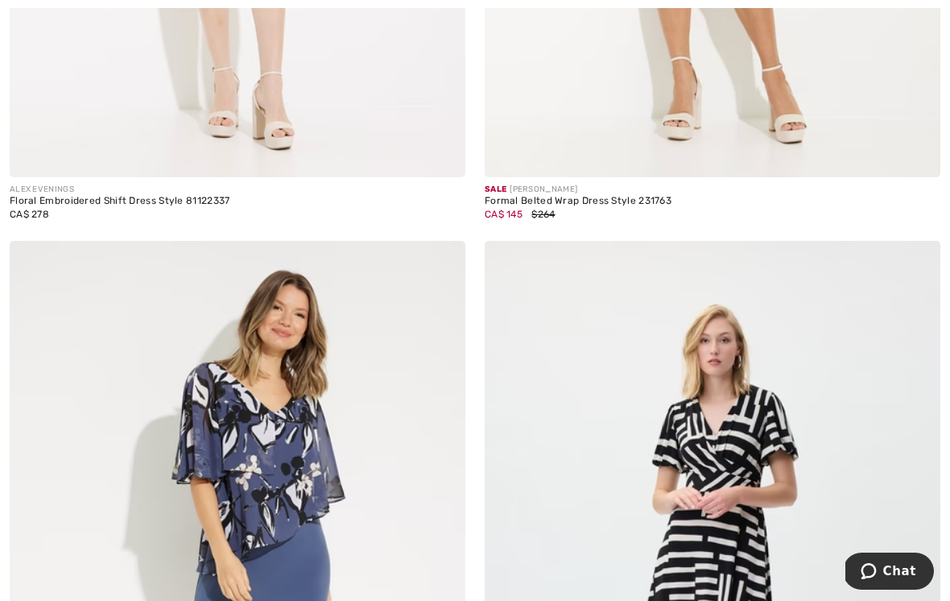
click at [573, 208] on div "CA$ 145 $264" at bounding box center [713, 214] width 456 height 14
click at [589, 197] on div "Formal Belted Wrap Dress Style 231763" at bounding box center [713, 201] width 456 height 11
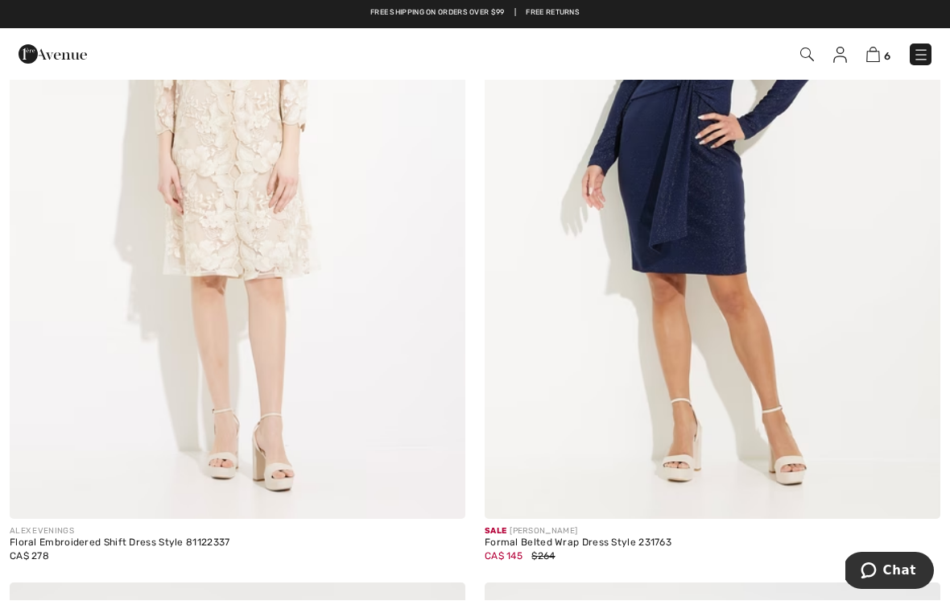
scroll to position [9807, 0]
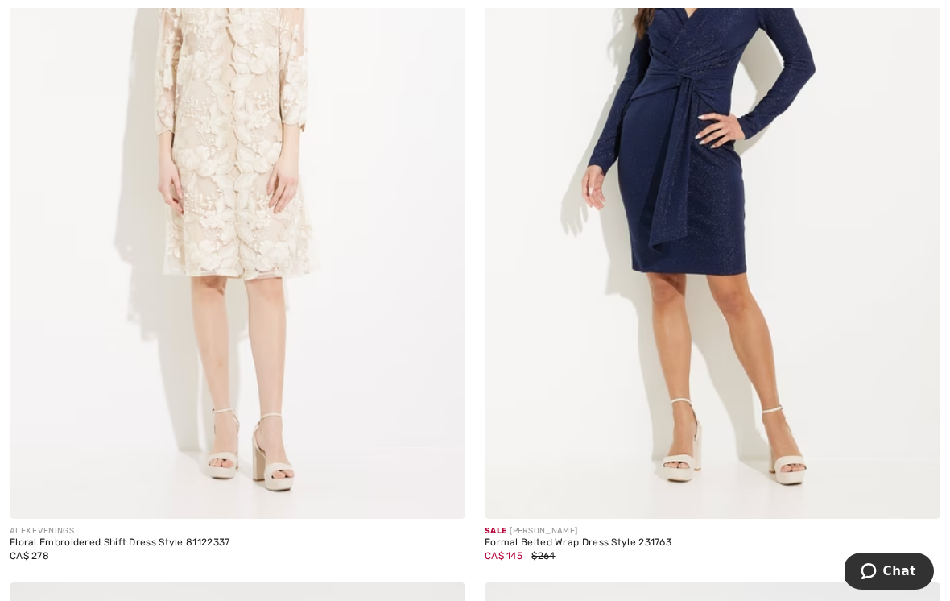
click at [557, 549] on div "CA$ 145 $264" at bounding box center [713, 556] width 456 height 14
click at [565, 549] on div "CA$ 145 $264" at bounding box center [713, 556] width 456 height 14
click at [713, 387] on img at bounding box center [713, 177] width 456 height 684
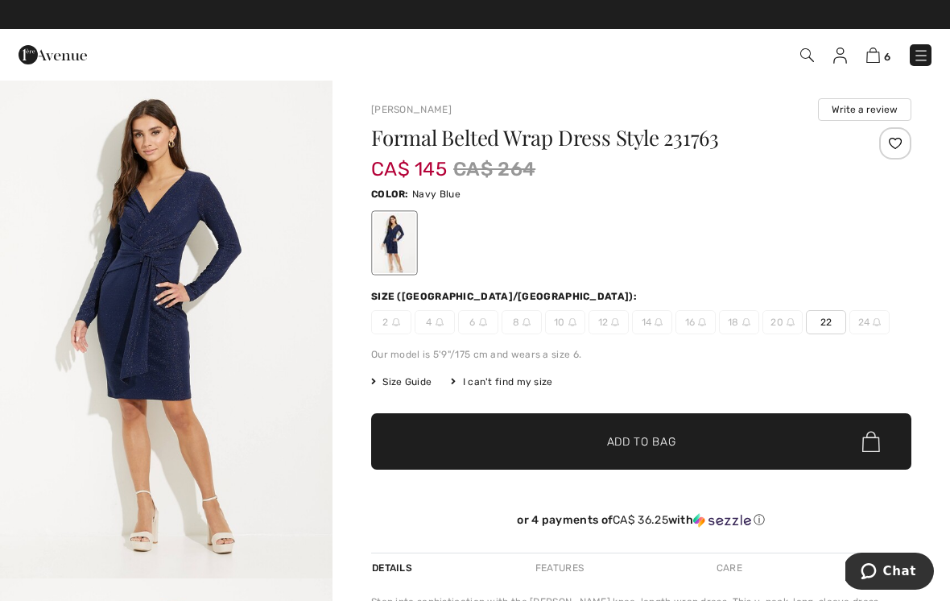
click at [929, 481] on div "[PERSON_NAME] Write a review Formal Belted Wrap Dress Style 231763 CA$ 145 CA$ …" at bounding box center [642, 517] width 618 height 876
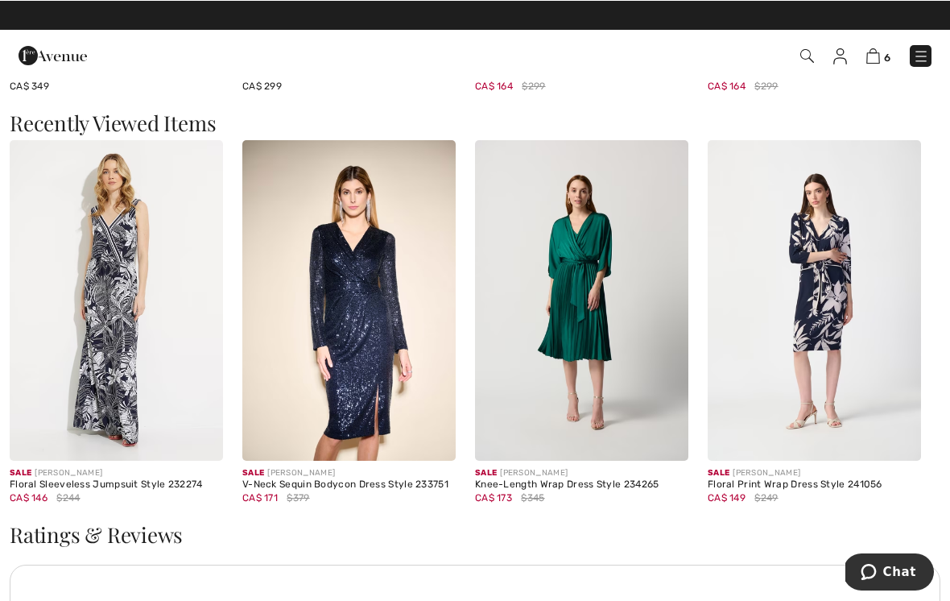
scroll to position [1689, 0]
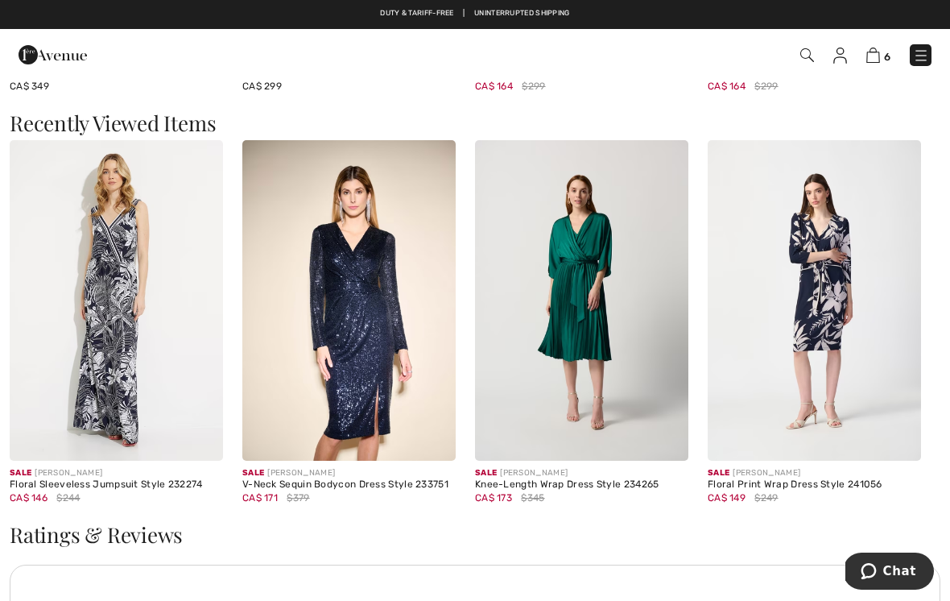
click at [358, 479] on div "V-Neck Sequin Bodycon Dress Style 233751" at bounding box center [348, 484] width 213 height 11
click at [391, 314] on img at bounding box center [348, 300] width 213 height 321
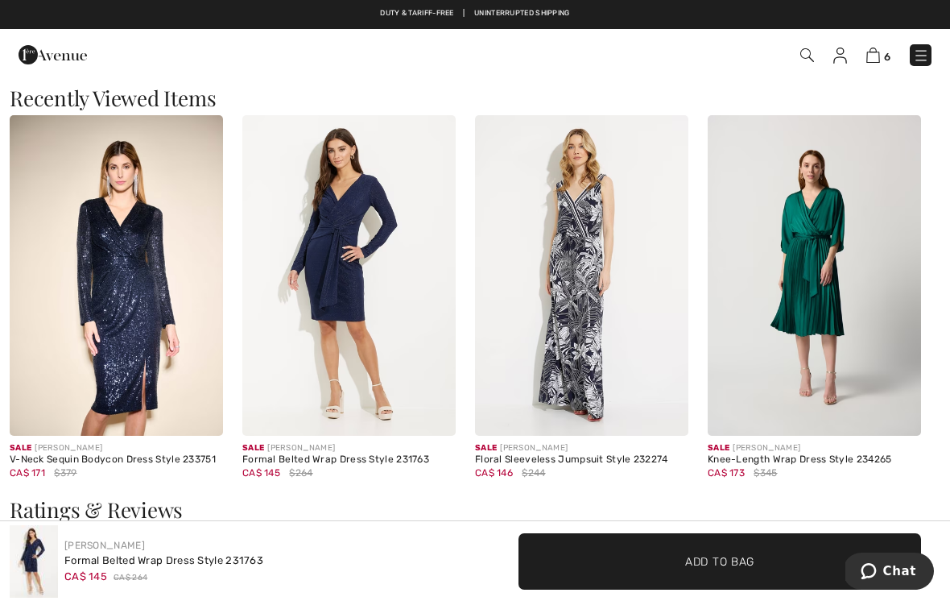
click at [114, 442] on div "Sale JOSEPH RIBKOFF" at bounding box center [116, 448] width 213 height 12
click at [80, 325] on img at bounding box center [116, 275] width 213 height 321
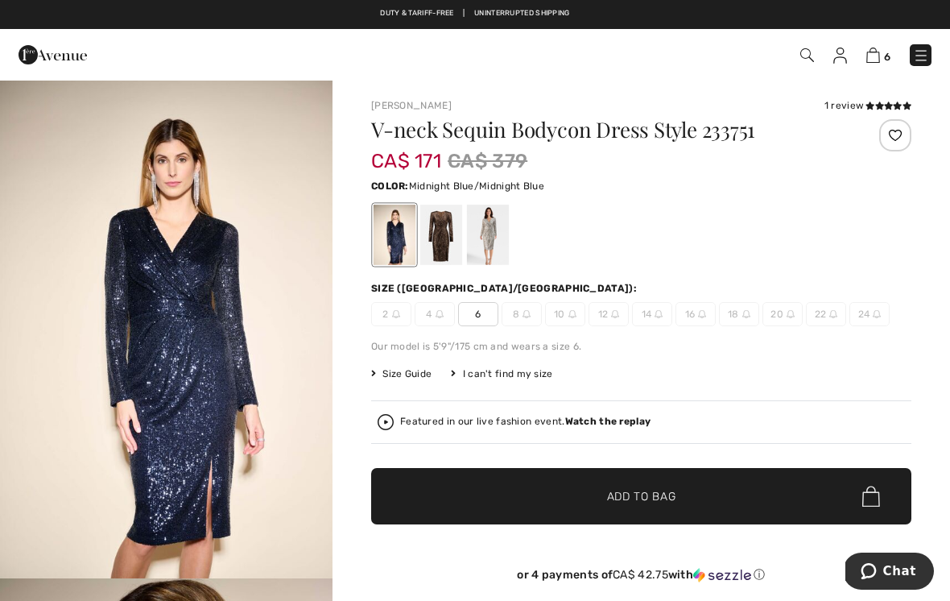
click at [484, 327] on div "V-neck Sequin Bodycon Dress Style 233751 CA$ 171 CA$ 379 Color: Midnight Blue/M…" at bounding box center [641, 363] width 540 height 488
click at [487, 316] on span "6" at bounding box center [478, 314] width 40 height 24
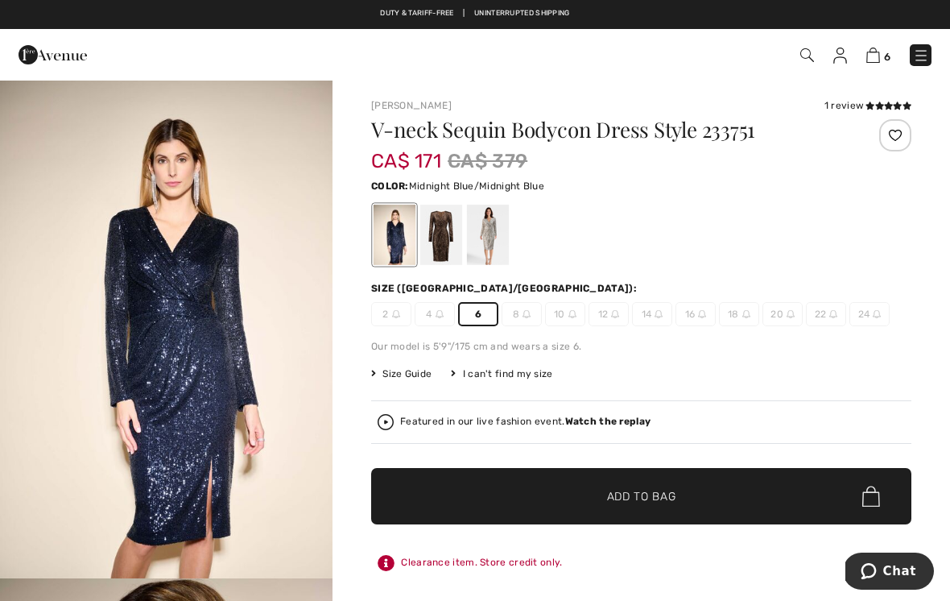
click at [381, 247] on div at bounding box center [395, 235] width 42 height 60
click at [476, 328] on div "V-neck Sequin Bodycon Dress Style 233751 CA$ 171 CA$ 379 Color: Midnight Blue/M…" at bounding box center [641, 381] width 540 height 524
click at [682, 515] on span "✔ Added to Bag Add to Bag" at bounding box center [641, 496] width 540 height 56
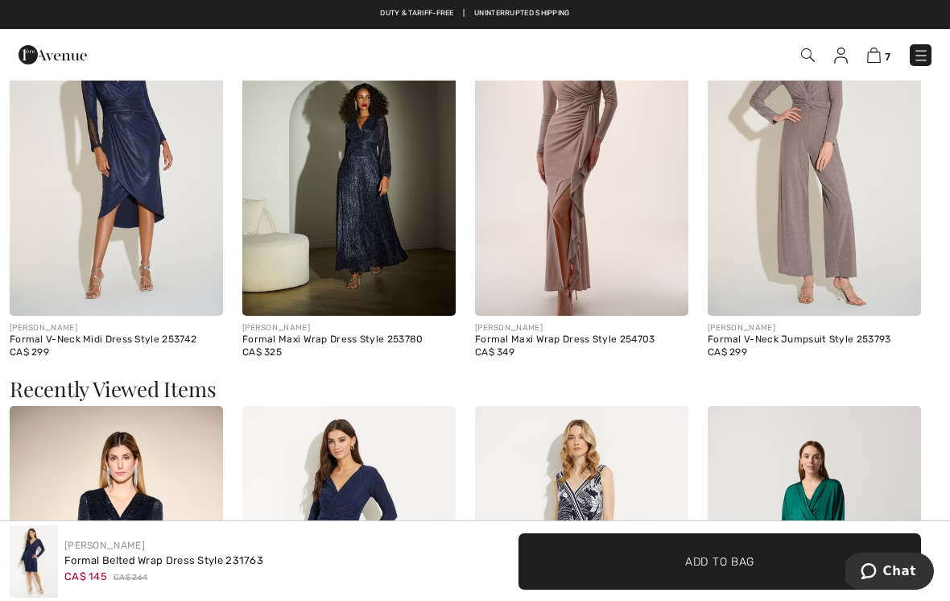
scroll to position [1361, 0]
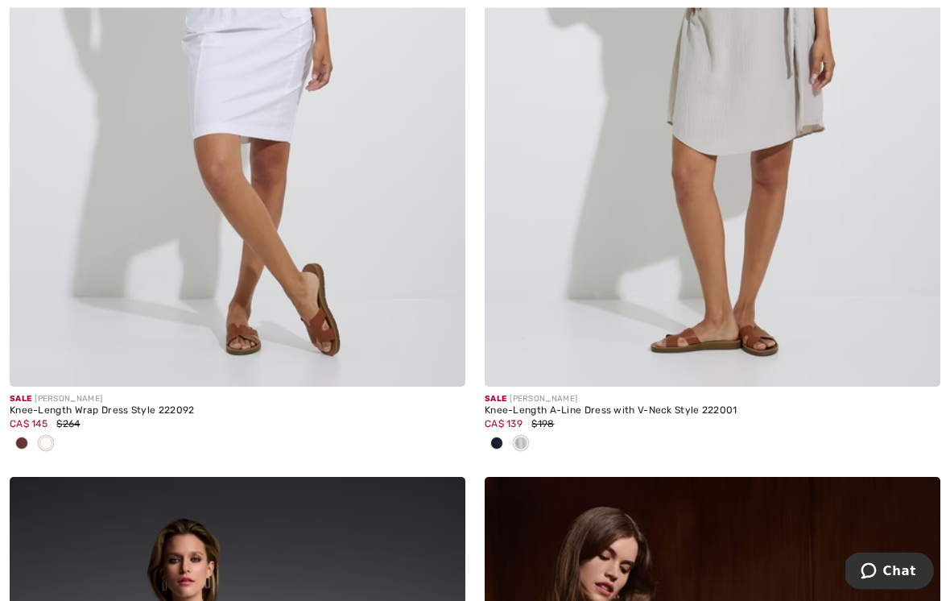
scroll to position [12928, 0]
click at [497, 437] on span at bounding box center [497, 443] width 13 height 13
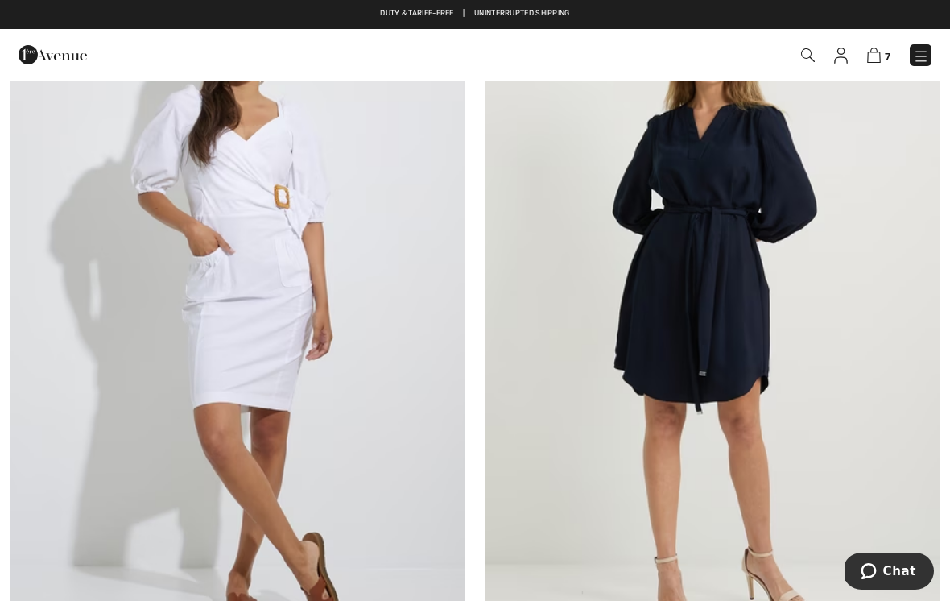
scroll to position [12646, 0]
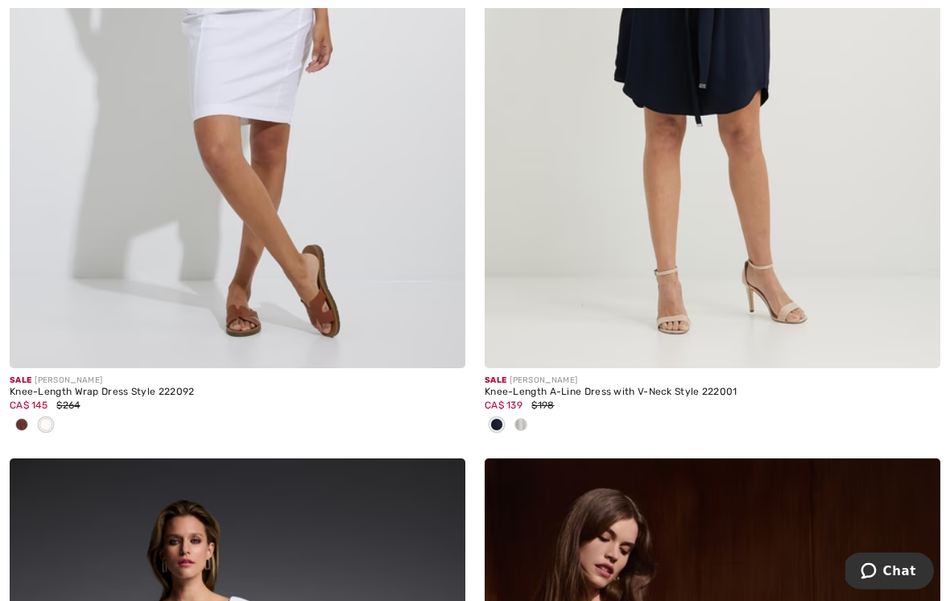
click at [528, 413] on div at bounding box center [521, 426] width 24 height 27
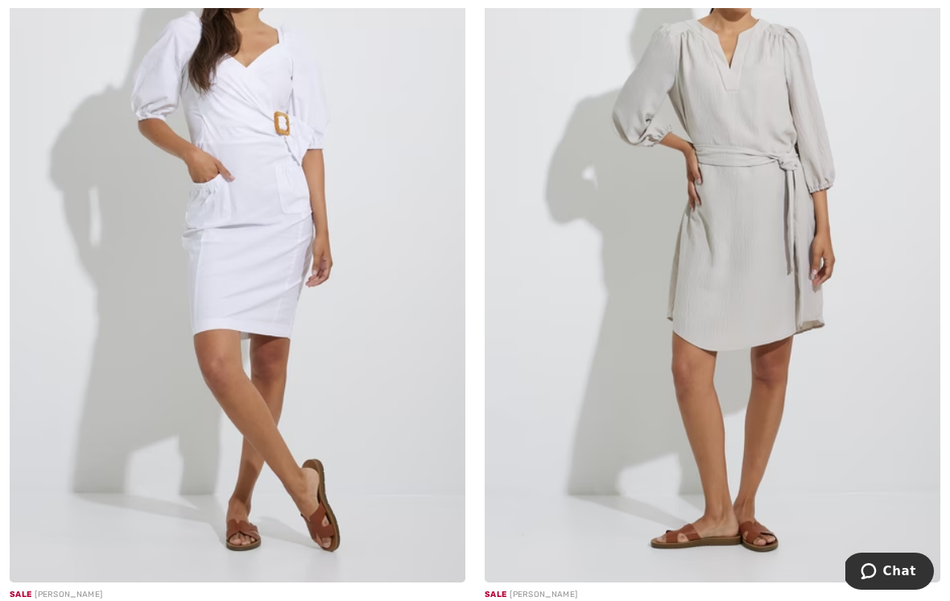
scroll to position [12874, 0]
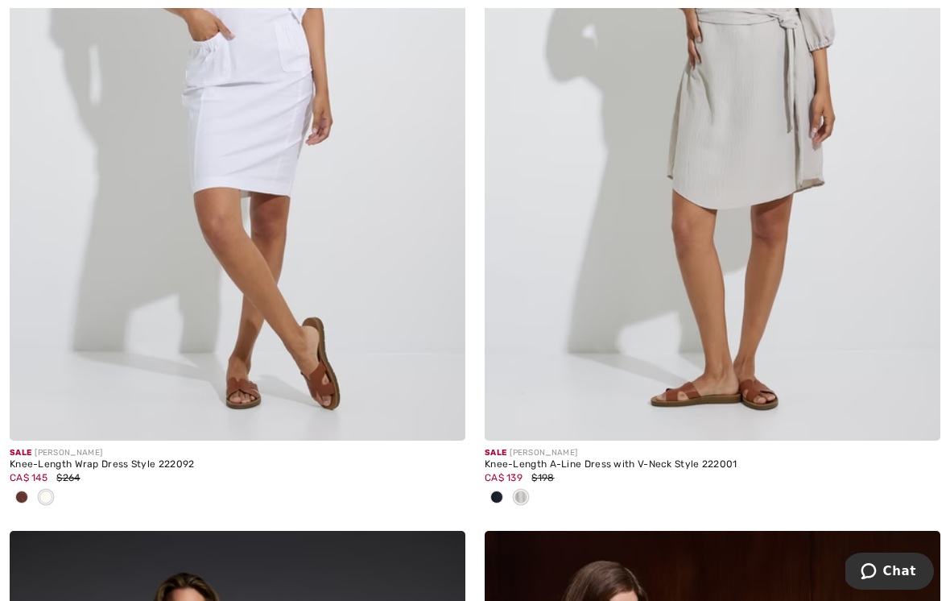
click at [637, 470] on div "CA$ 139 $198" at bounding box center [713, 477] width 456 height 14
click at [619, 459] on div "Knee-Length A-Line Dress with V-Neck Style 222001" at bounding box center [713, 464] width 456 height 11
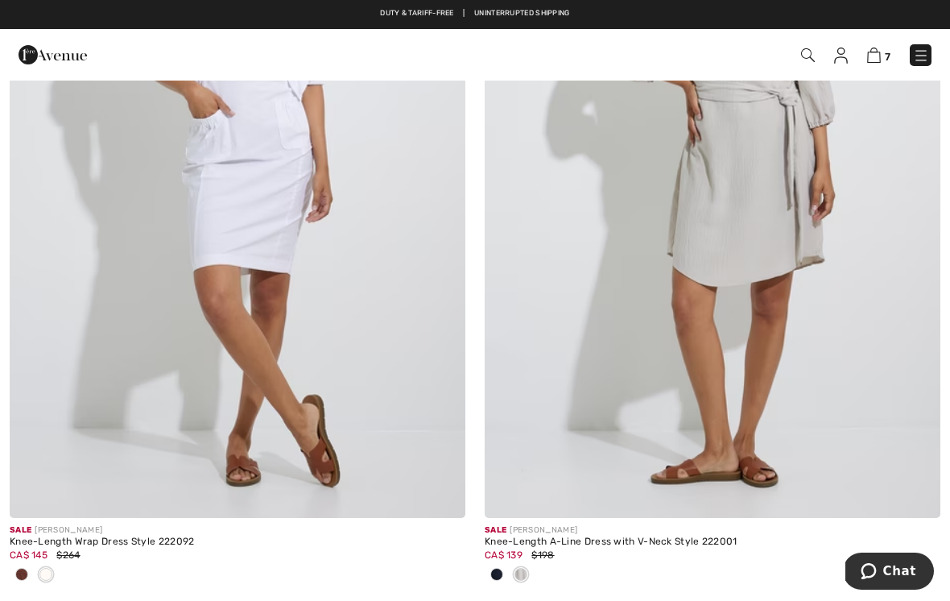
scroll to position [12577, 0]
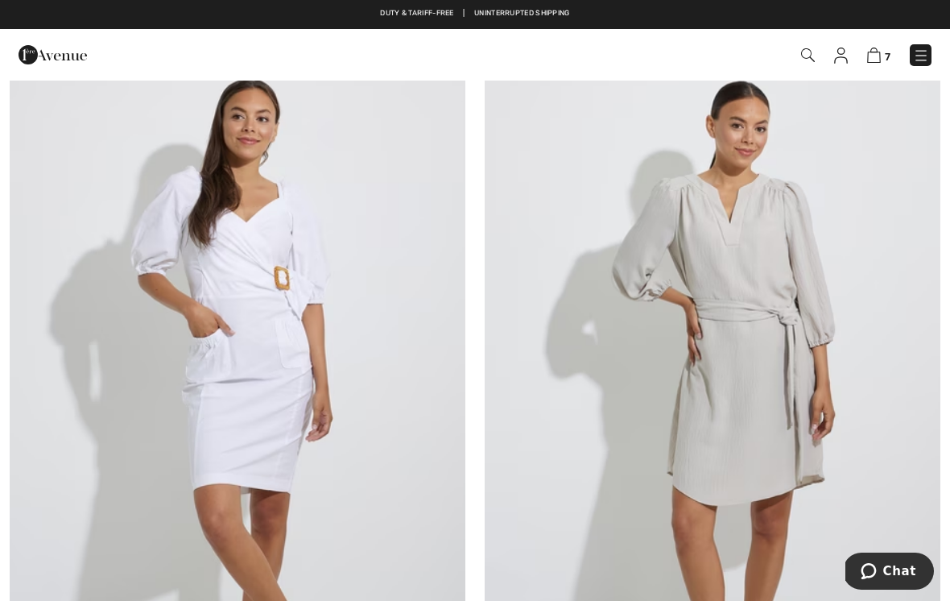
click at [686, 363] on img at bounding box center [713, 395] width 456 height 684
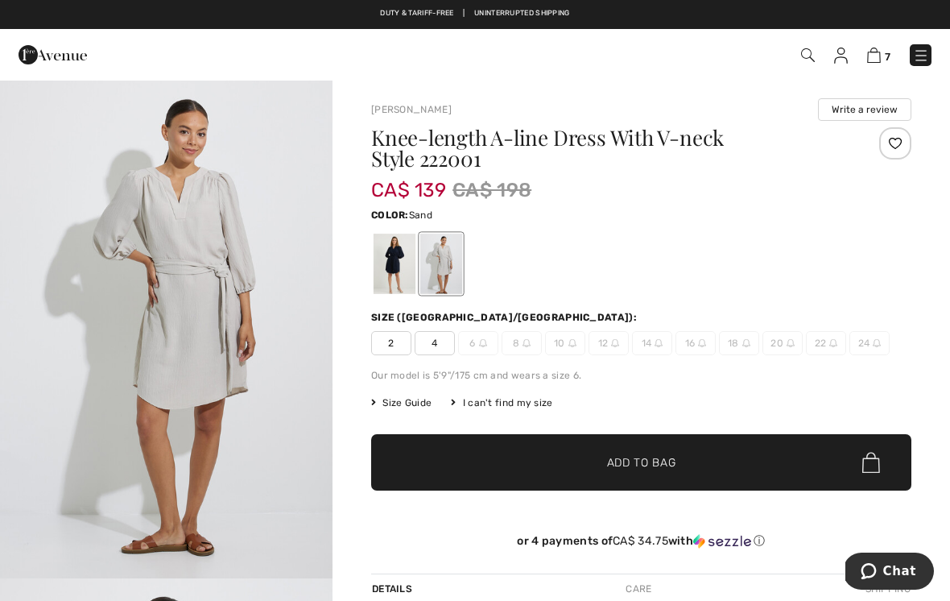
click at [386, 271] on div at bounding box center [395, 264] width 42 height 60
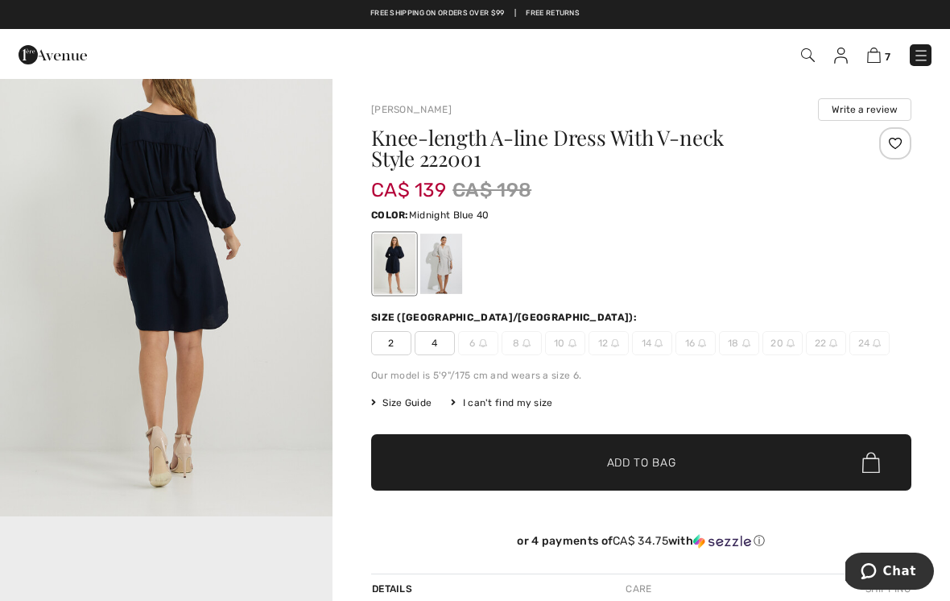
scroll to position [536, 0]
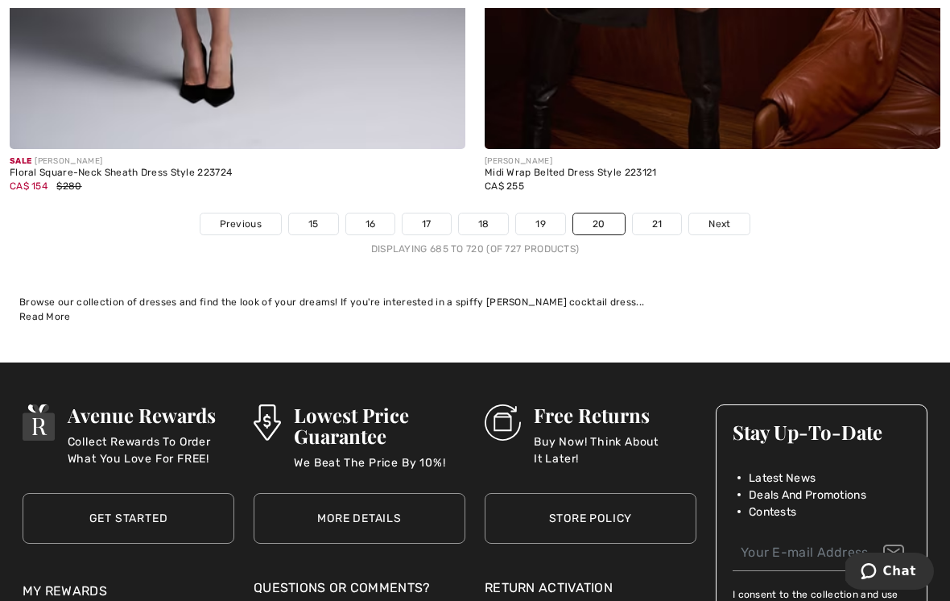
scroll to position [14017, 0]
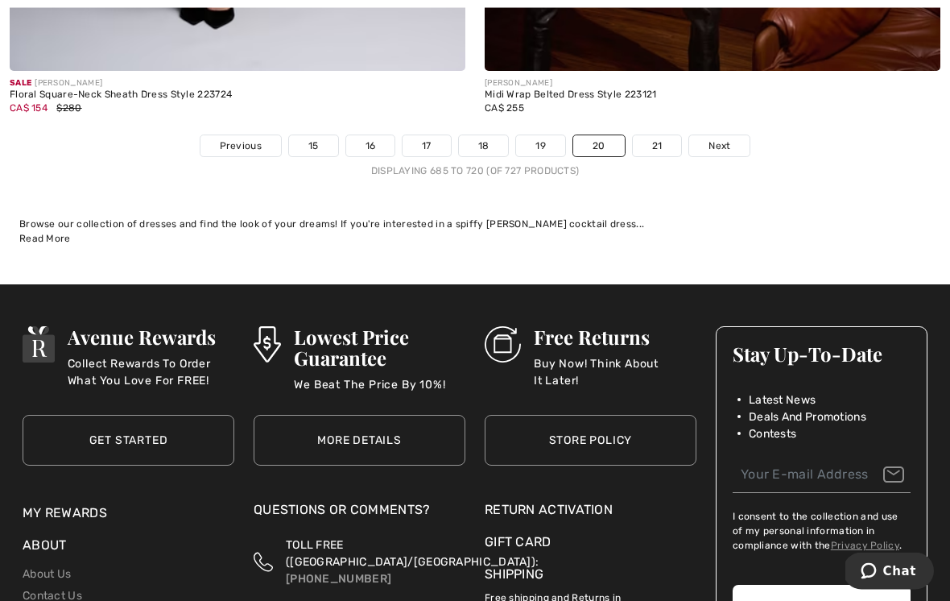
click at [735, 137] on link "Next" at bounding box center [719, 146] width 60 height 21
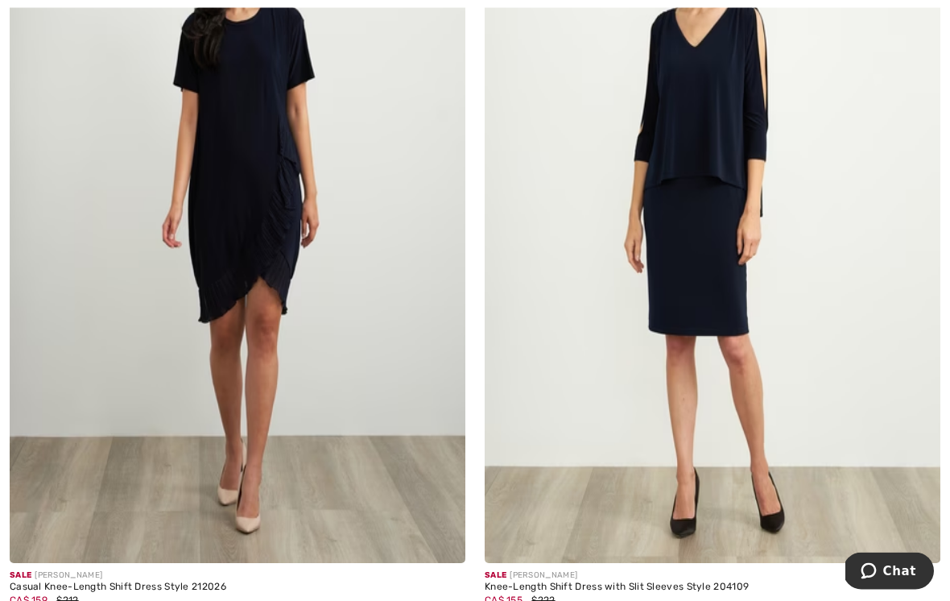
scroll to position [1267, 0]
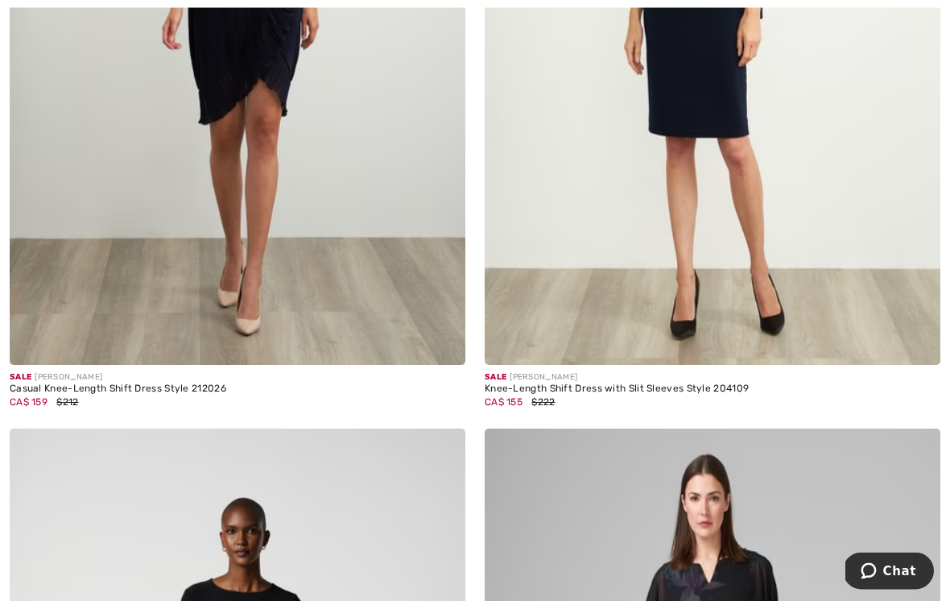
click at [587, 392] on div "Knee-Length Shift Dress with Slit Sleeves Style 204109" at bounding box center [713, 389] width 456 height 11
click at [731, 250] on img at bounding box center [713, 23] width 456 height 684
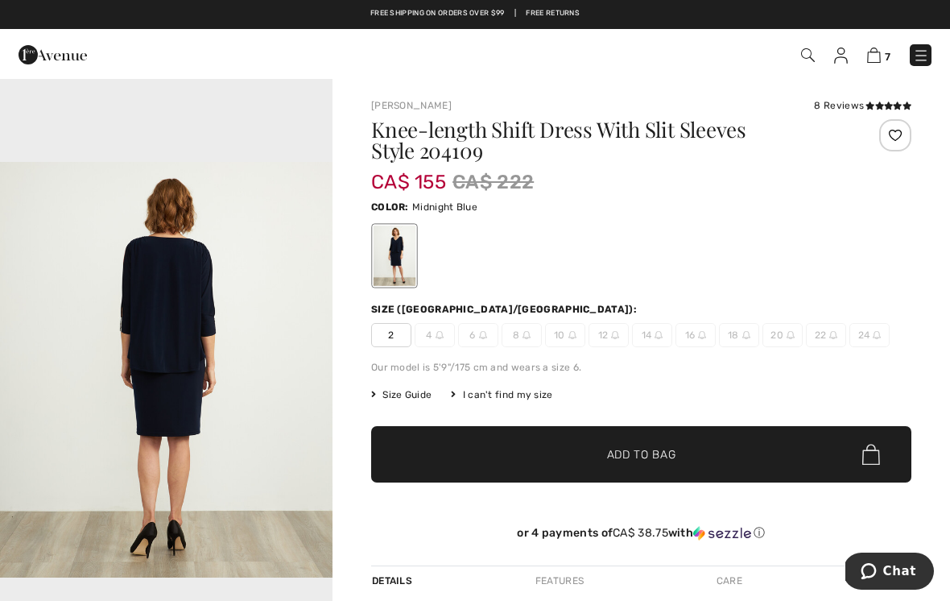
scroll to position [374, 0]
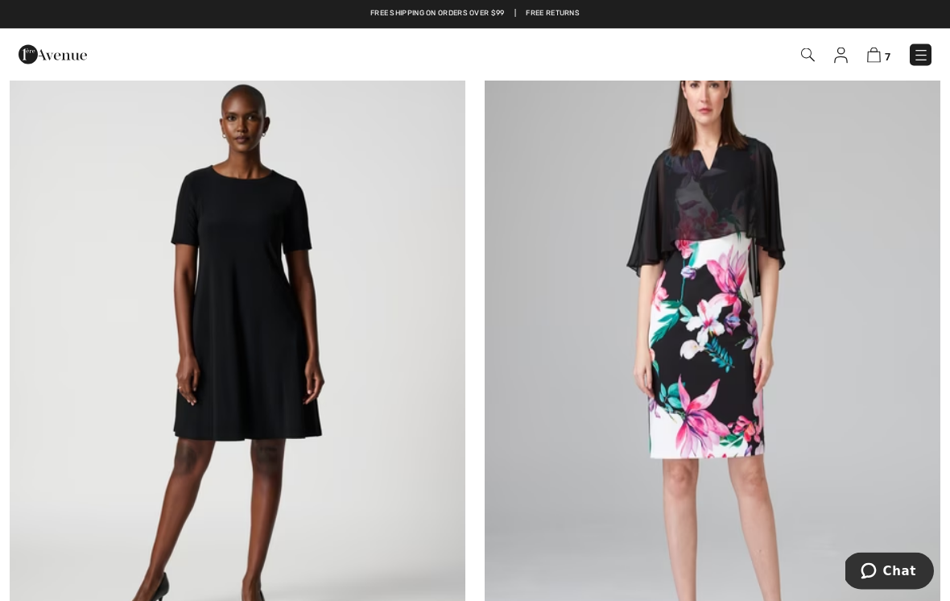
scroll to position [1600, 0]
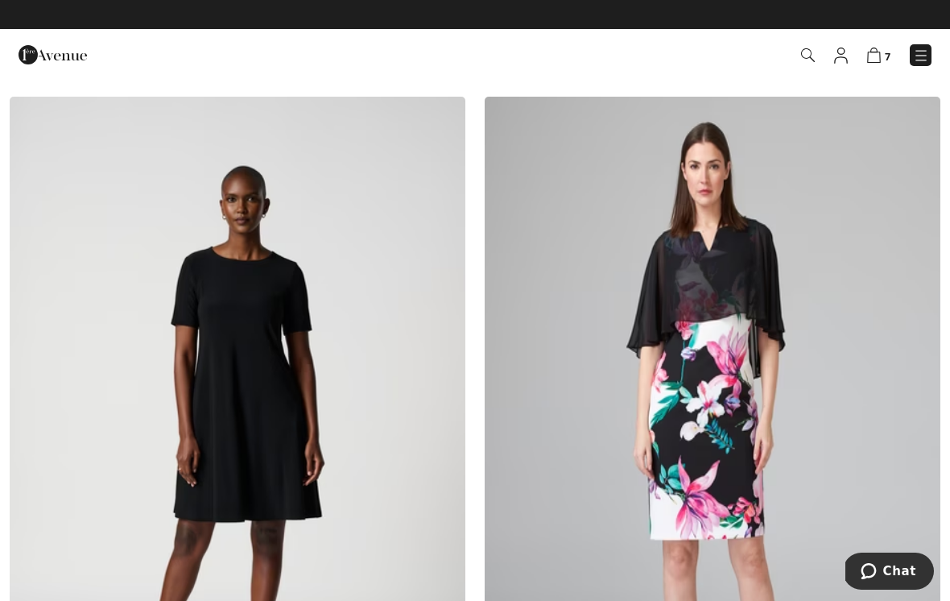
click at [881, 49] on img at bounding box center [874, 55] width 14 height 15
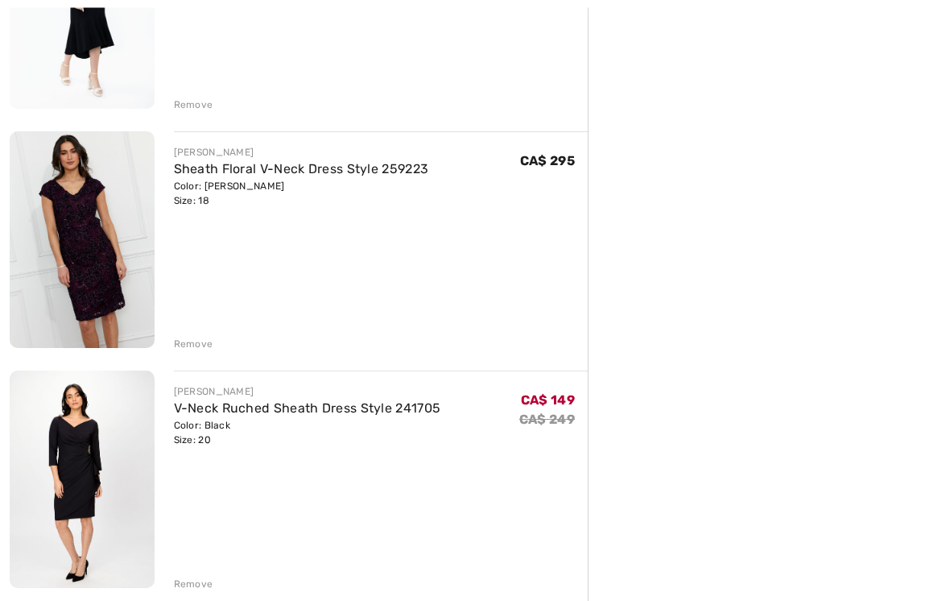
scroll to position [1116, 0]
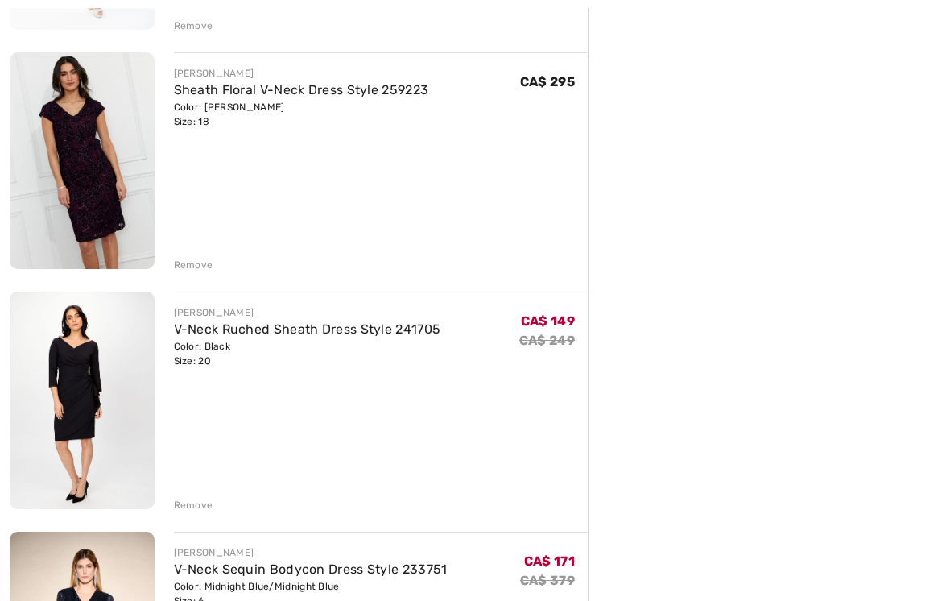
click at [193, 511] on div "Remove" at bounding box center [193, 505] width 39 height 14
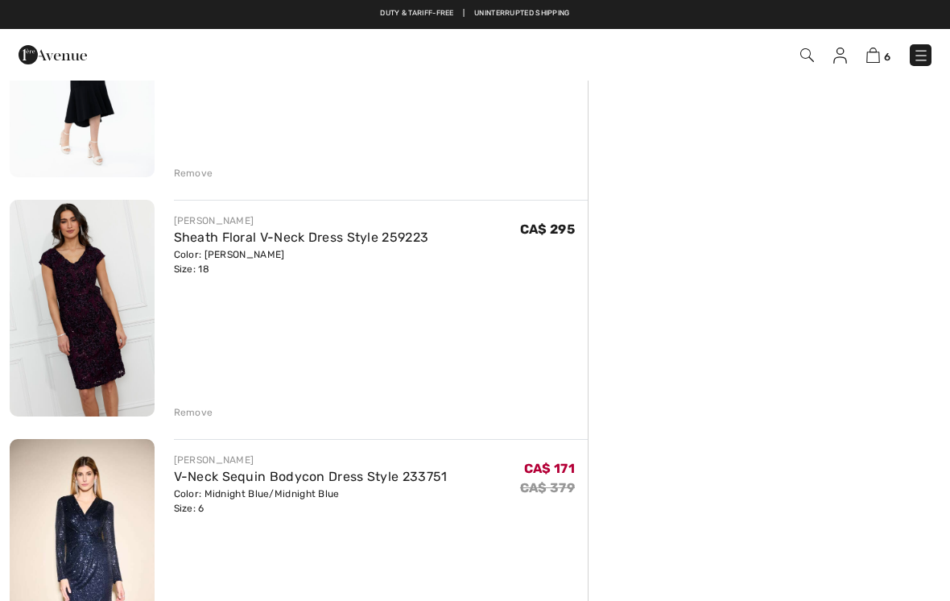
scroll to position [890, 0]
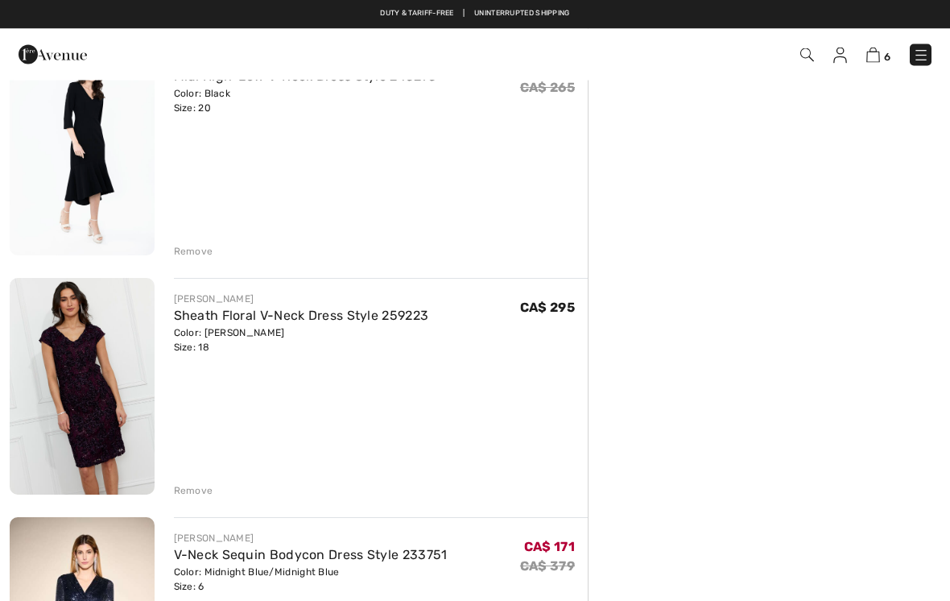
click at [380, 322] on link "Sheath Floral V-Neck Dress Style 259223" at bounding box center [301, 315] width 255 height 15
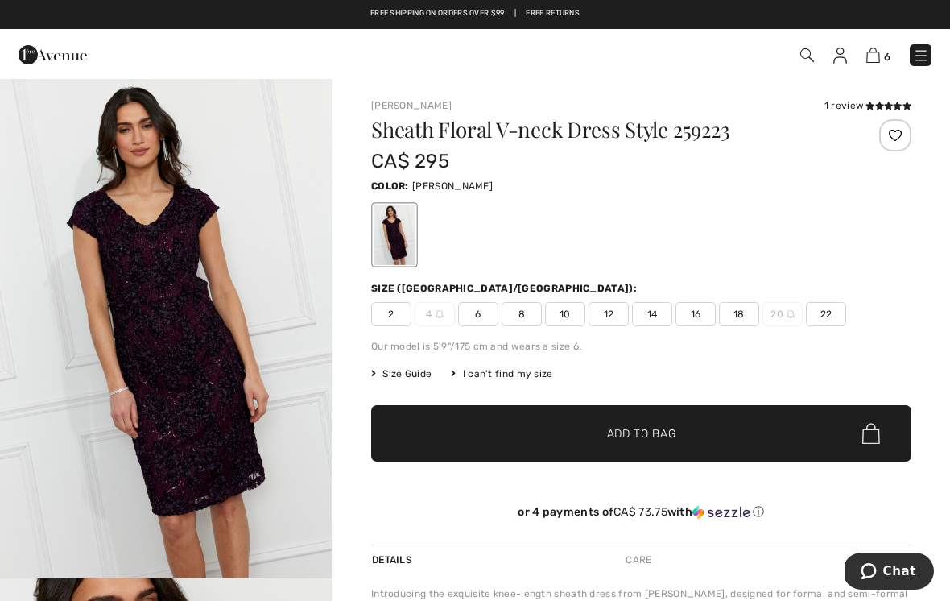
click at [269, 423] on img "1 / 4" at bounding box center [166, 328] width 333 height 499
